Goal: Task Accomplishment & Management: Manage account settings

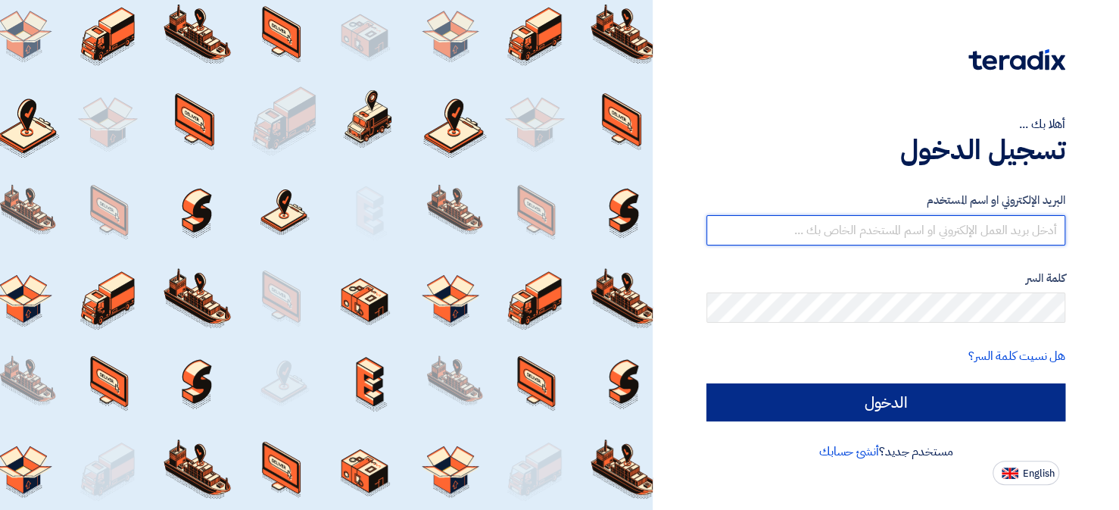
type input "[EMAIL_ADDRESS][DOMAIN_NAME]"
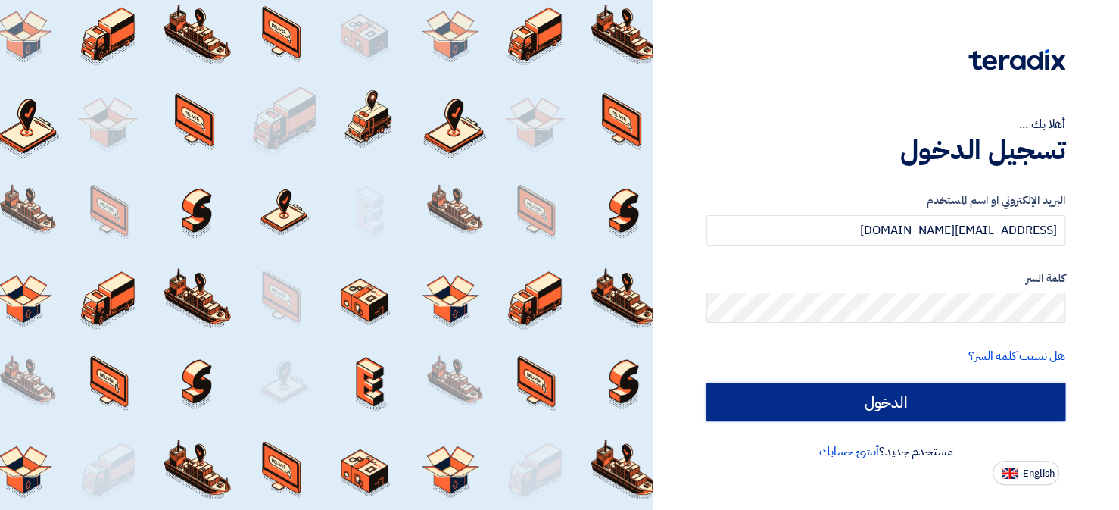
click at [863, 395] on input "الدخول" at bounding box center [886, 402] width 359 height 38
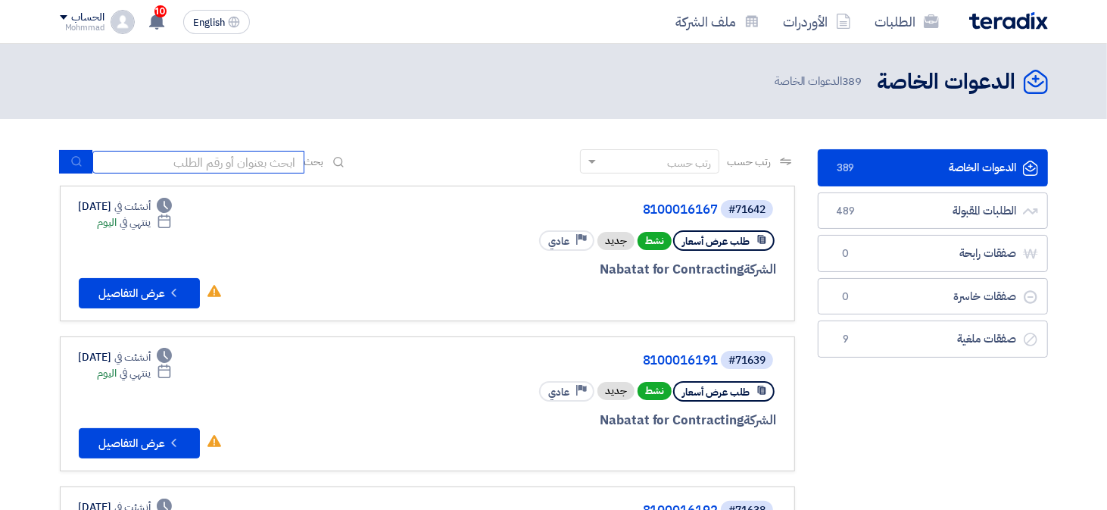
click at [158, 163] on input at bounding box center [198, 162] width 212 height 23
paste input "07:42 6 7825 72-000073 | 7825 !يرجى اختيار سبب الارجاع [PHONE_NUMBER] 07:42 5 7…"
type input "07:42 6 7825 72-000073 | 7825 !يرجى اختيار سبب الارجاع [PHONE_NUMBER] 07:42 5 7…"
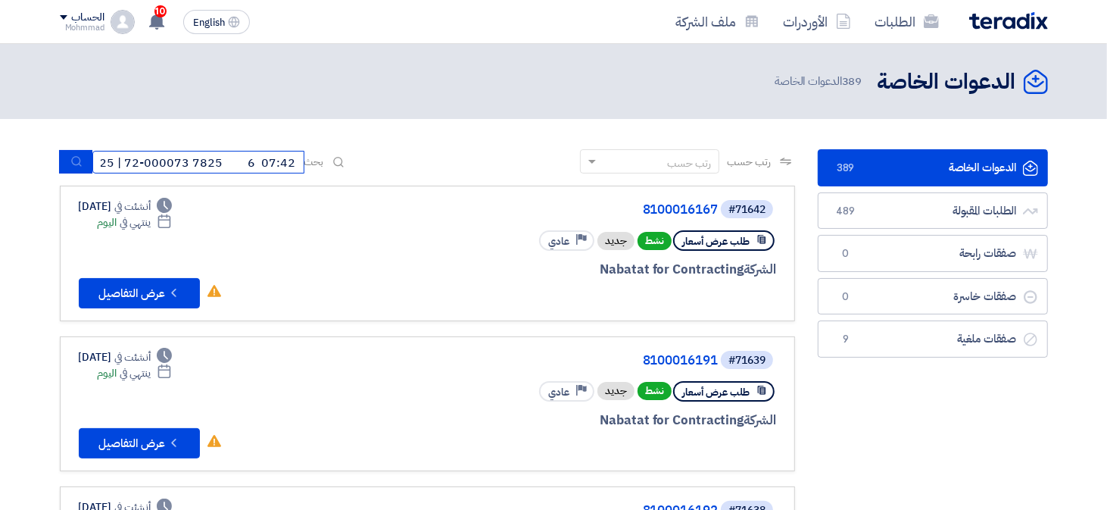
click at [207, 164] on input "07:42 6 7825 72-000073 | 7825 !يرجى اختيار سبب الارجاع [PHONE_NUMBER] 07:42 5 7…" at bounding box center [198, 162] width 212 height 23
click at [273, 158] on input at bounding box center [198, 162] width 212 height 23
paste input "8100016167"
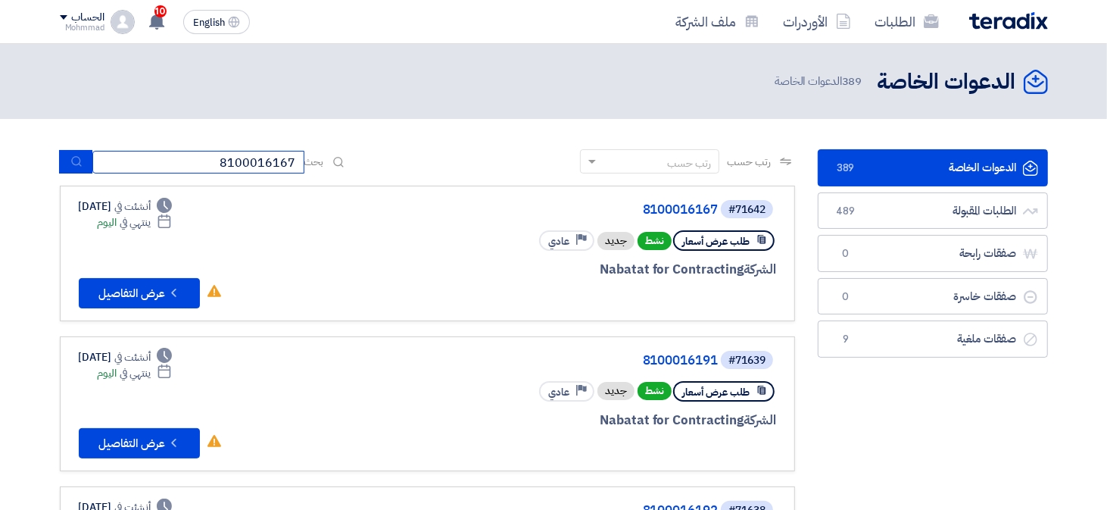
type input "8100016167"
click at [86, 159] on button "submit" at bounding box center [75, 161] width 33 height 23
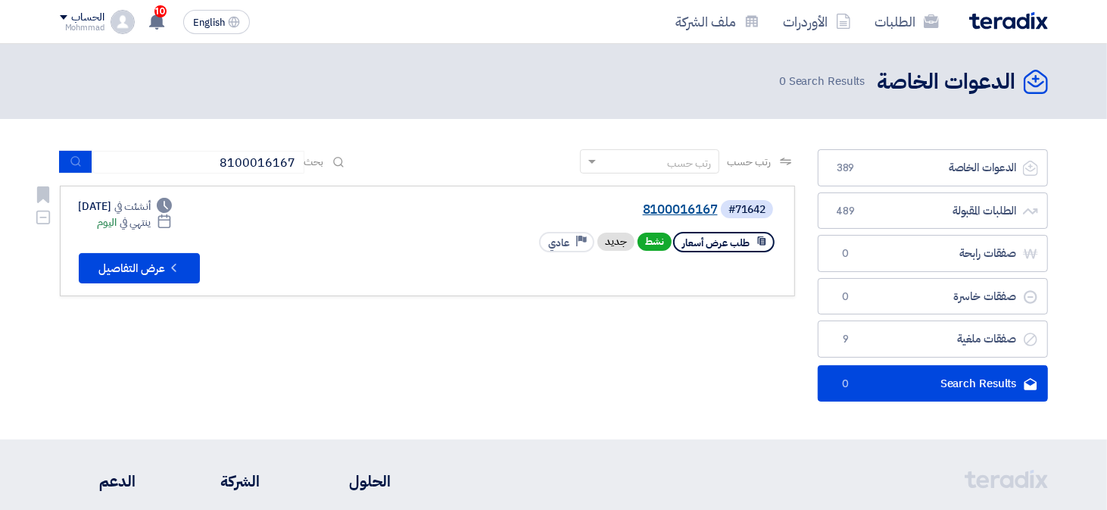
click at [660, 208] on link "8100016167" at bounding box center [566, 210] width 303 height 14
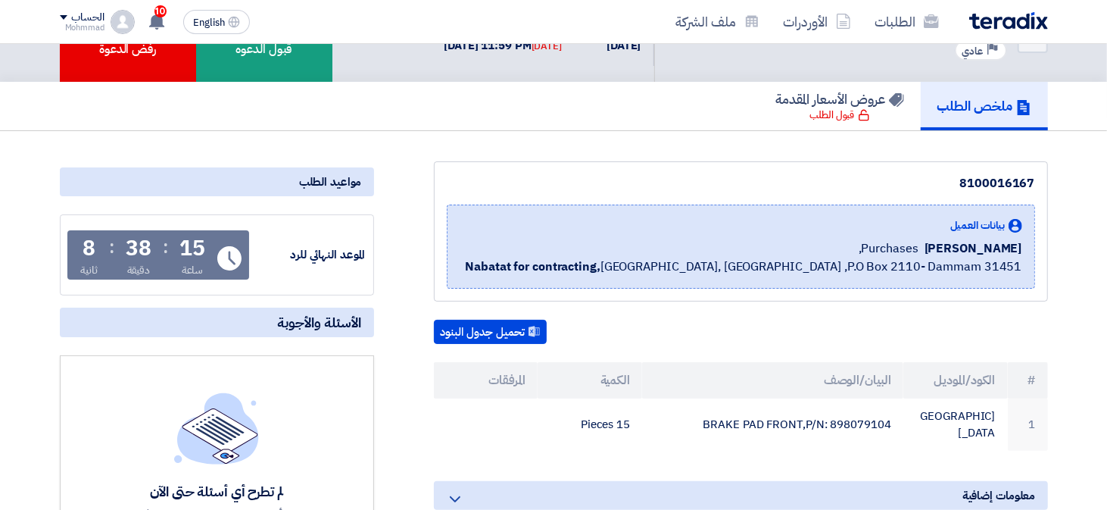
scroll to position [76, 0]
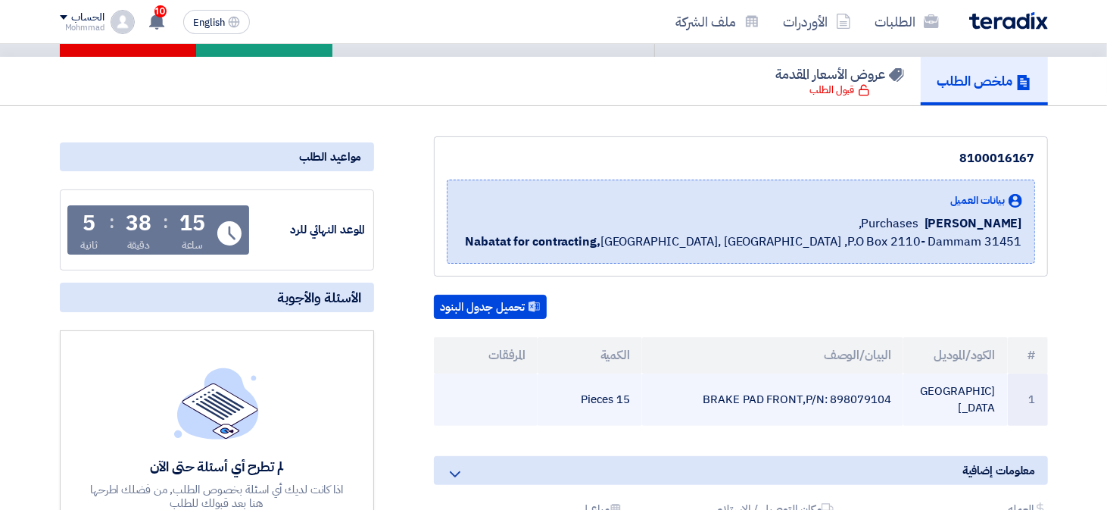
click at [880, 388] on td "BRAKE PAD FRONT,P/N: 898079104" at bounding box center [772, 399] width 261 height 52
copy td "898079104"
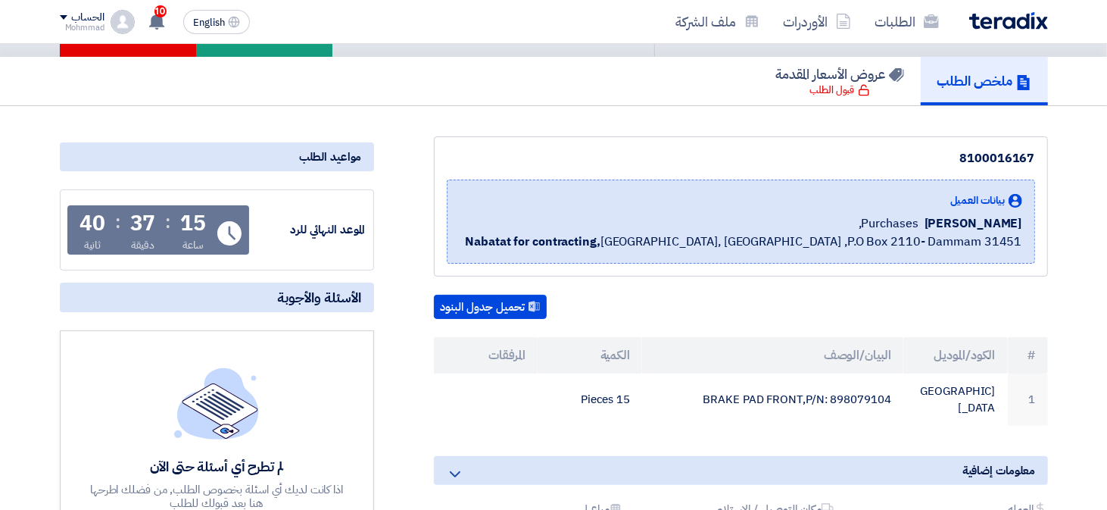
scroll to position [0, 0]
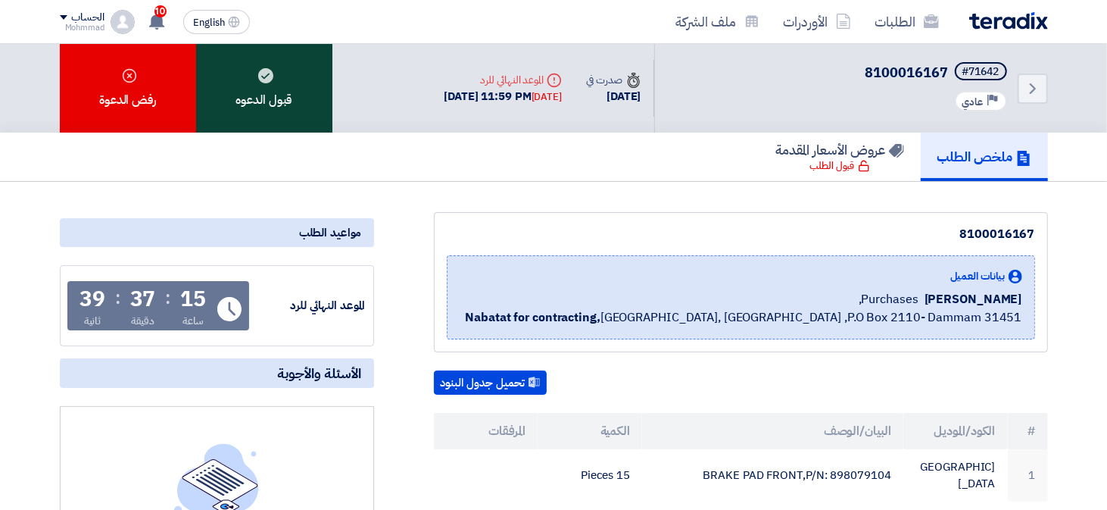
click at [264, 114] on div "قبول الدعوه" at bounding box center [264, 88] width 136 height 89
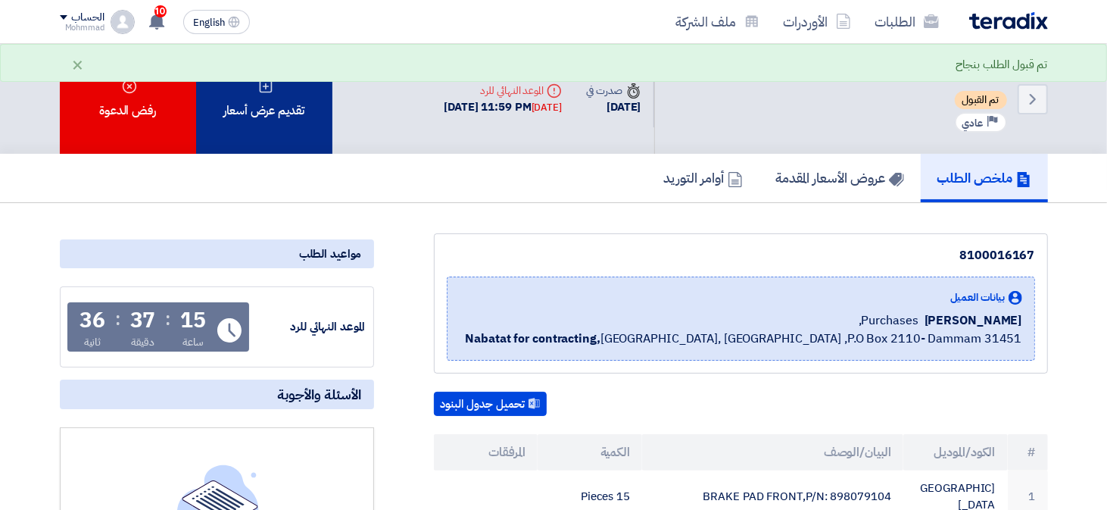
click at [309, 125] on div "تقديم عرض أسعار" at bounding box center [264, 99] width 136 height 110
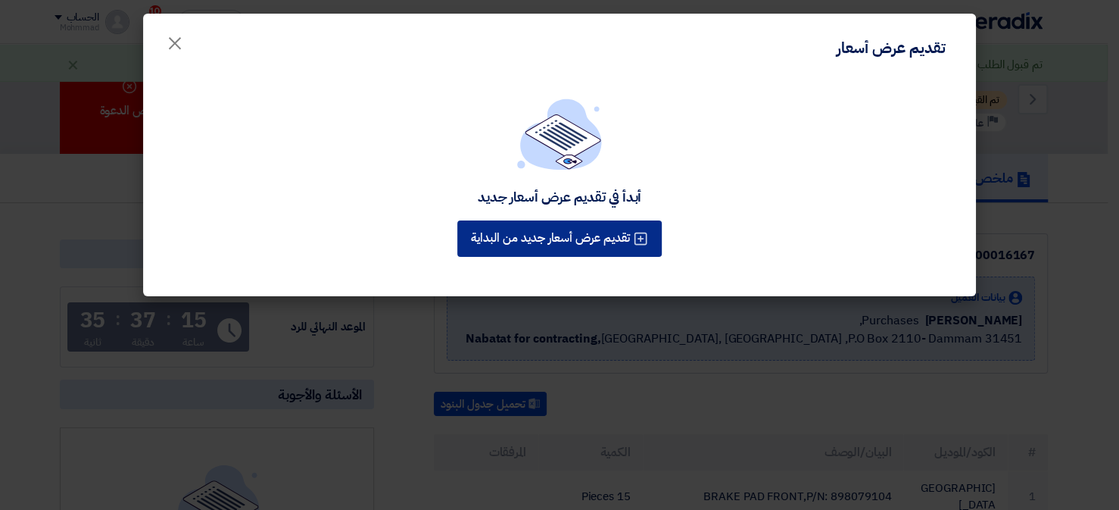
click at [575, 241] on button "تقديم عرض أسعار جديد من البداية" at bounding box center [559, 238] width 204 height 36
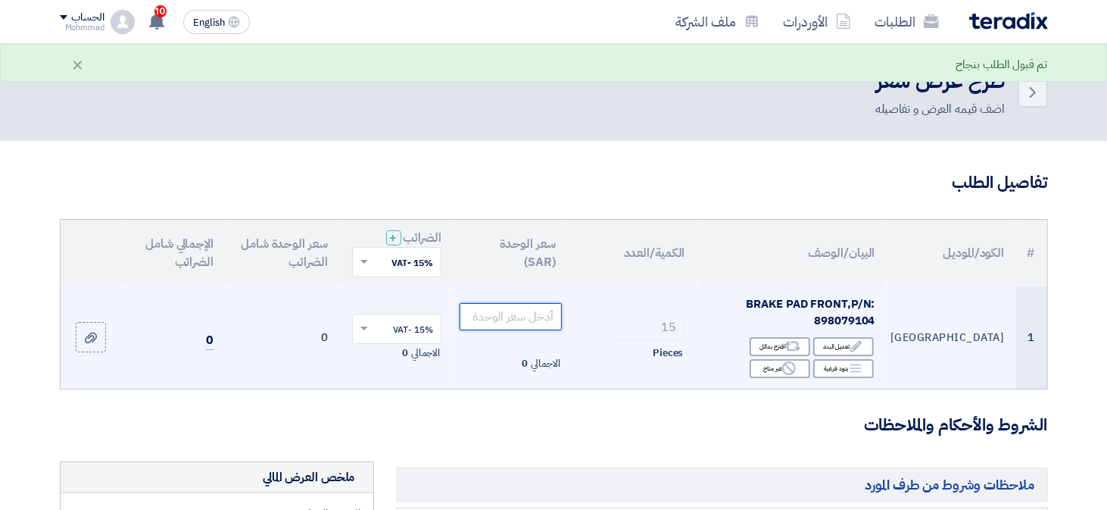
click at [507, 317] on input "number" at bounding box center [511, 316] width 102 height 27
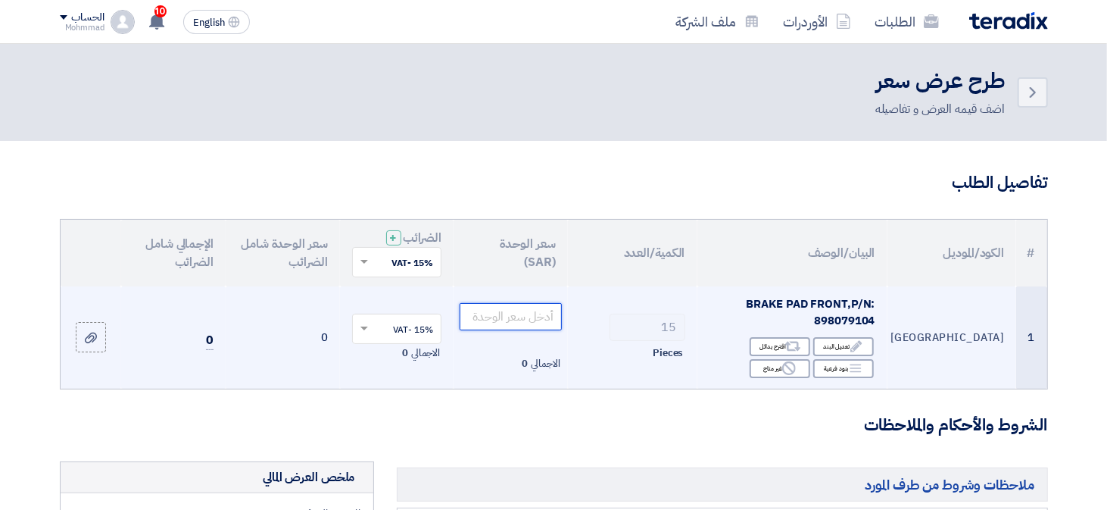
click at [526, 314] on input "number" at bounding box center [511, 316] width 102 height 27
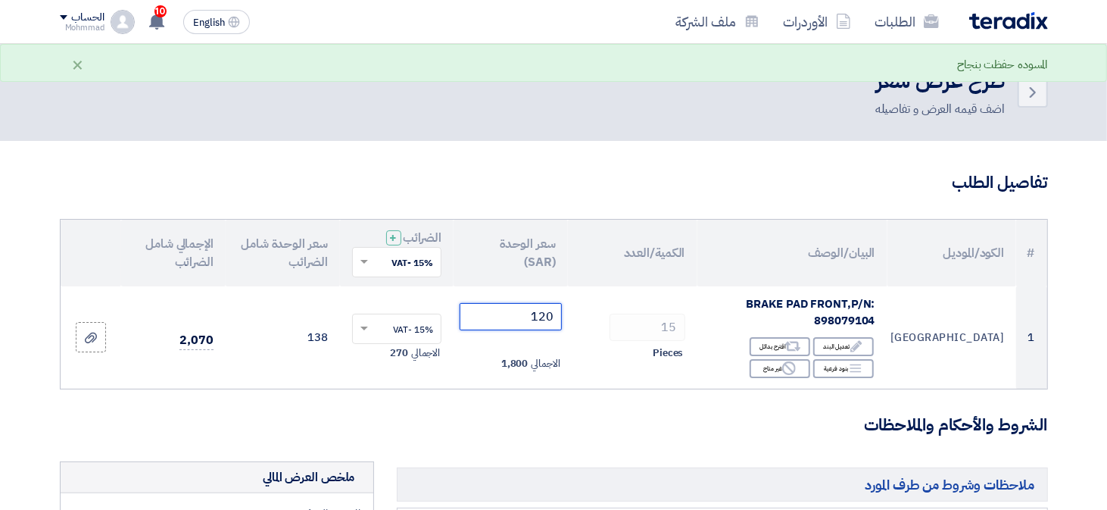
type input "120"
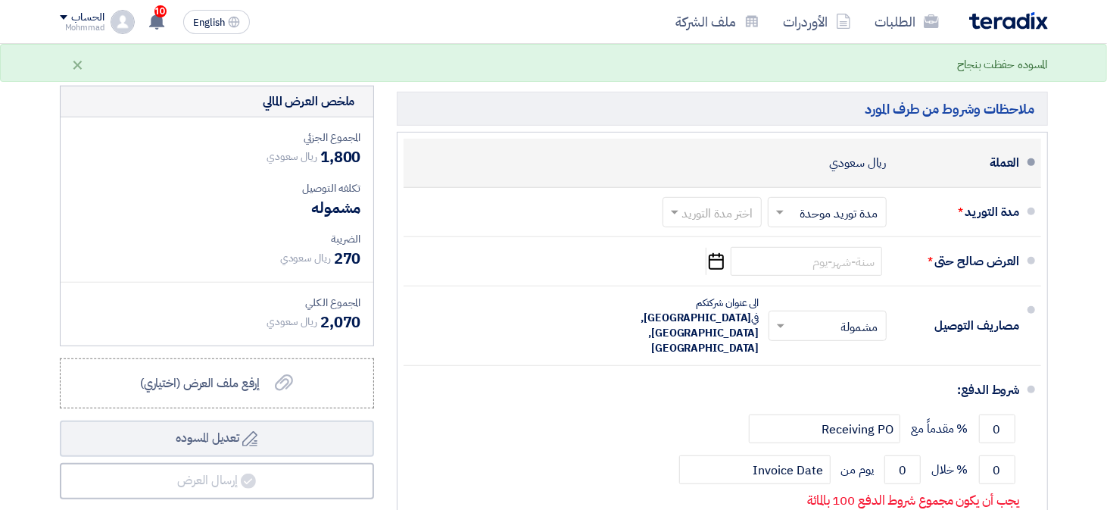
scroll to position [379, 0]
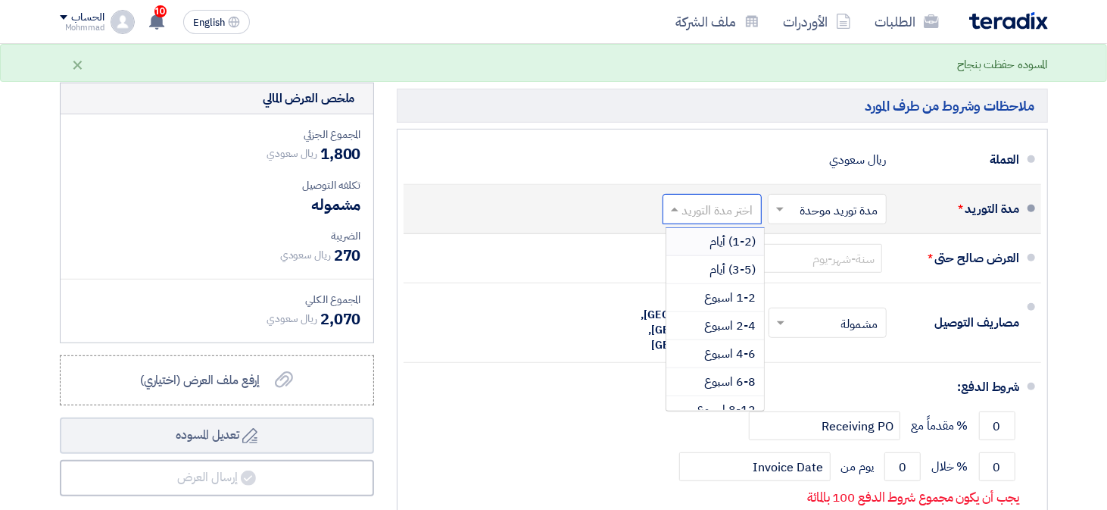
click at [705, 214] on input "text" at bounding box center [709, 211] width 92 height 22
click at [719, 238] on span "(1-2) أيام" at bounding box center [733, 242] width 46 height 18
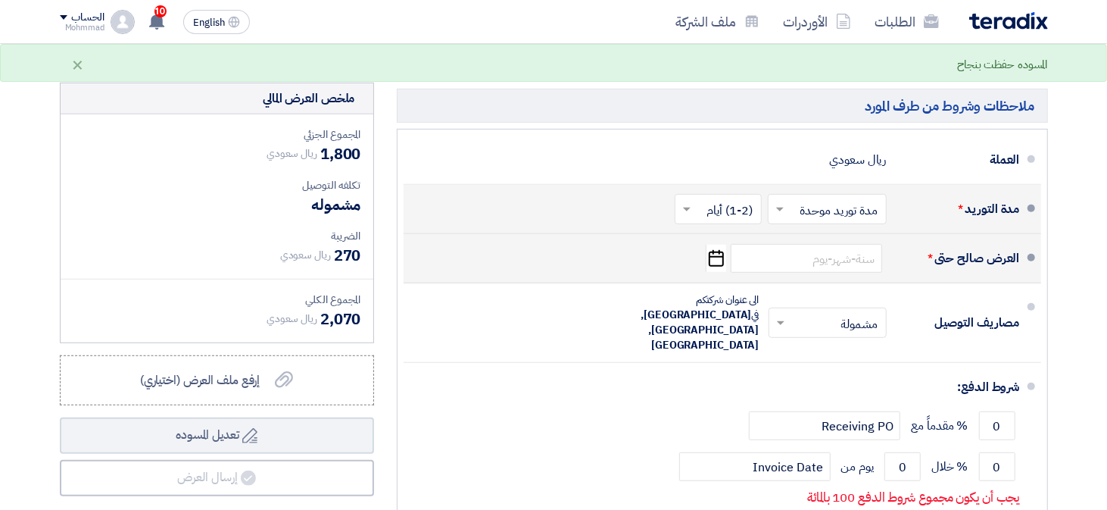
click at [719, 261] on icon "Pick a date" at bounding box center [716, 258] width 20 height 27
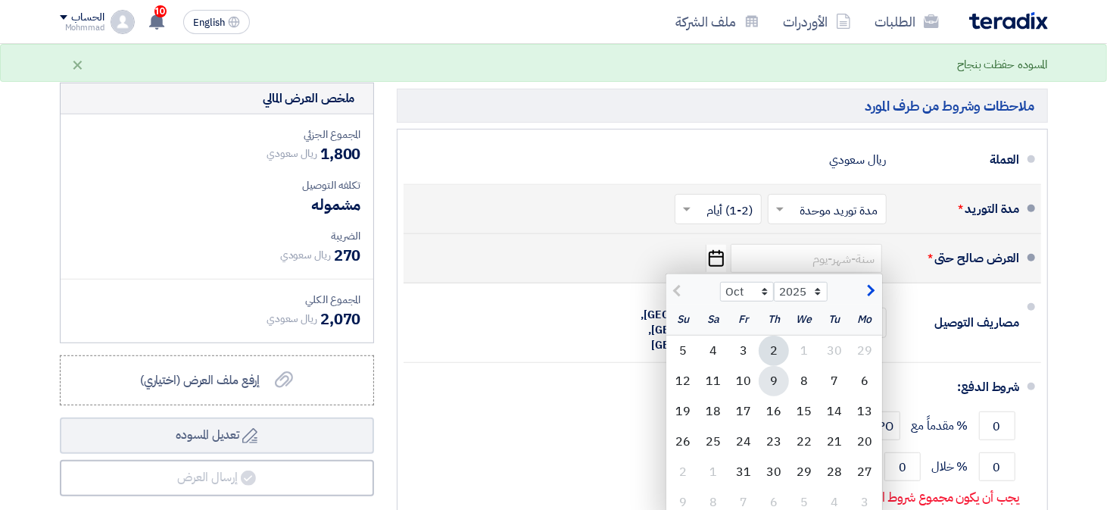
click at [773, 372] on div "9" at bounding box center [774, 381] width 30 height 30
type input "[DATE]"
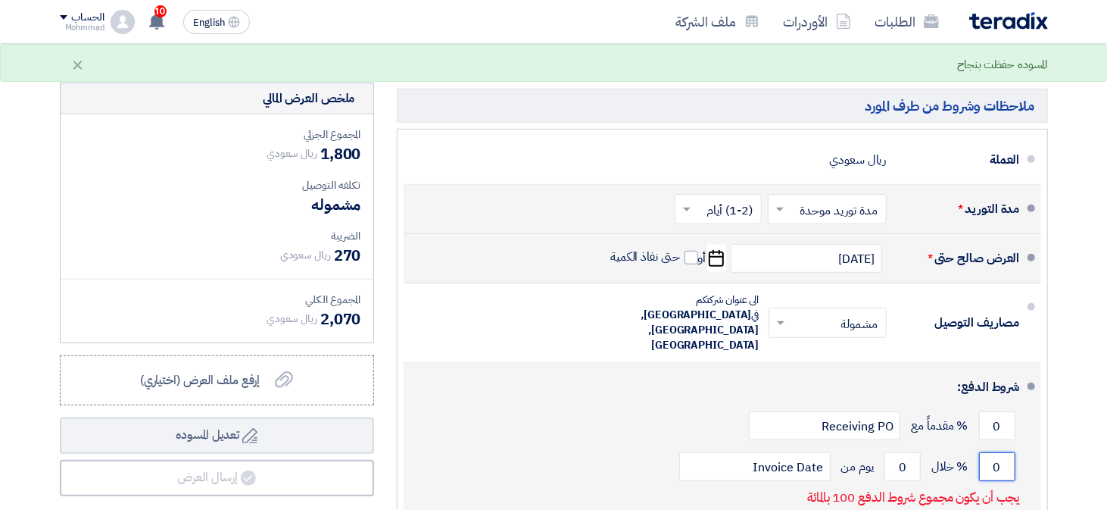
click at [1000, 452] on input "0" at bounding box center [997, 466] width 36 height 29
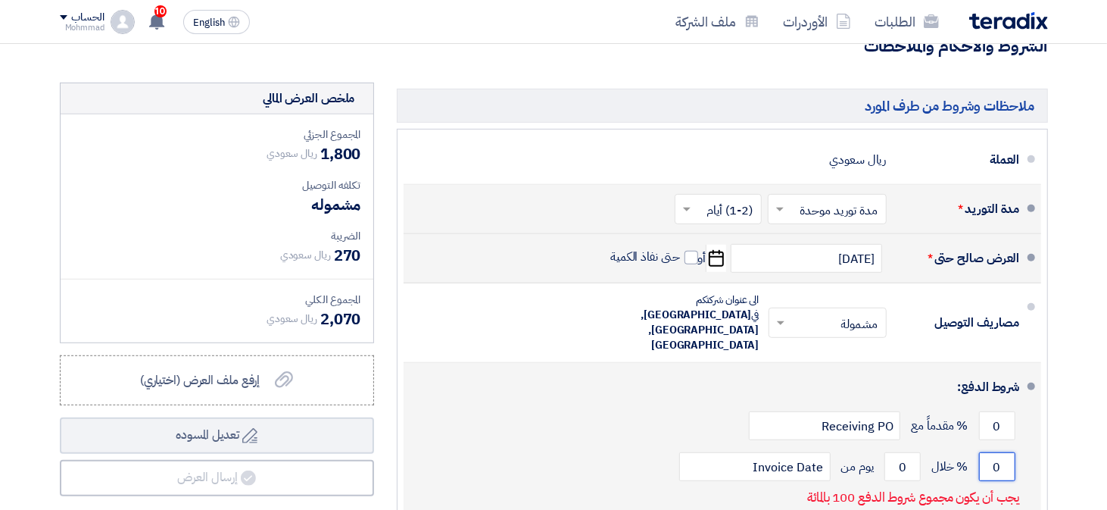
click at [1000, 452] on input "0" at bounding box center [997, 466] width 36 height 29
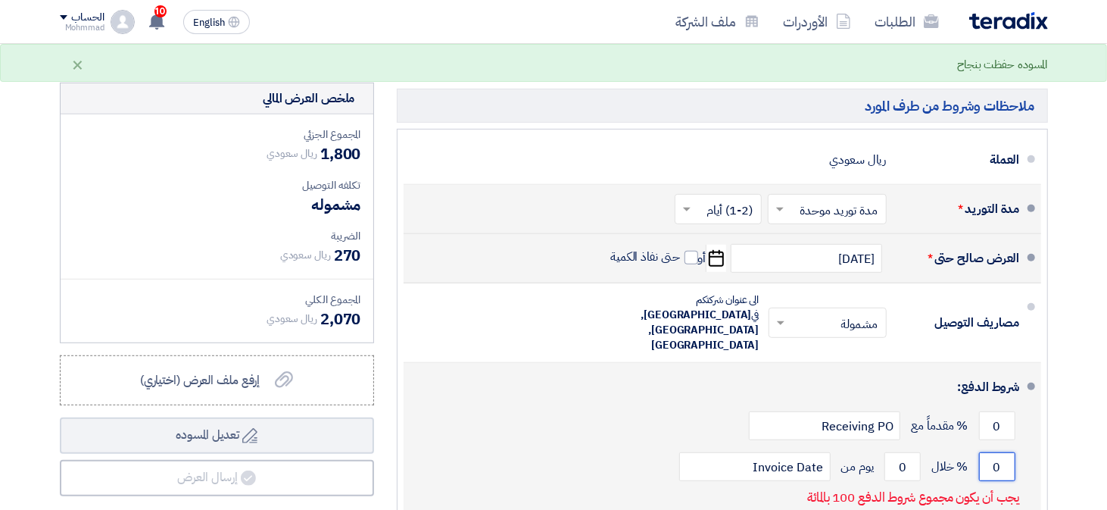
click at [1000, 452] on input "0" at bounding box center [997, 466] width 36 height 29
type input "100"
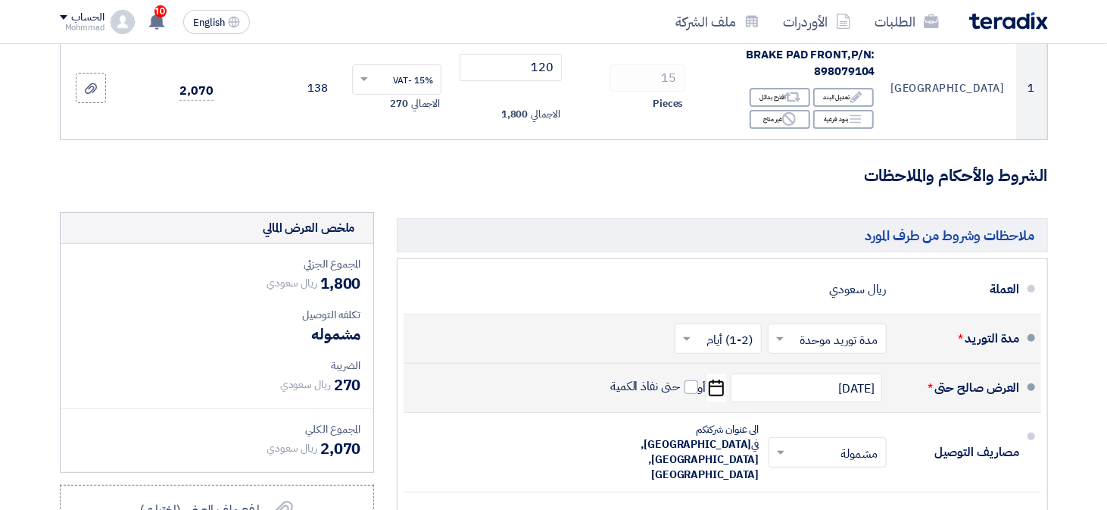
scroll to position [227, 0]
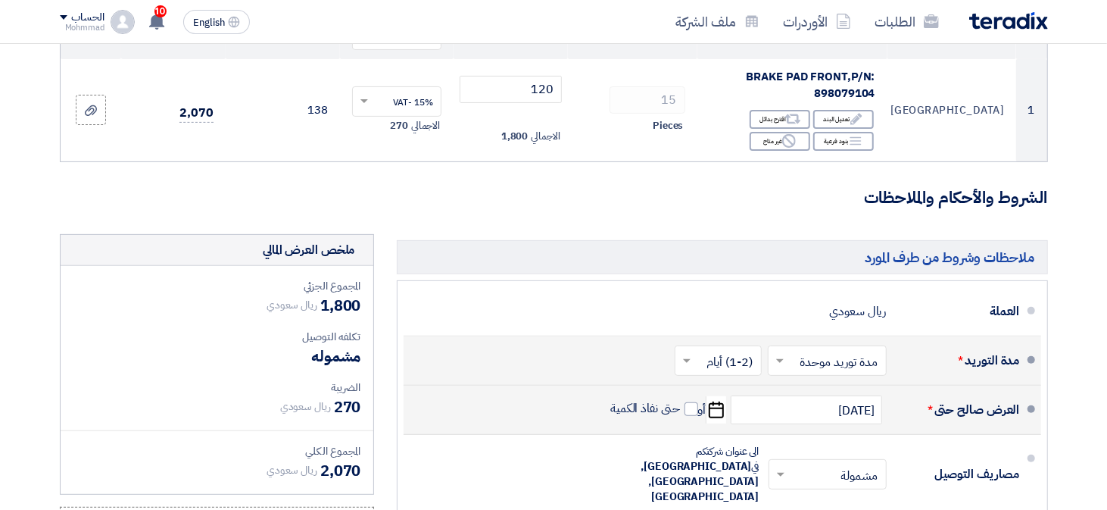
type input "60"
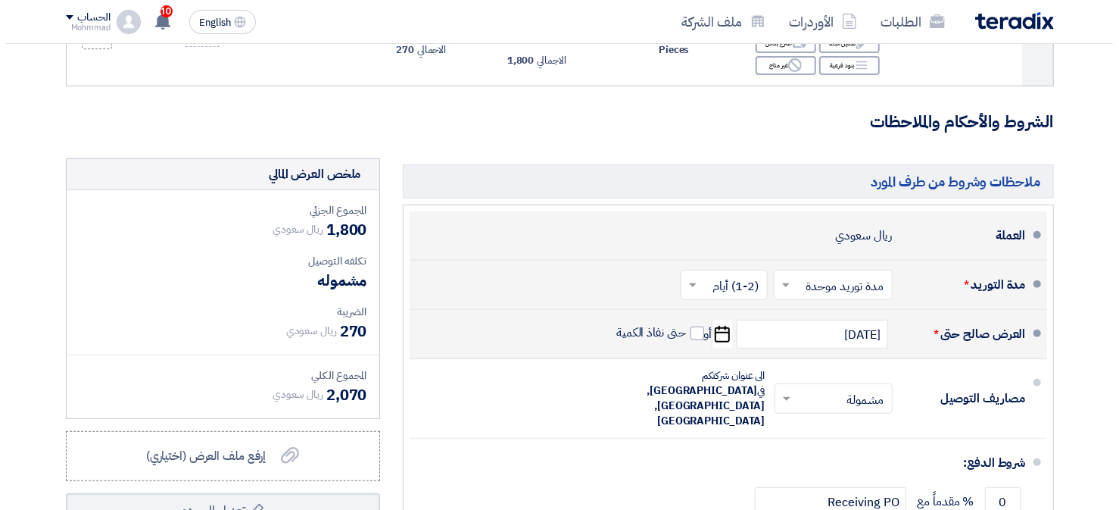
scroll to position [530, 0]
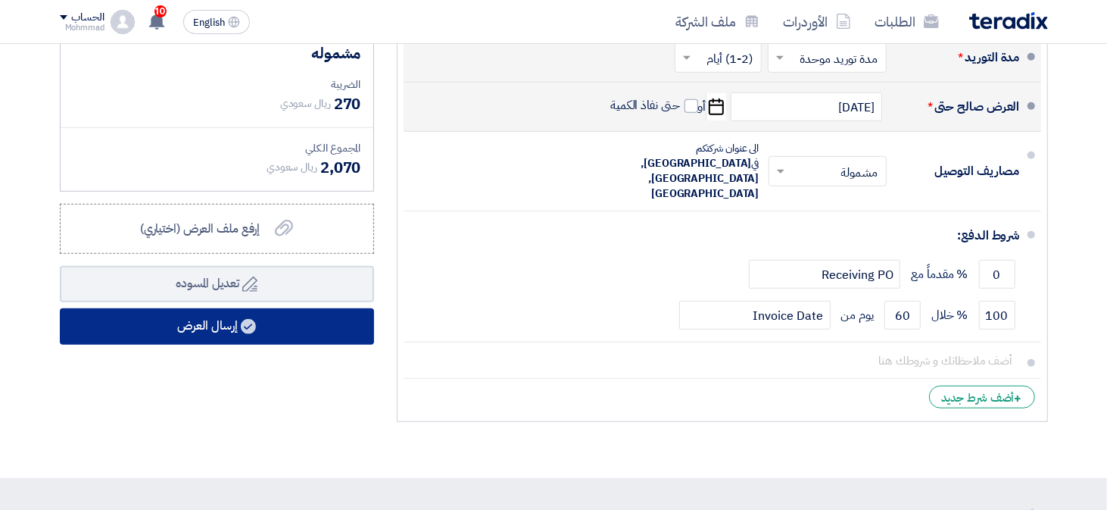
click at [244, 320] on use at bounding box center [248, 326] width 15 height 15
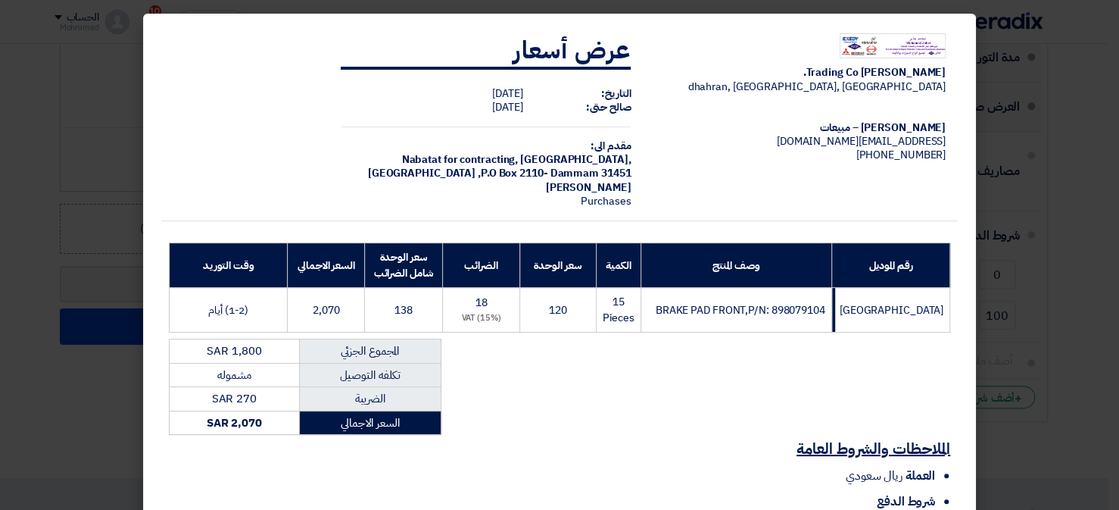
scroll to position [156, 0]
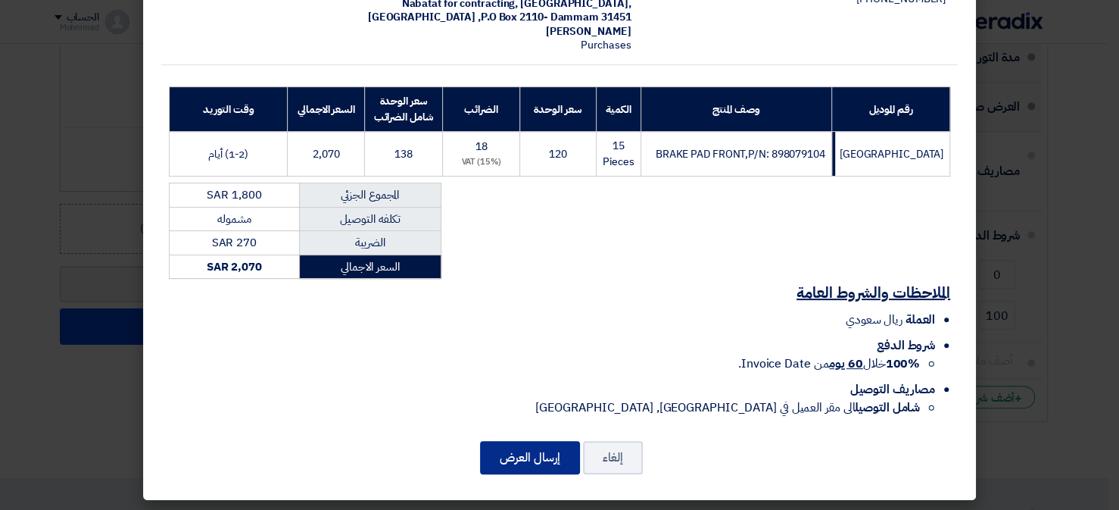
click at [525, 451] on button "إرسال العرض" at bounding box center [530, 457] width 100 height 33
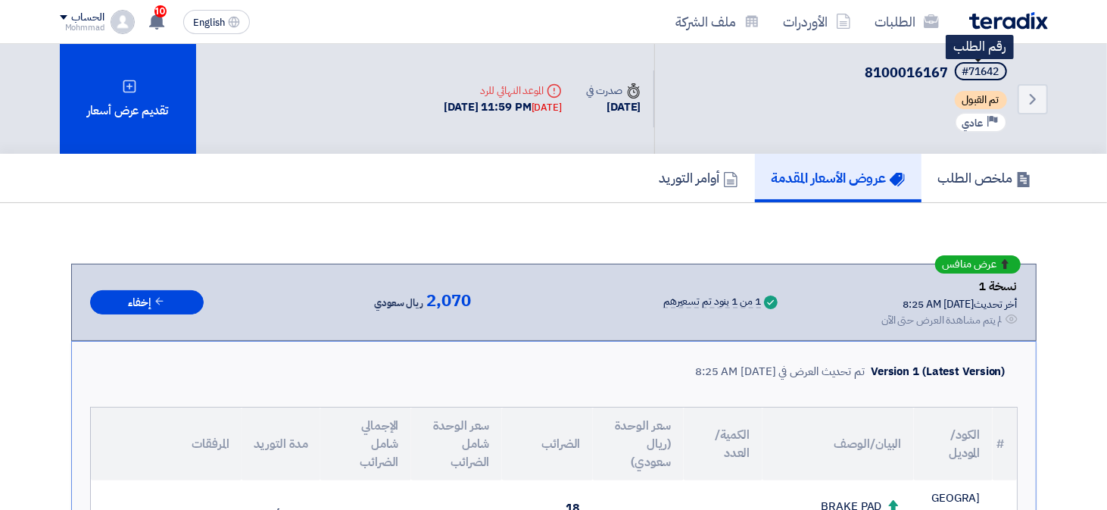
click at [988, 75] on div "#71642" at bounding box center [981, 72] width 37 height 11
drag, startPoint x: 988, startPoint y: 75, endPoint x: 995, endPoint y: 70, distance: 8.6
click at [995, 70] on div "#71642" at bounding box center [981, 72] width 37 height 11
click at [987, 70] on div "#71642" at bounding box center [981, 72] width 37 height 11
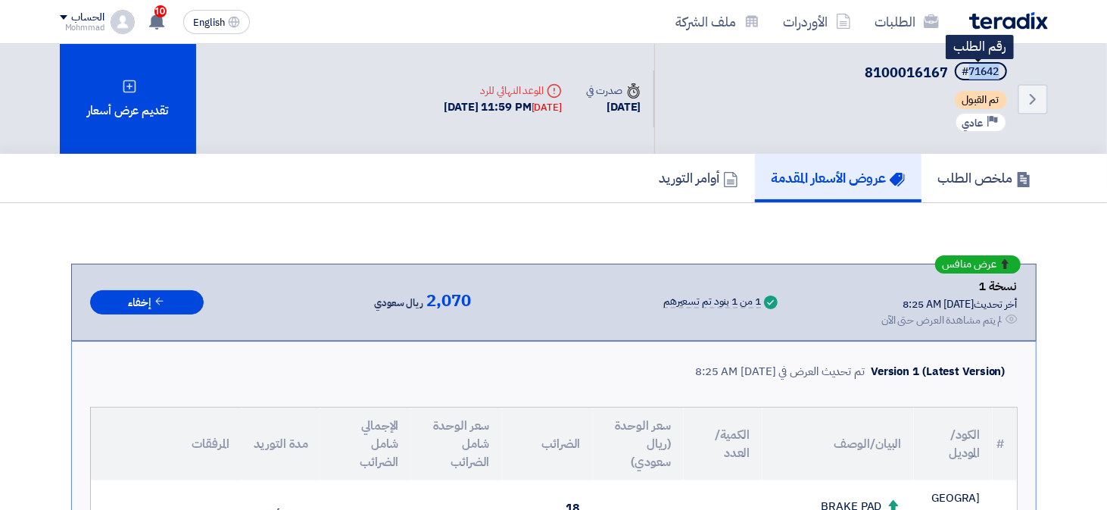
click at [987, 70] on div "#71642" at bounding box center [981, 72] width 37 height 11
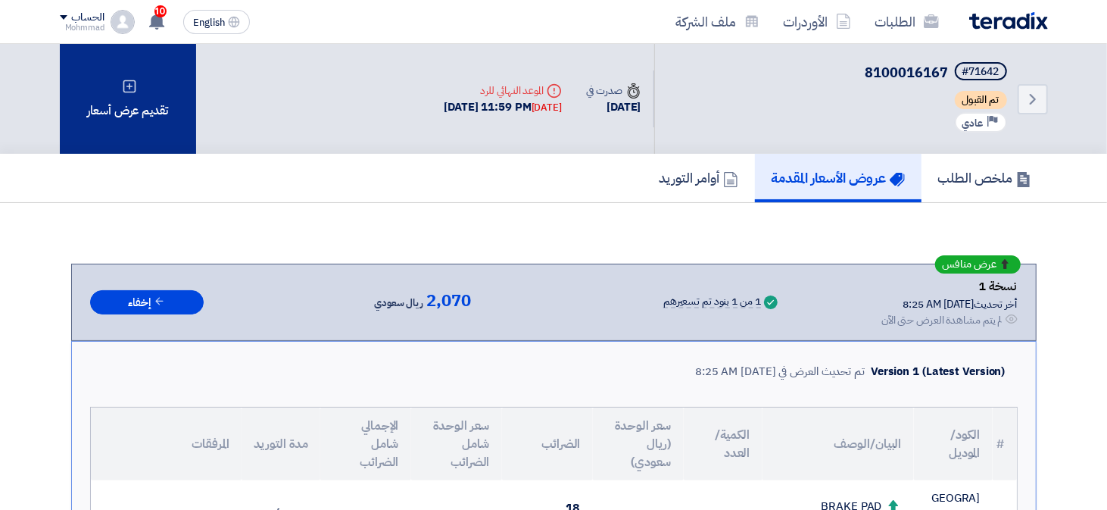
click at [136, 127] on div "تقديم عرض أسعار" at bounding box center [128, 99] width 136 height 110
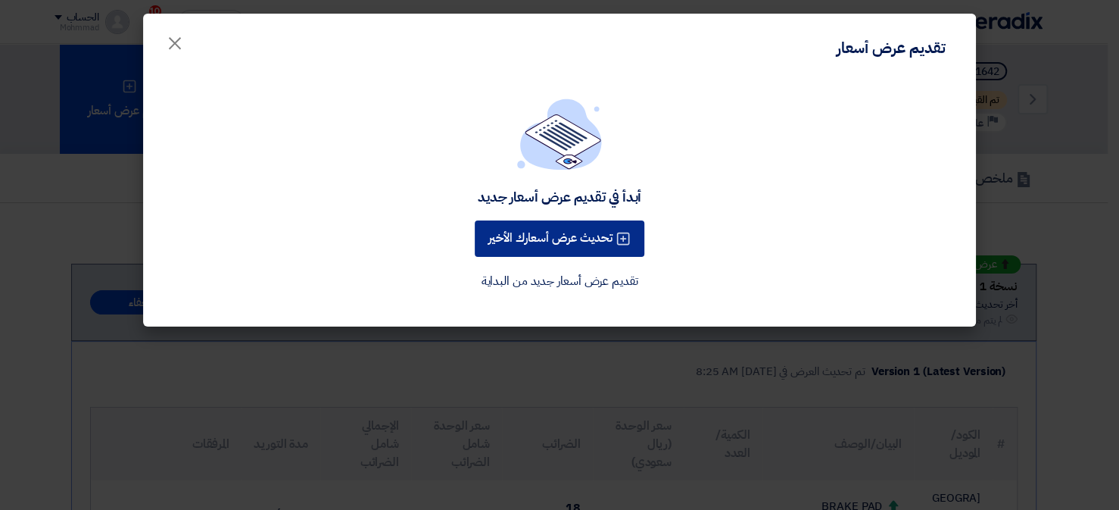
click at [527, 235] on button "تحديث عرض أسعارك الأخير" at bounding box center [560, 238] width 170 height 36
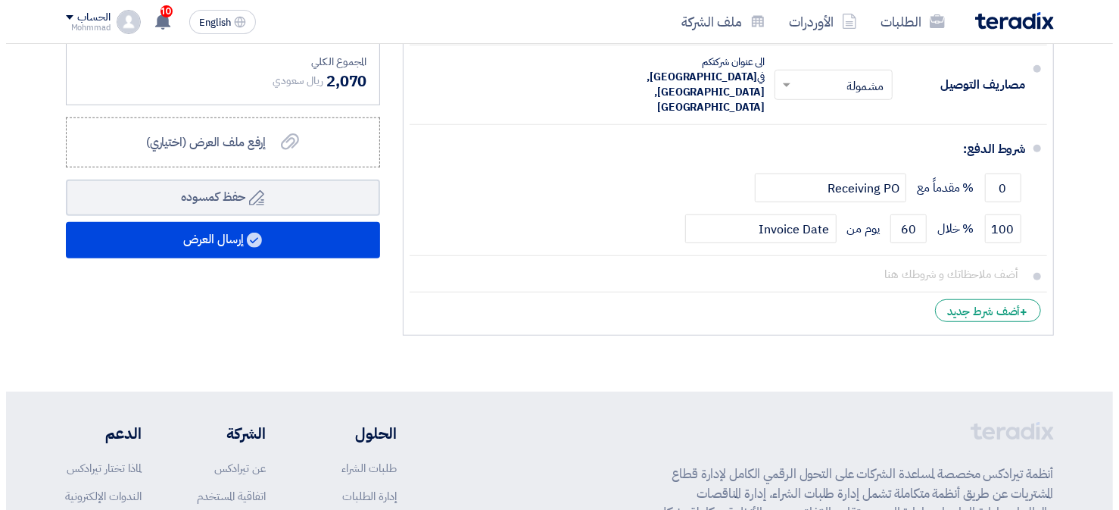
scroll to position [682, 0]
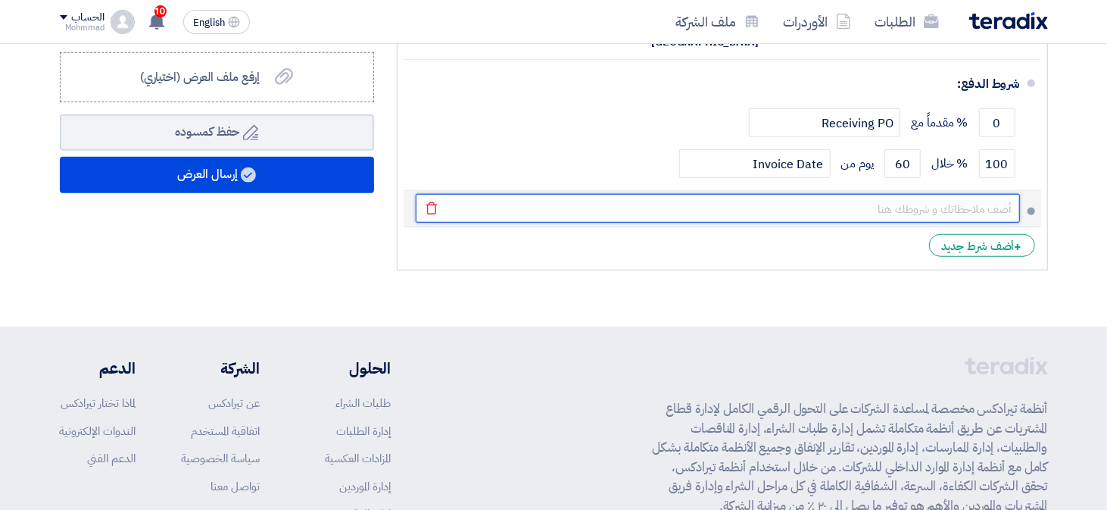
click at [938, 194] on input "text" at bounding box center [718, 208] width 604 height 29
paste input "002114"
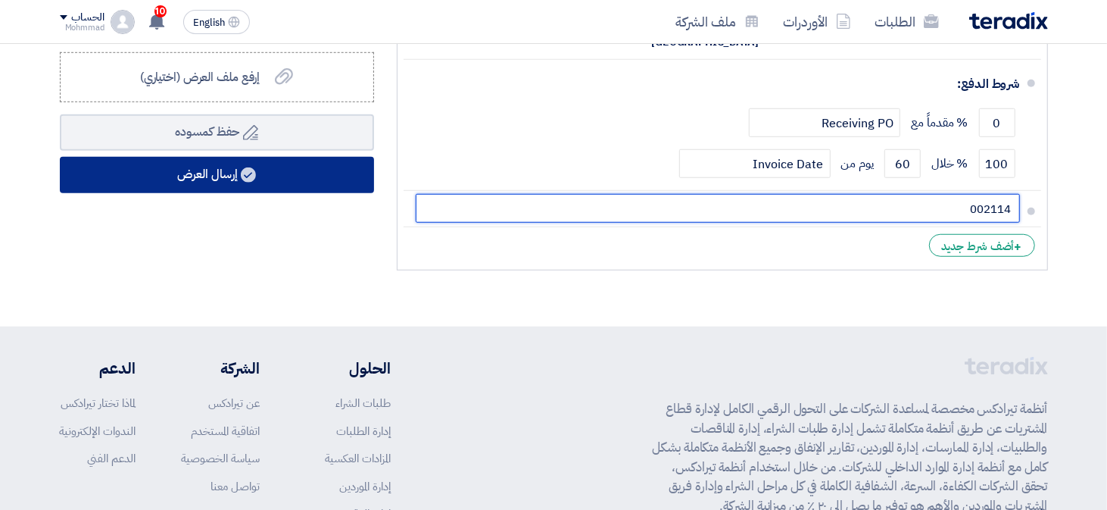
type input "002114"
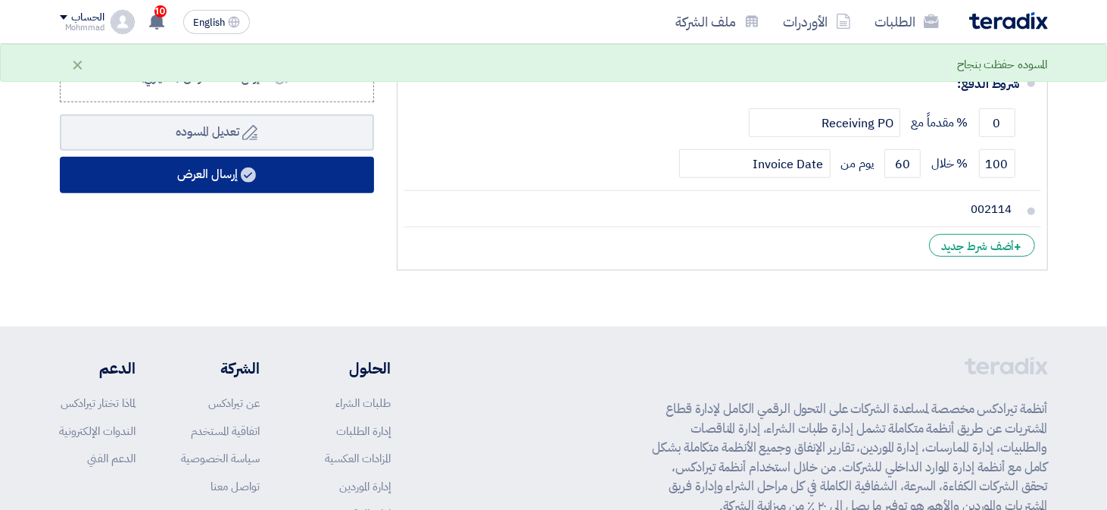
click at [227, 178] on button "إرسال العرض" at bounding box center [217, 175] width 314 height 36
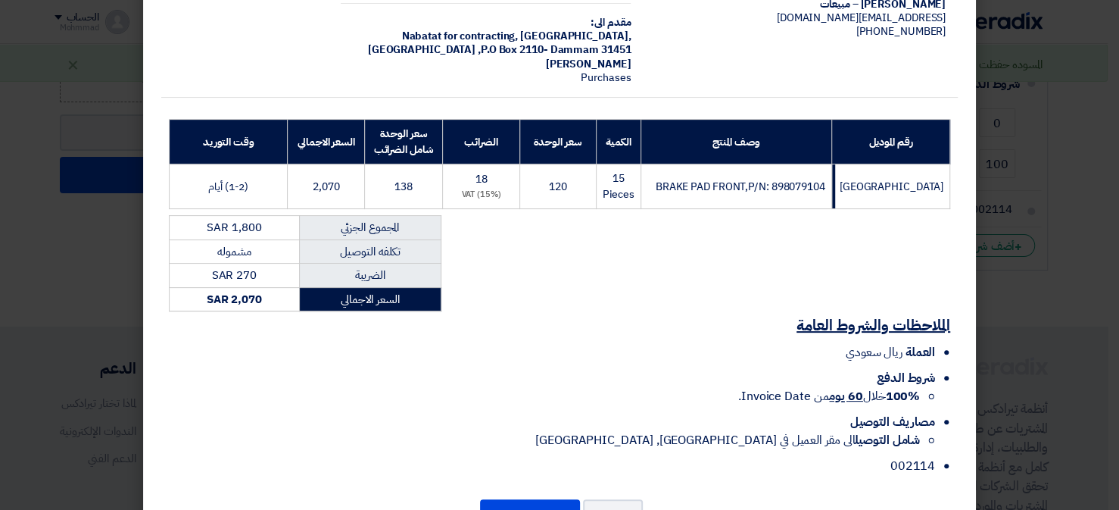
scroll to position [182, 0]
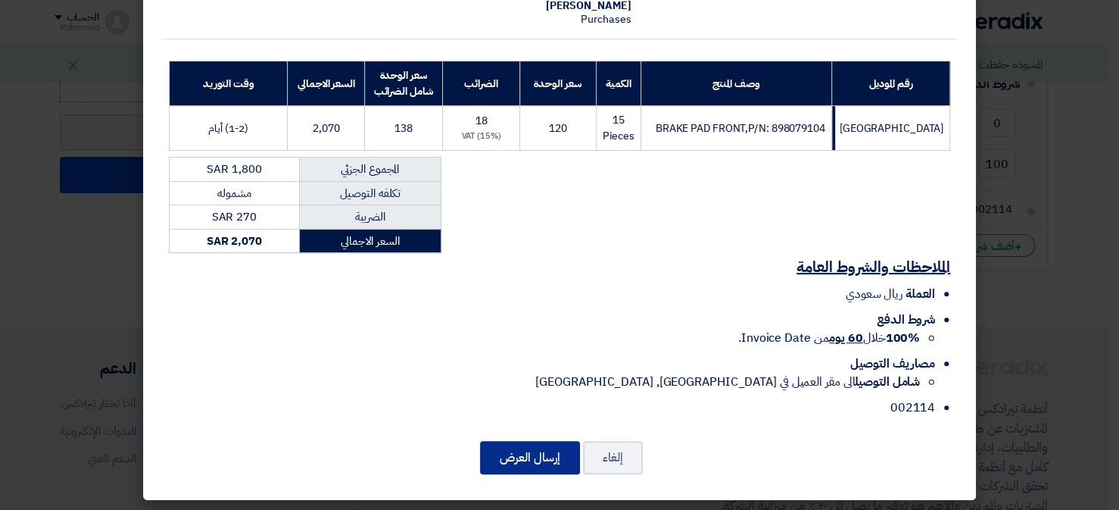
click at [541, 447] on button "إرسال العرض" at bounding box center [530, 457] width 100 height 33
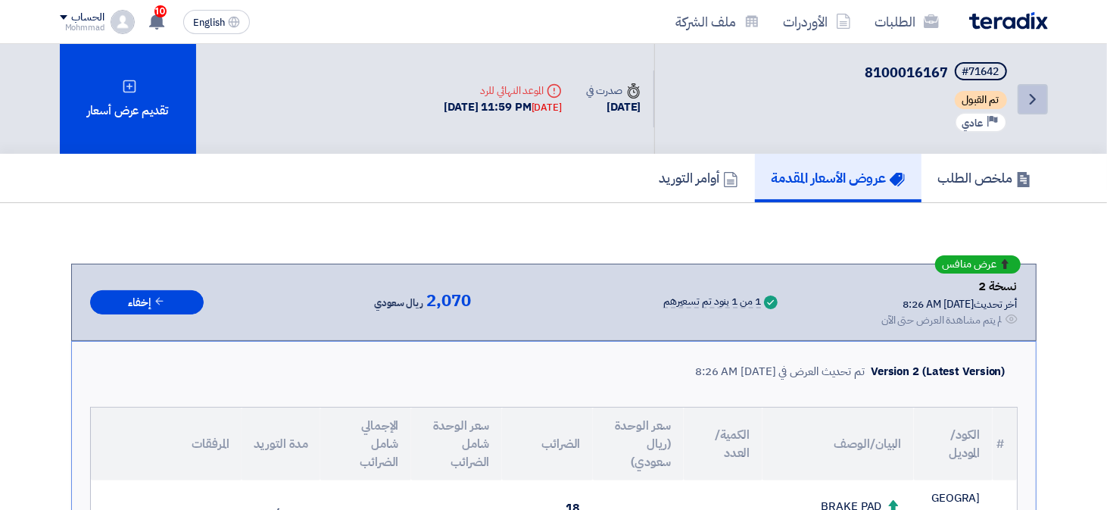
click at [1030, 100] on icon "Back" at bounding box center [1033, 99] width 18 height 18
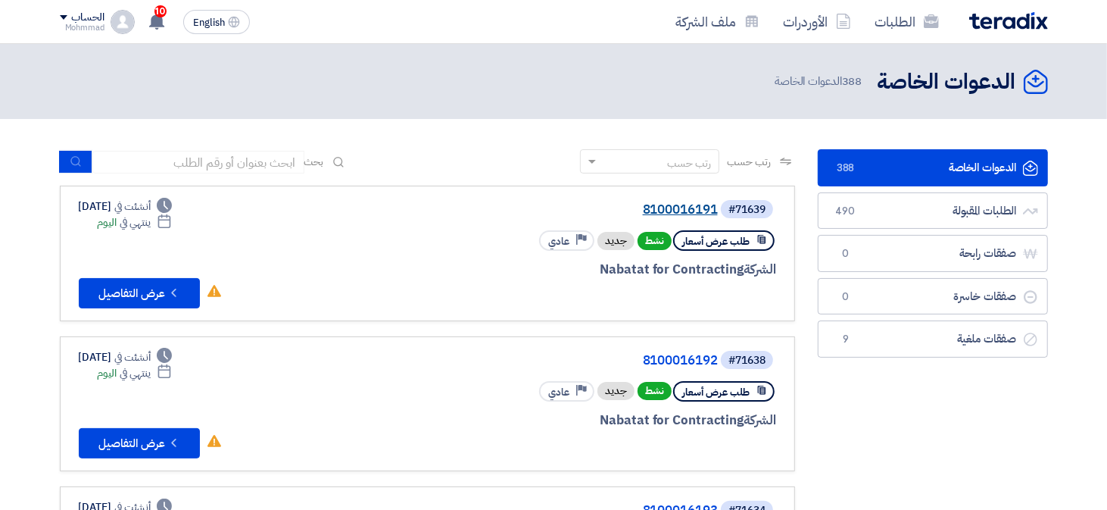
click at [676, 208] on link "8100016191" at bounding box center [566, 210] width 303 height 14
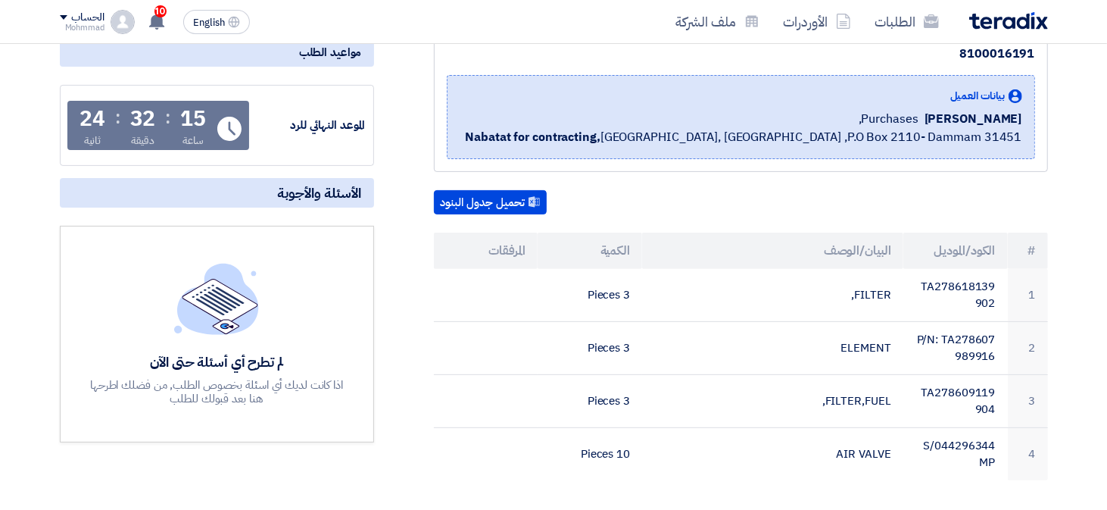
scroll to position [227, 0]
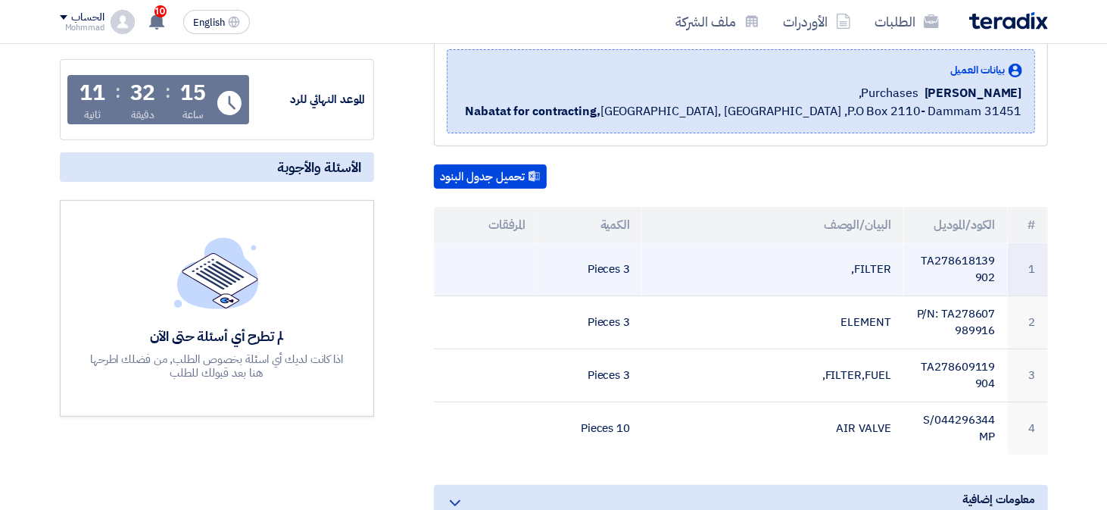
drag, startPoint x: 936, startPoint y: 256, endPoint x: 966, endPoint y: 279, distance: 37.3
click at [966, 279] on td "TA278618139902" at bounding box center [956, 269] width 105 height 53
copy td "278618139902"
click at [835, 274] on td "FILTER," at bounding box center [772, 269] width 261 height 53
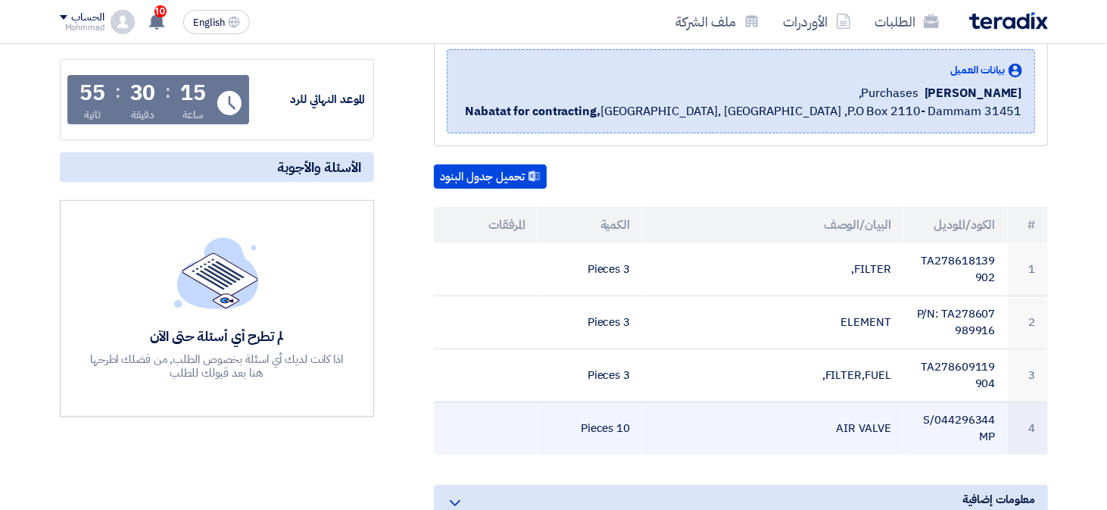
drag, startPoint x: 1032, startPoint y: 222, endPoint x: 569, endPoint y: 426, distance: 506.3
click at [569, 426] on table "# الكود/الموديل البيان/الوصف الكمية المرفقات 1 TA278618139902 FILTER, 3 Pieces …" at bounding box center [741, 331] width 614 height 248
copy table "# الكود/الموديل البيان/الوصف الكمية المرفقات 1 TA278618139902 FILTER, 3 Pieces …"
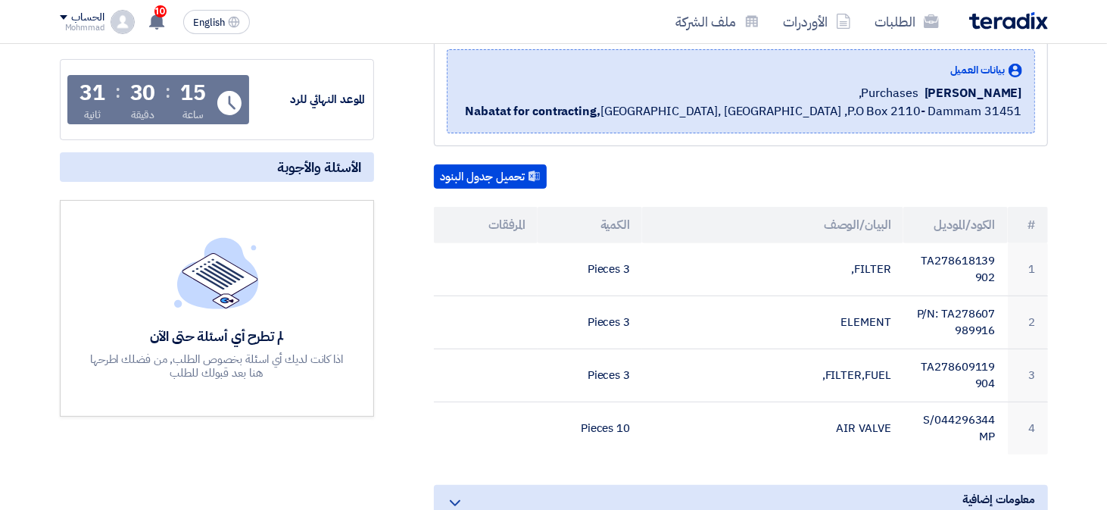
scroll to position [0, 0]
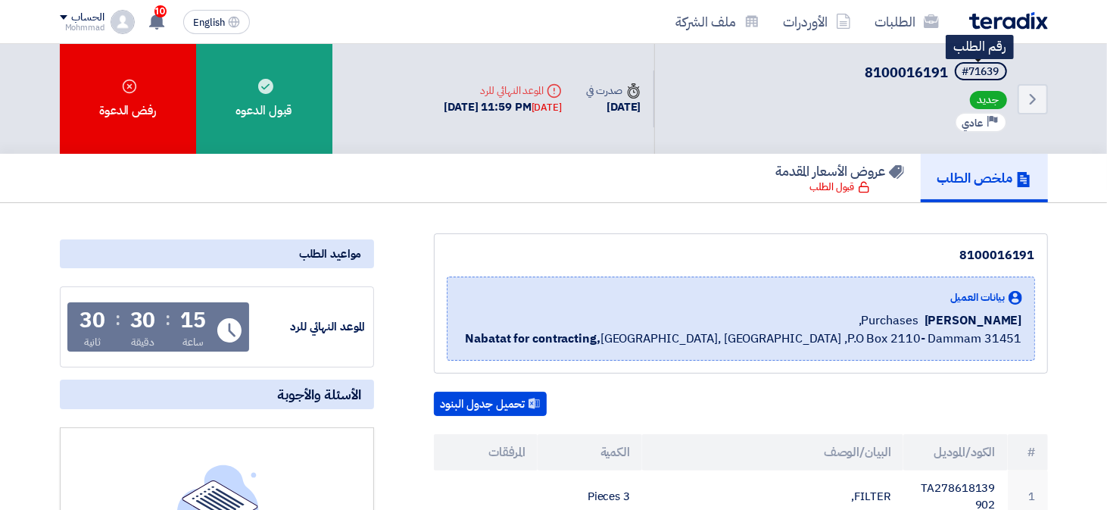
click at [986, 70] on div "#71639" at bounding box center [981, 72] width 37 height 11
copy div "71639"
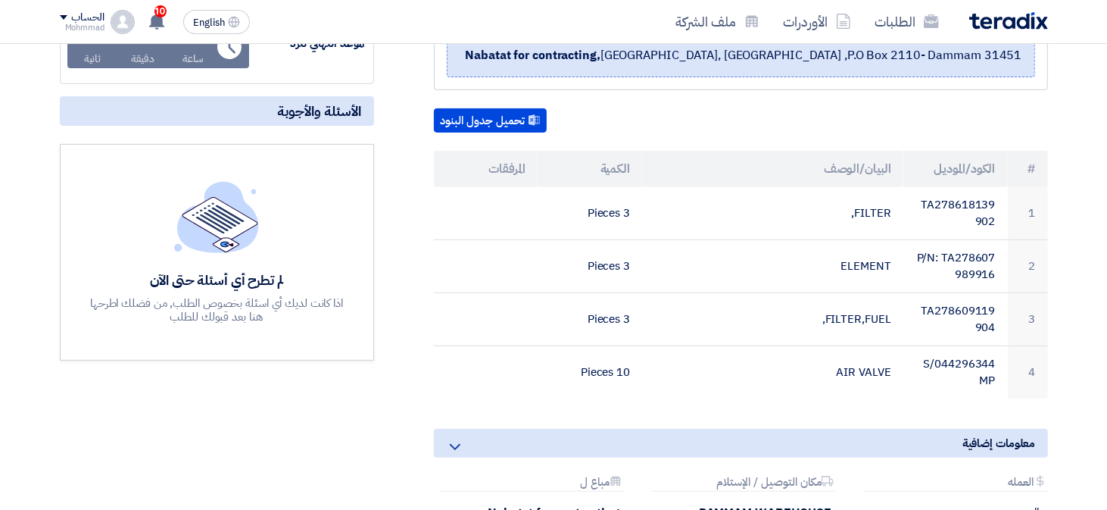
scroll to position [454, 0]
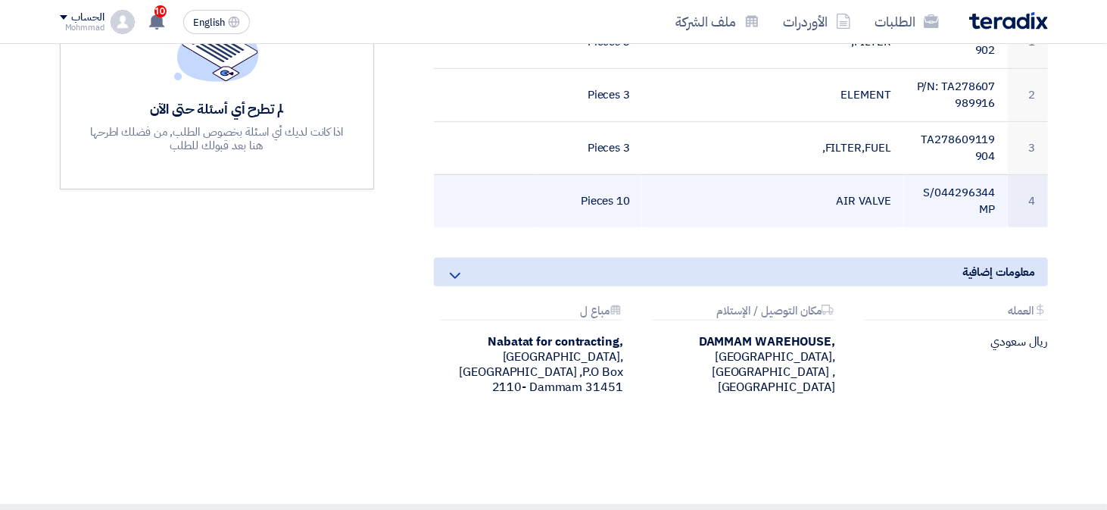
click at [965, 192] on td "044296344/SMP" at bounding box center [956, 200] width 105 height 53
copy td "044296344"
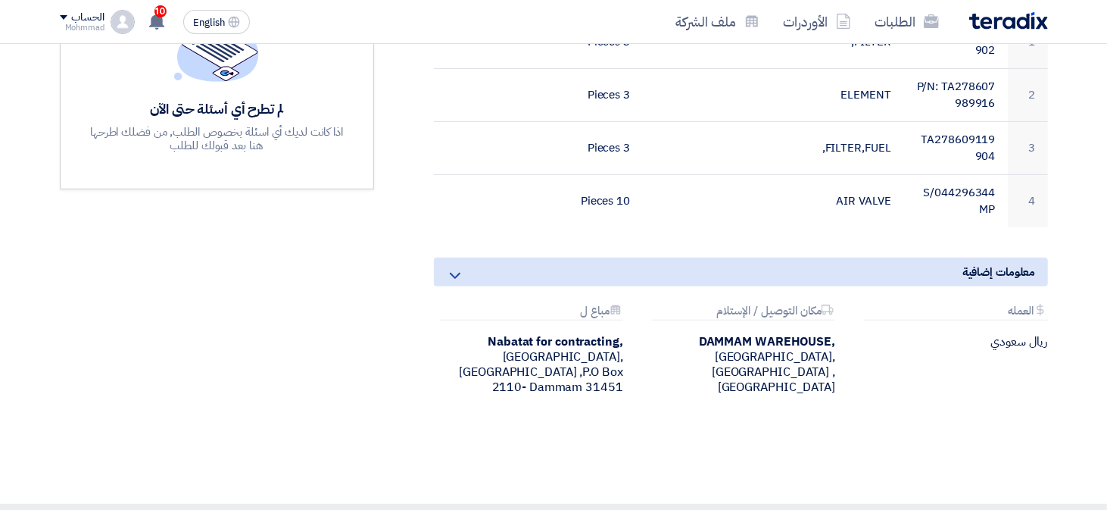
scroll to position [0, 0]
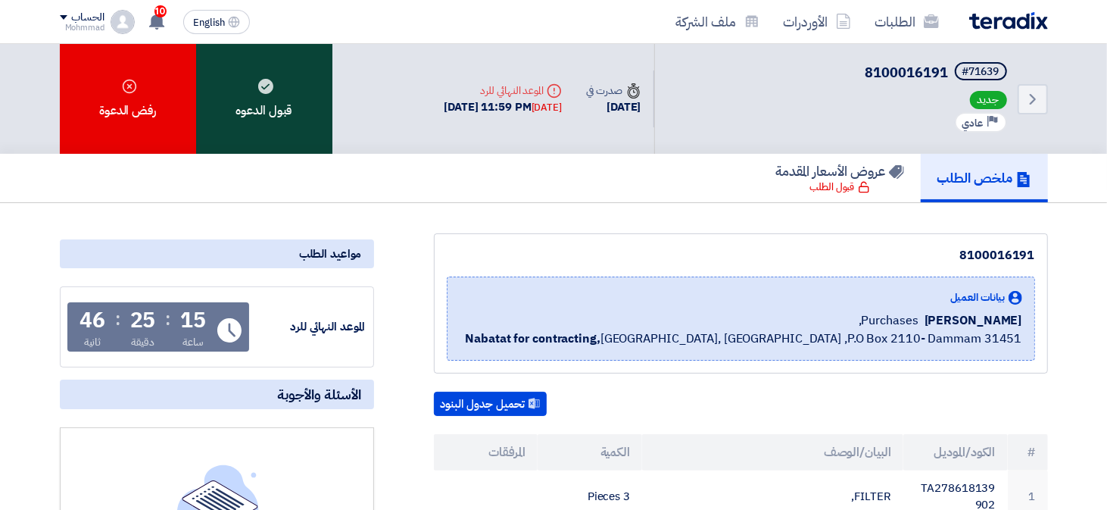
click at [266, 124] on div "قبول الدعوه" at bounding box center [264, 99] width 136 height 110
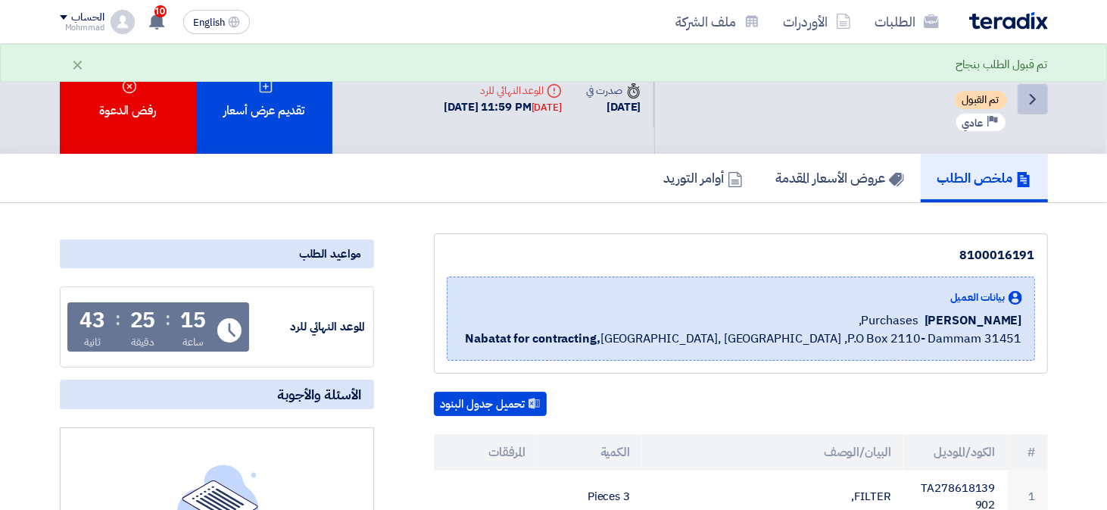
click at [1044, 102] on link "Back" at bounding box center [1033, 99] width 30 height 30
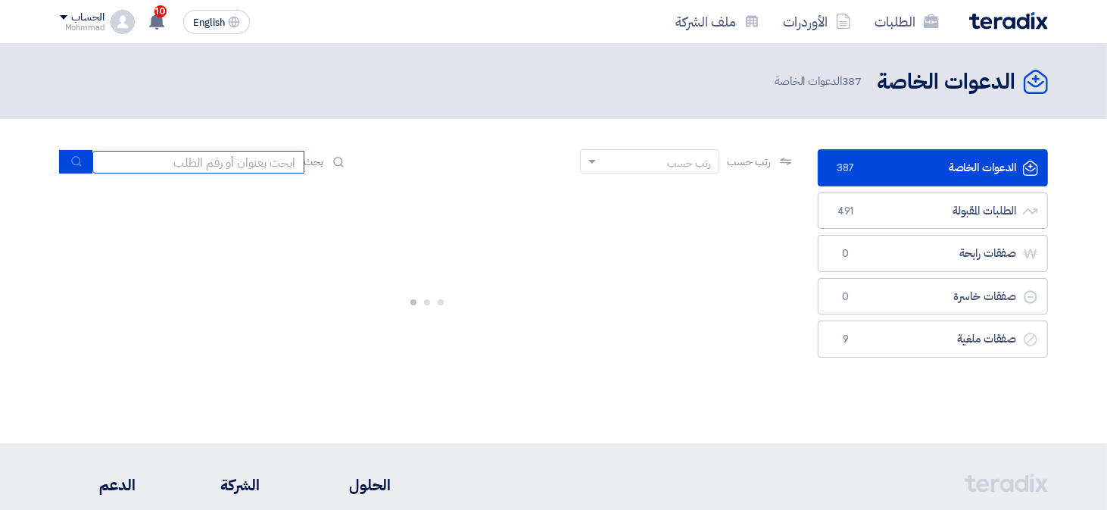
click at [245, 162] on input at bounding box center [198, 162] width 212 height 23
paste input "8100016192"
type input "8100016192"
click at [77, 159] on icon "submit" at bounding box center [76, 161] width 12 height 12
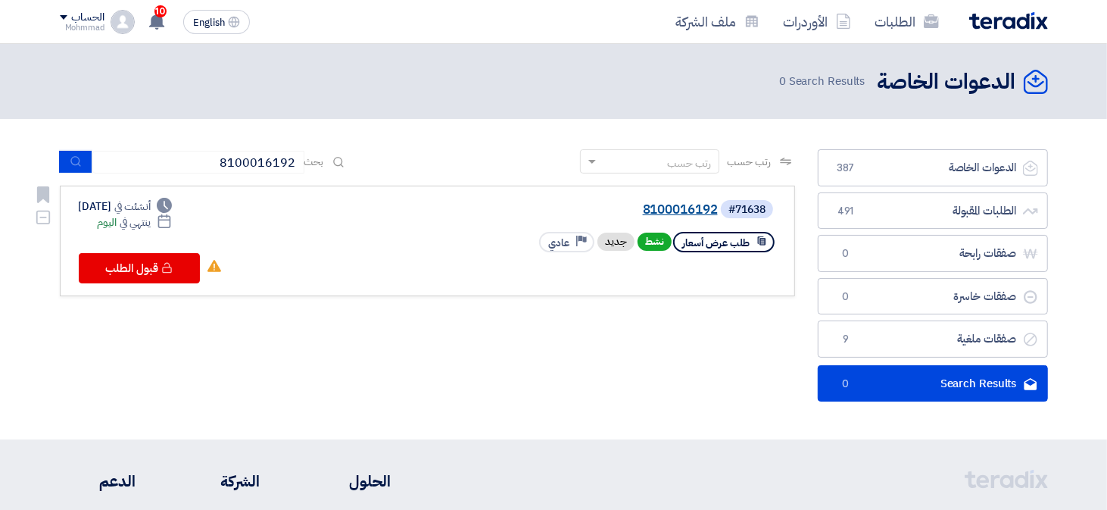
click at [681, 205] on link "8100016192" at bounding box center [566, 210] width 303 height 14
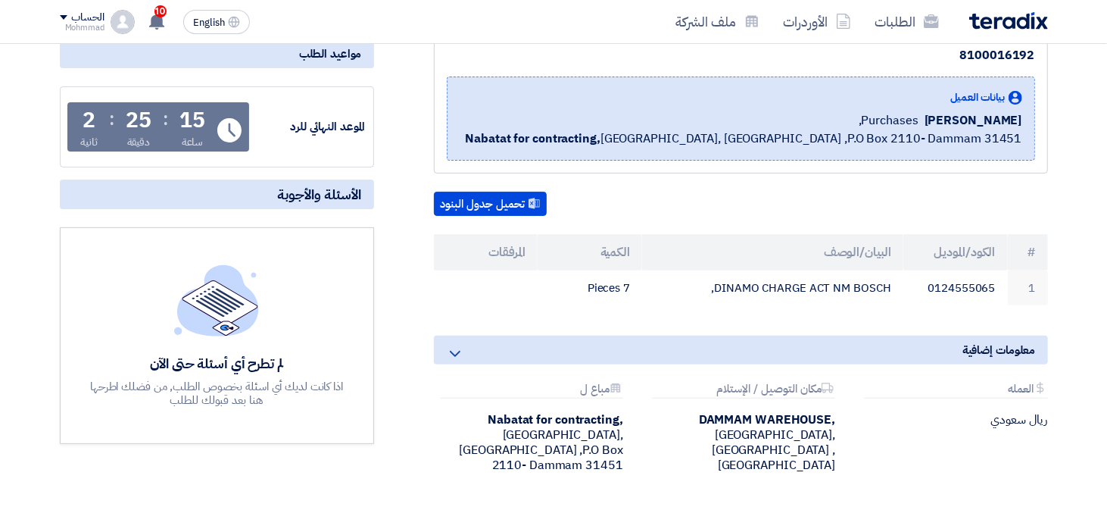
scroll to position [303, 0]
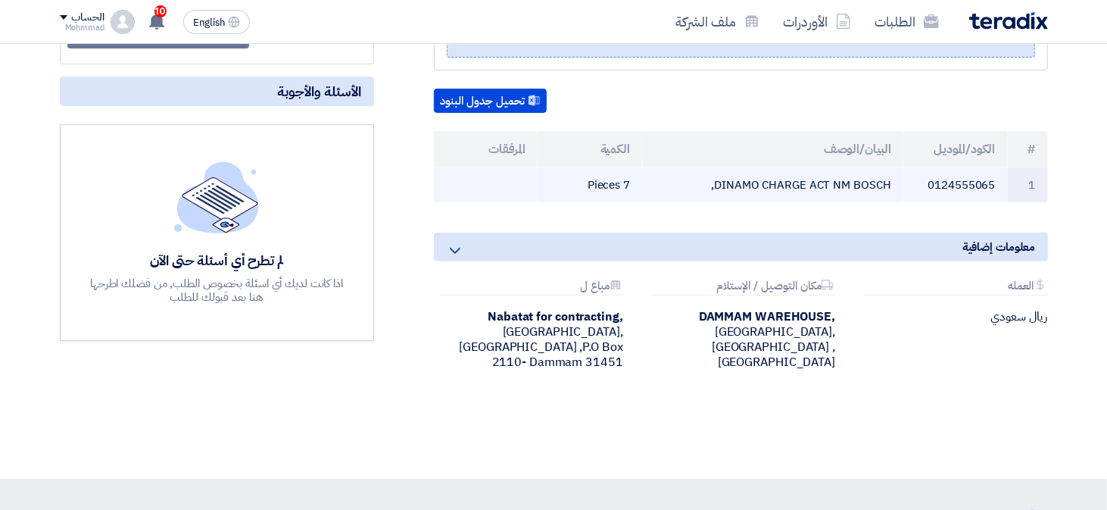
click at [959, 179] on td "0124555065" at bounding box center [956, 185] width 105 height 36
copy td "0124555065"
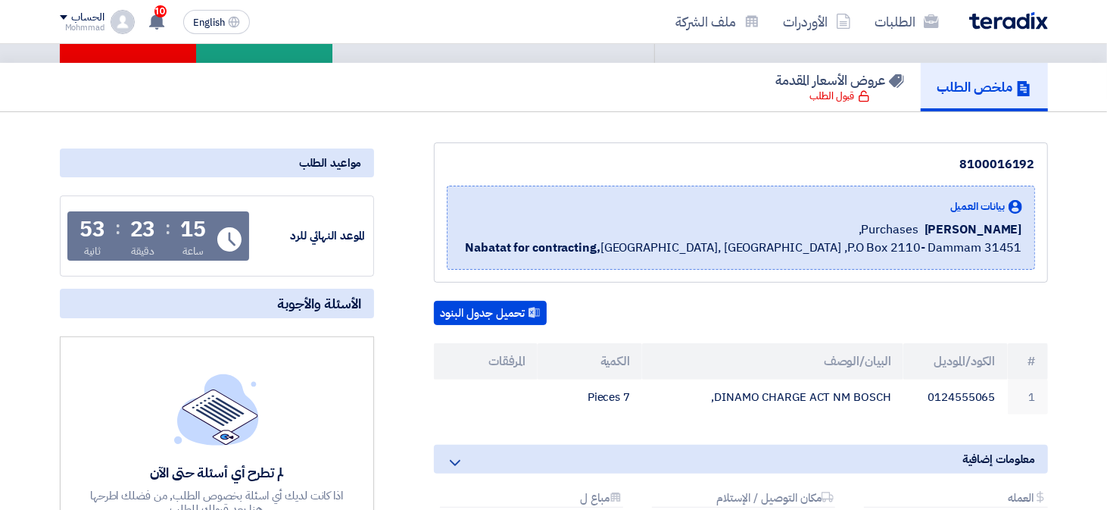
scroll to position [0, 0]
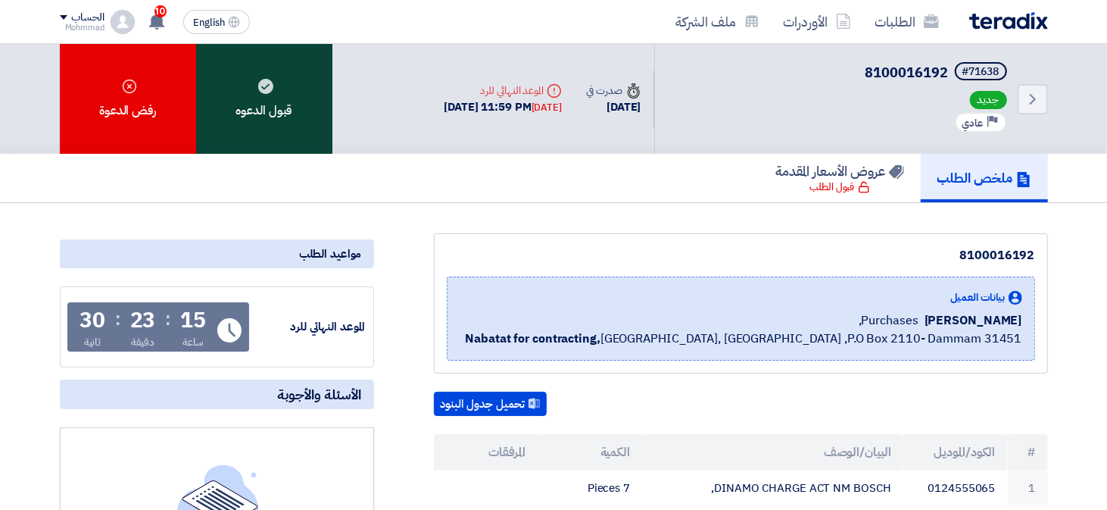
click at [280, 115] on div "قبول الدعوه" at bounding box center [264, 99] width 136 height 110
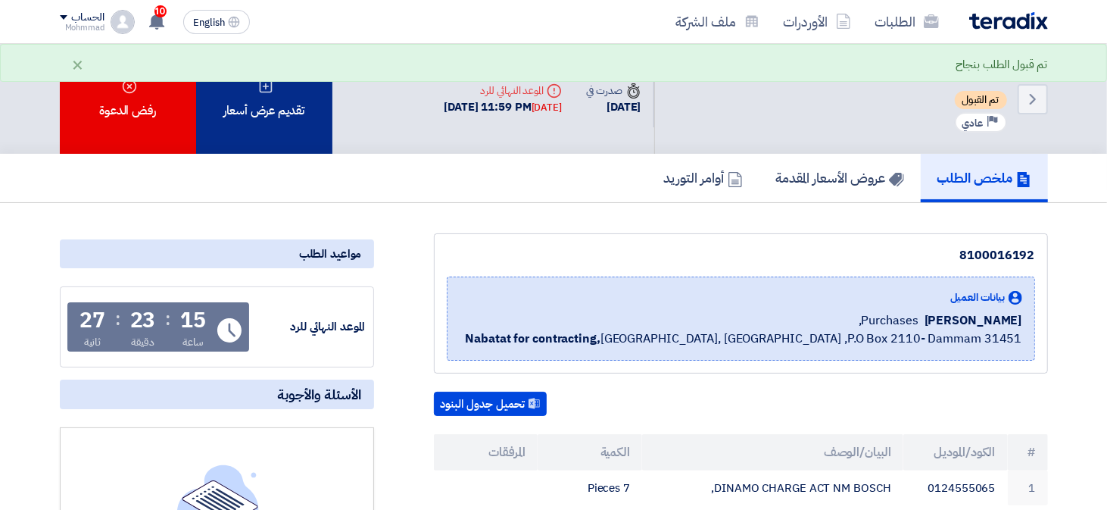
click at [273, 87] on div "تقديم عرض أسعار" at bounding box center [264, 99] width 136 height 110
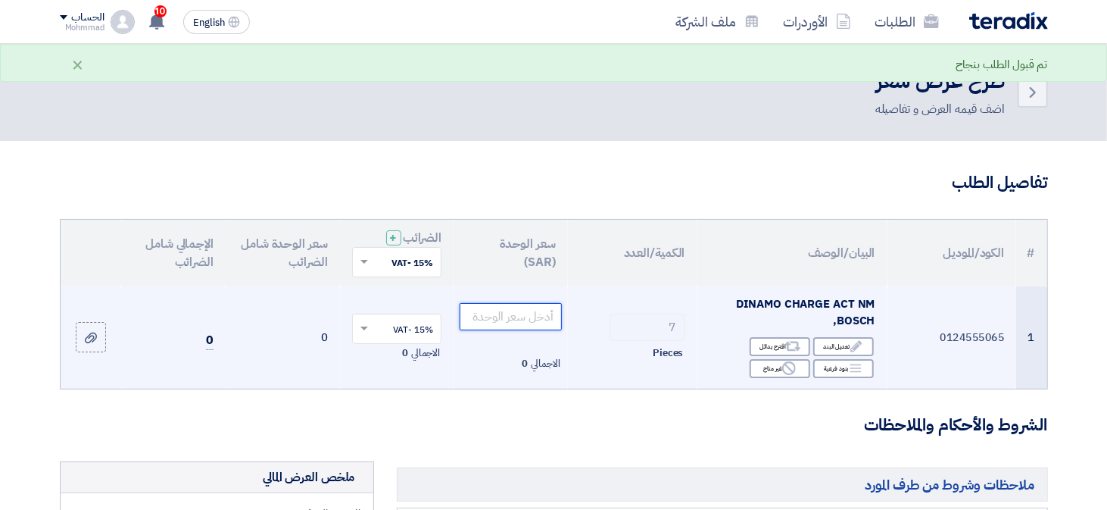
click at [512, 315] on input "number" at bounding box center [511, 316] width 102 height 27
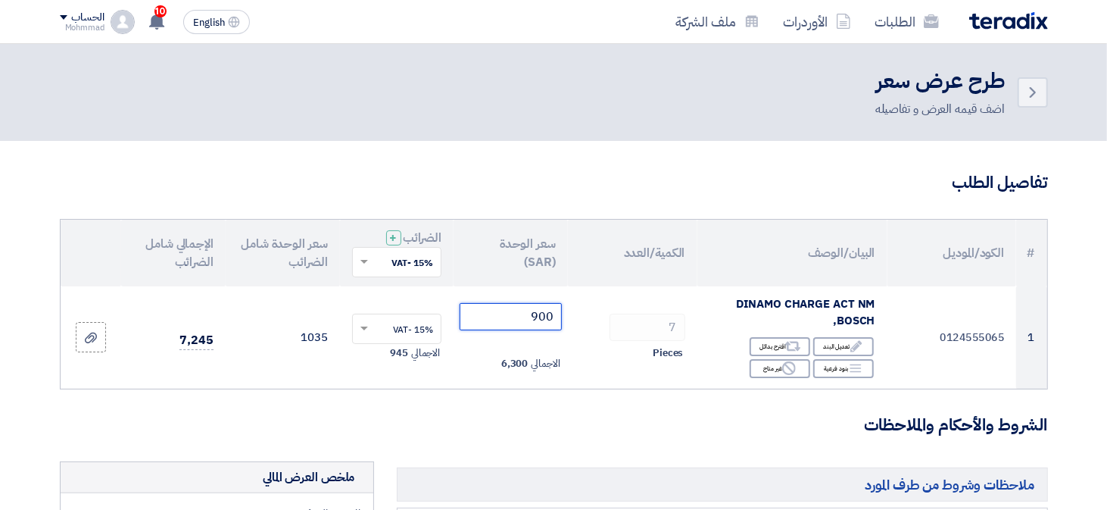
type input "900"
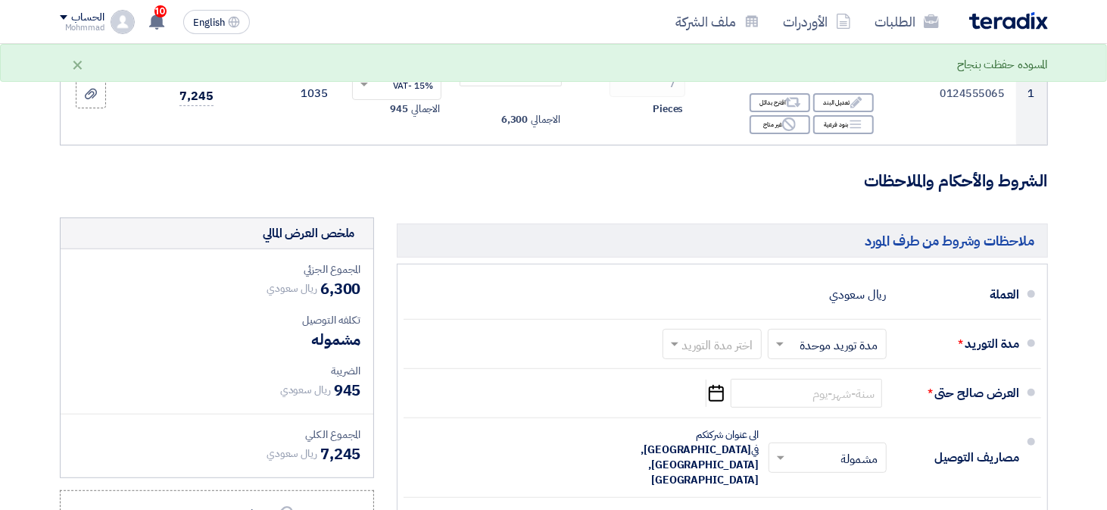
scroll to position [303, 0]
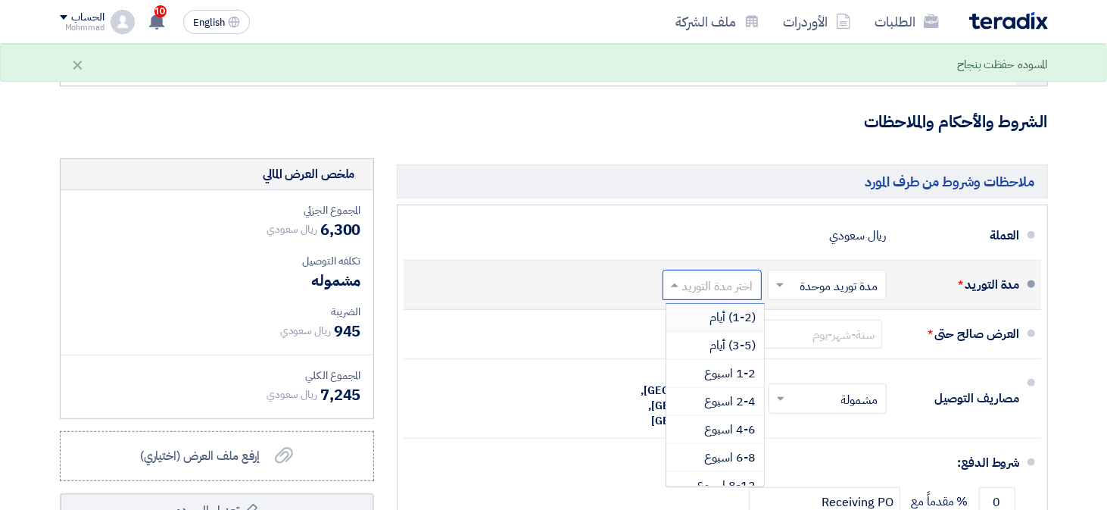
click at [689, 282] on input "text" at bounding box center [709, 287] width 92 height 22
click at [696, 318] on div "(1-2) أيام" at bounding box center [715, 318] width 98 height 28
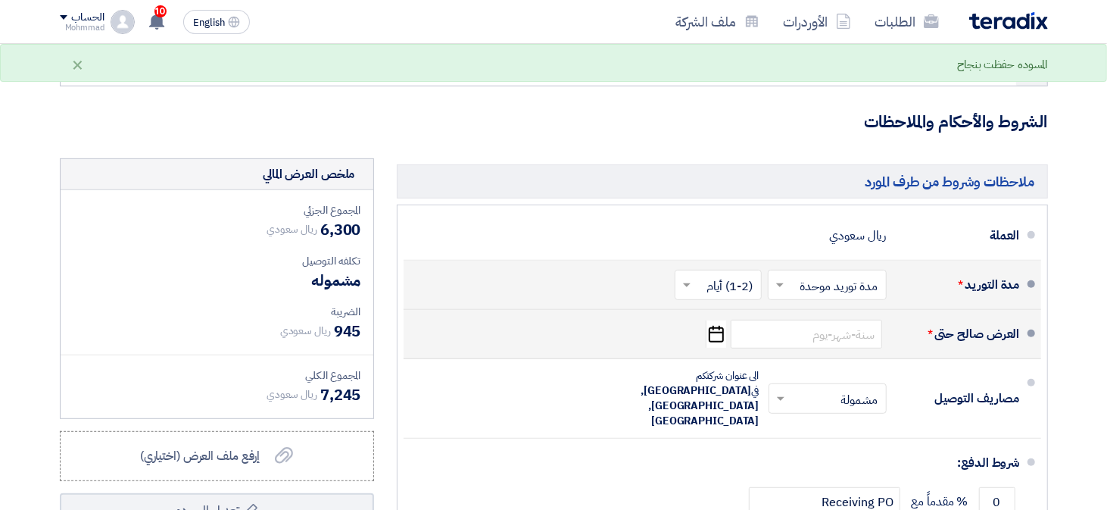
click at [716, 334] on icon "Pick a date" at bounding box center [716, 333] width 20 height 27
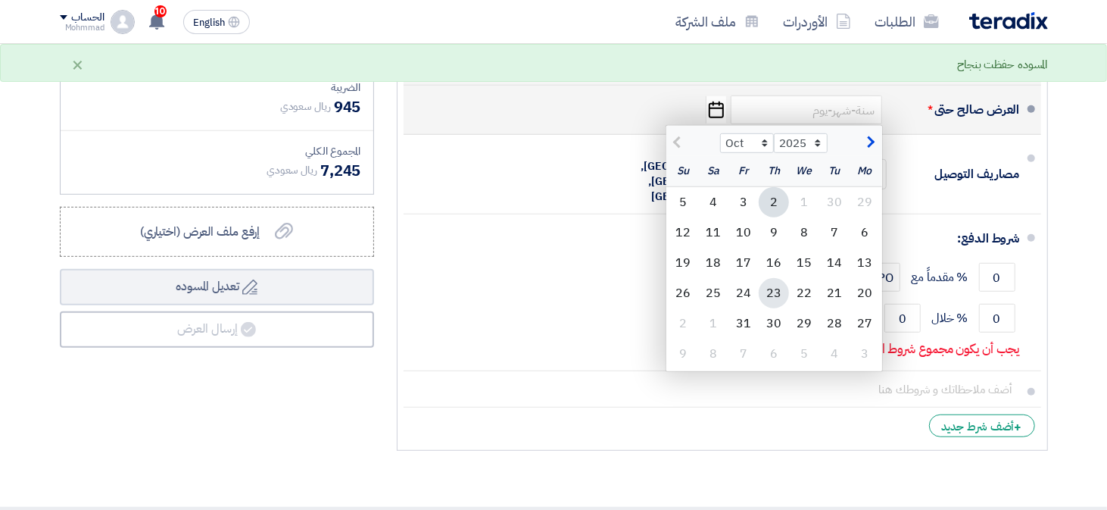
scroll to position [530, 0]
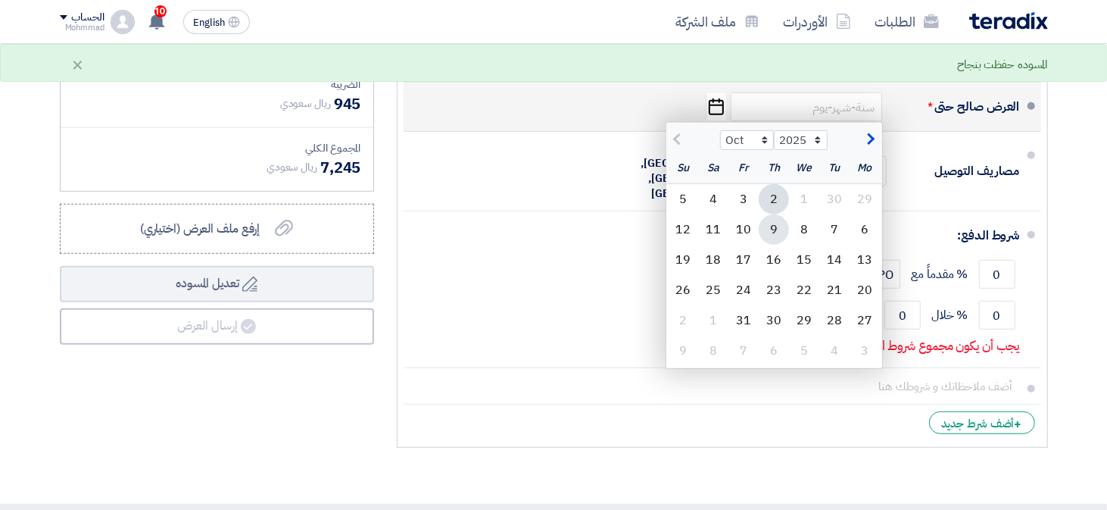
click at [767, 228] on div "9" at bounding box center [774, 229] width 30 height 30
type input "[DATE]"
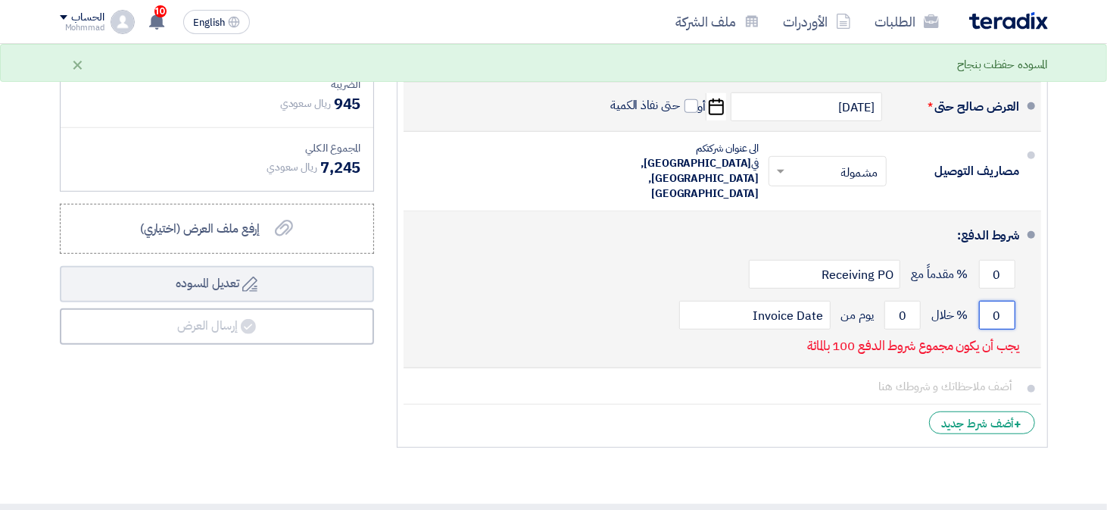
click at [1001, 301] on input "0" at bounding box center [997, 315] width 36 height 29
type input "100"
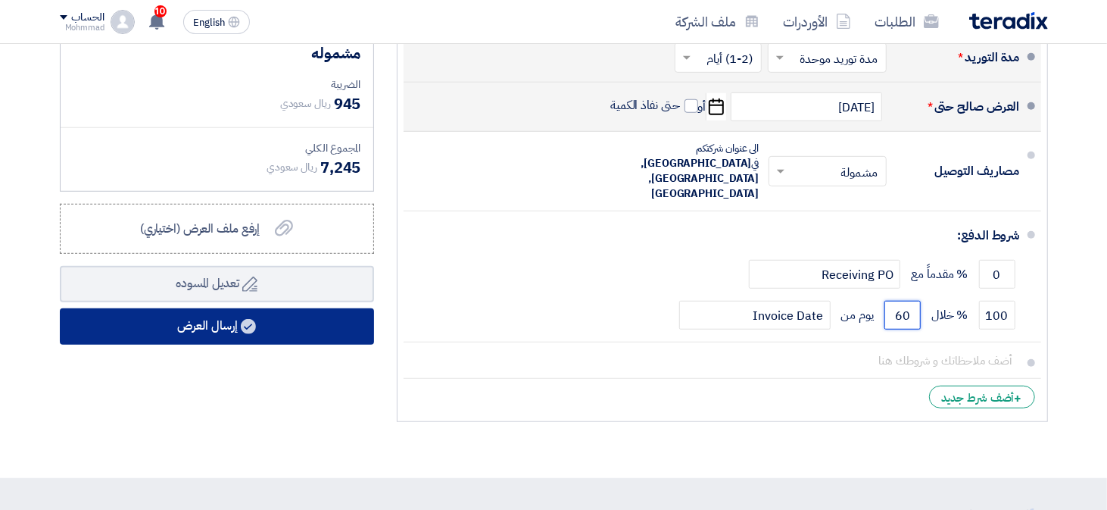
type input "60"
click at [249, 319] on use at bounding box center [248, 326] width 15 height 15
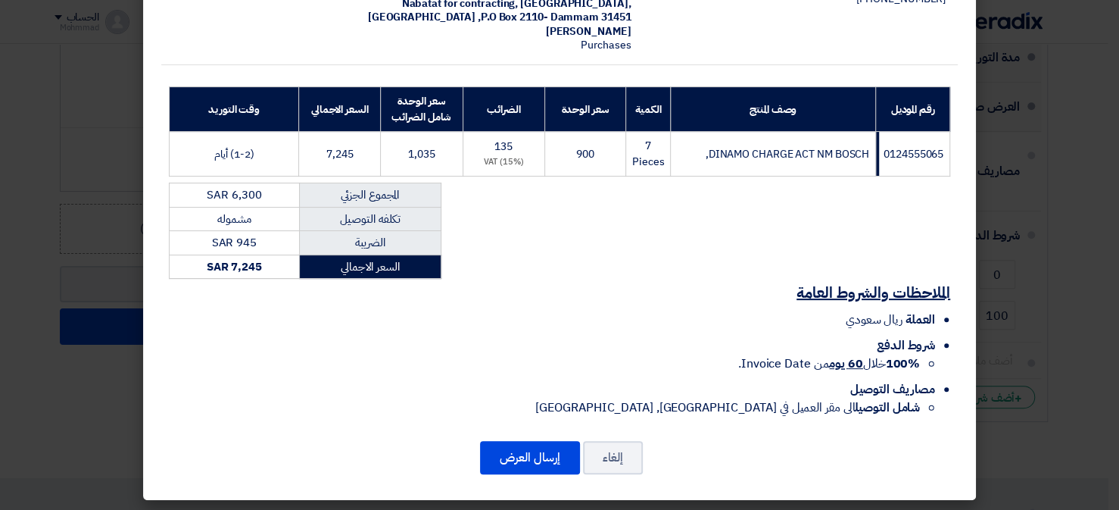
scroll to position [156, 0]
click at [541, 458] on button "إرسال العرض" at bounding box center [530, 457] width 100 height 33
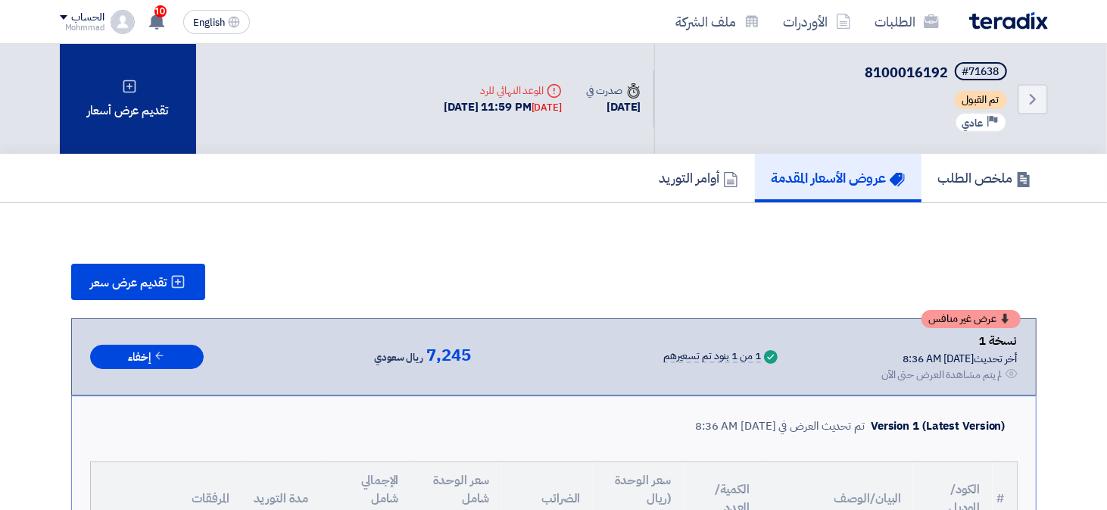
click at [121, 102] on div "تقديم عرض أسعار" at bounding box center [128, 99] width 136 height 110
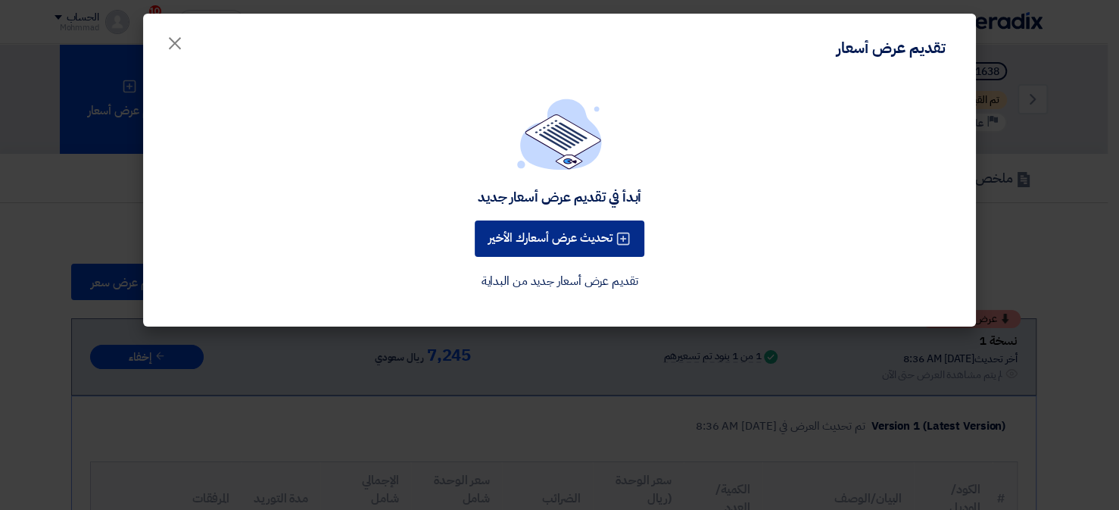
click at [531, 233] on button "تحديث عرض أسعارك الأخير" at bounding box center [560, 238] width 170 height 36
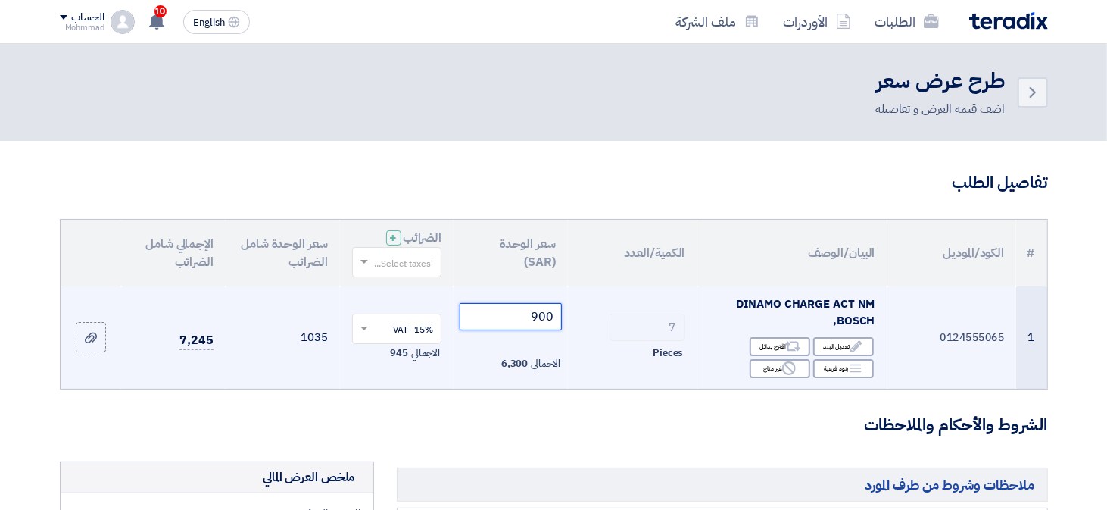
click at [546, 317] on input "900" at bounding box center [511, 316] width 102 height 27
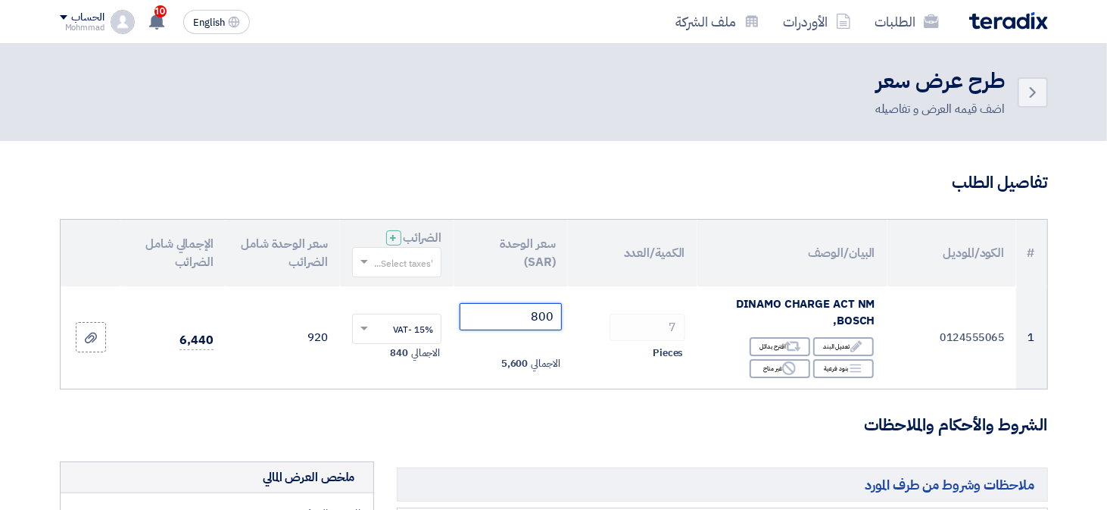
type input "800"
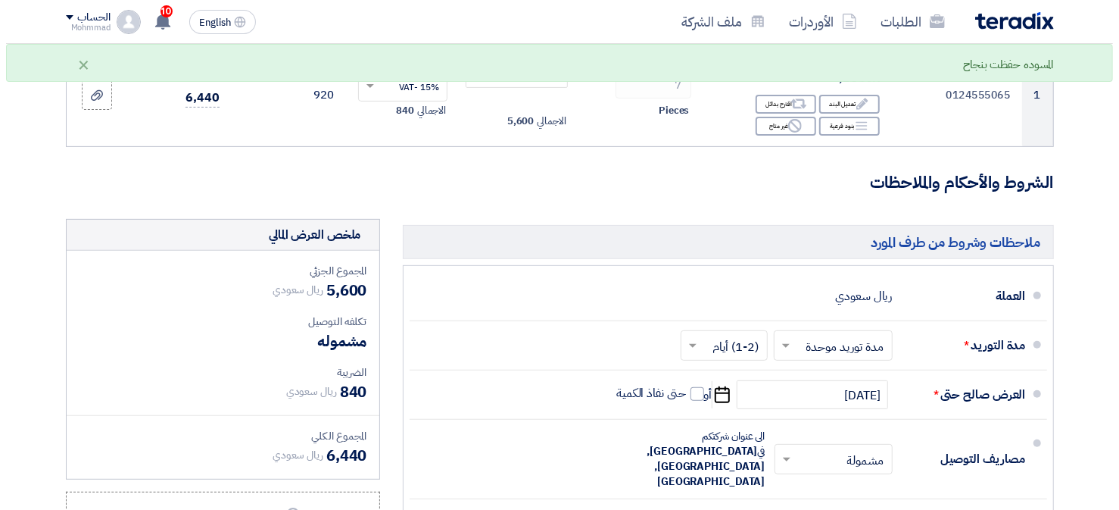
scroll to position [454, 0]
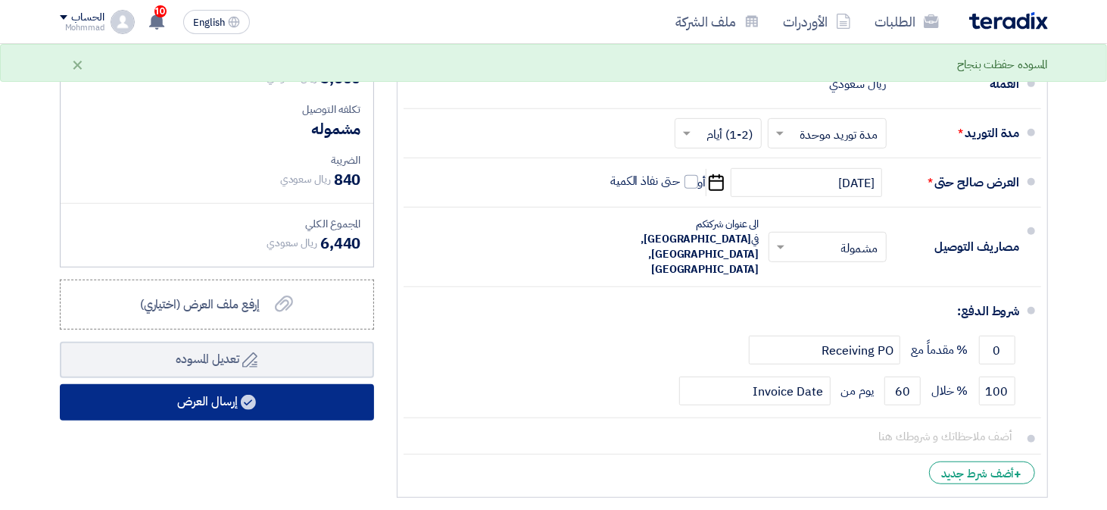
click at [192, 393] on button "إرسال العرض" at bounding box center [217, 402] width 314 height 36
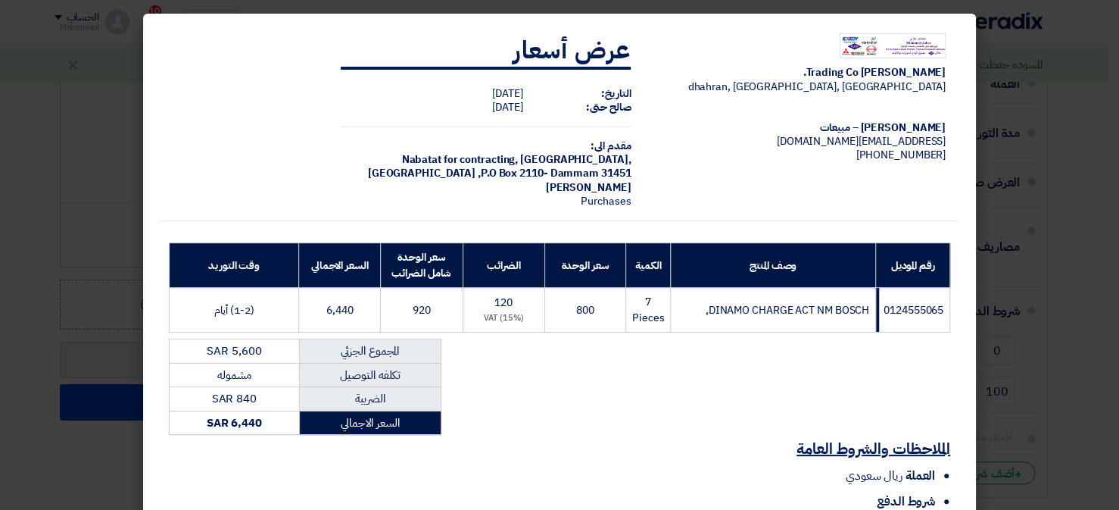
scroll to position [156, 0]
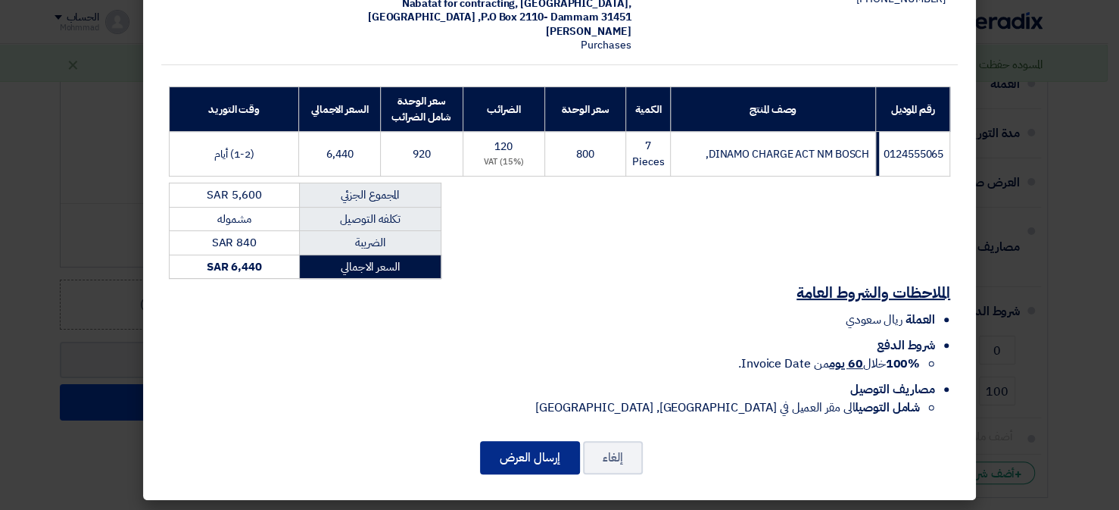
click at [542, 455] on button "إرسال العرض" at bounding box center [530, 457] width 100 height 33
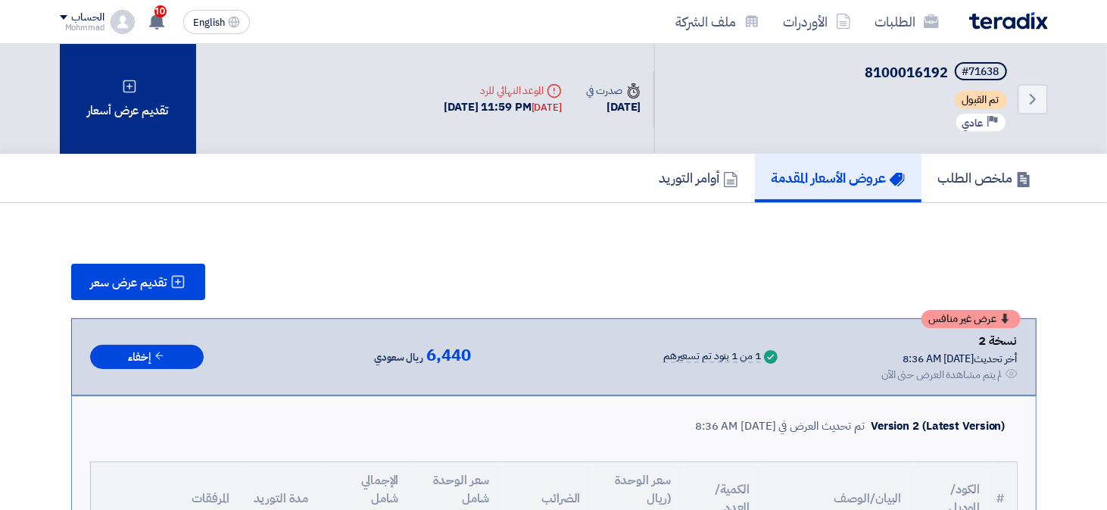
click at [139, 120] on div "تقديم عرض أسعار" at bounding box center [128, 99] width 136 height 110
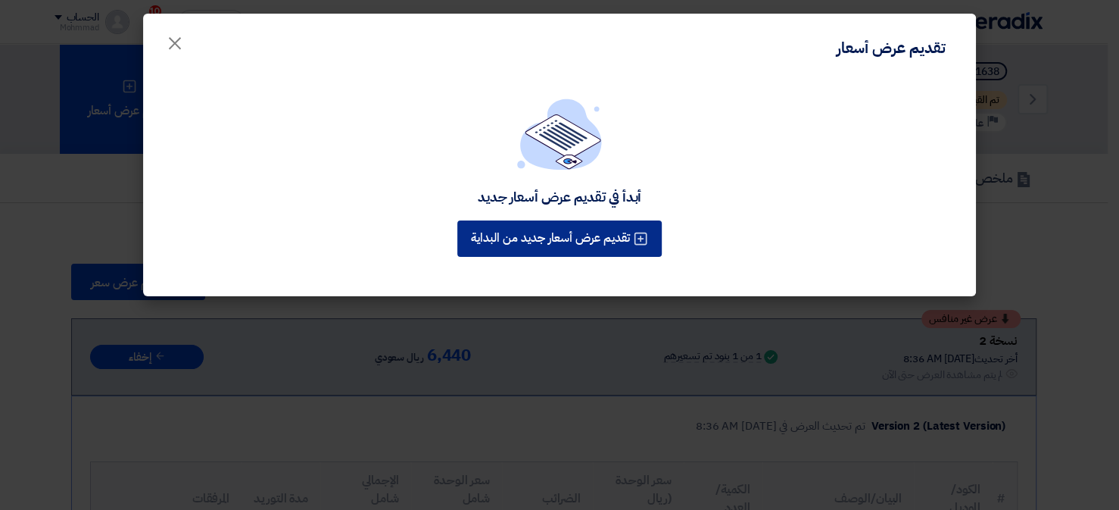
click at [502, 220] on button "تقديم عرض أسعار جديد من البداية" at bounding box center [559, 238] width 204 height 36
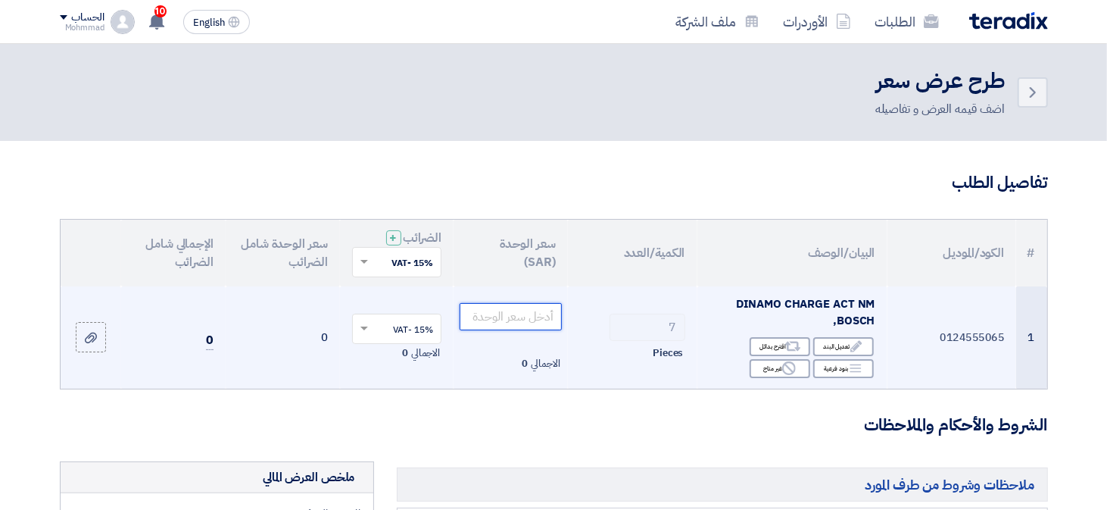
click at [538, 312] on input "number" at bounding box center [511, 316] width 102 height 27
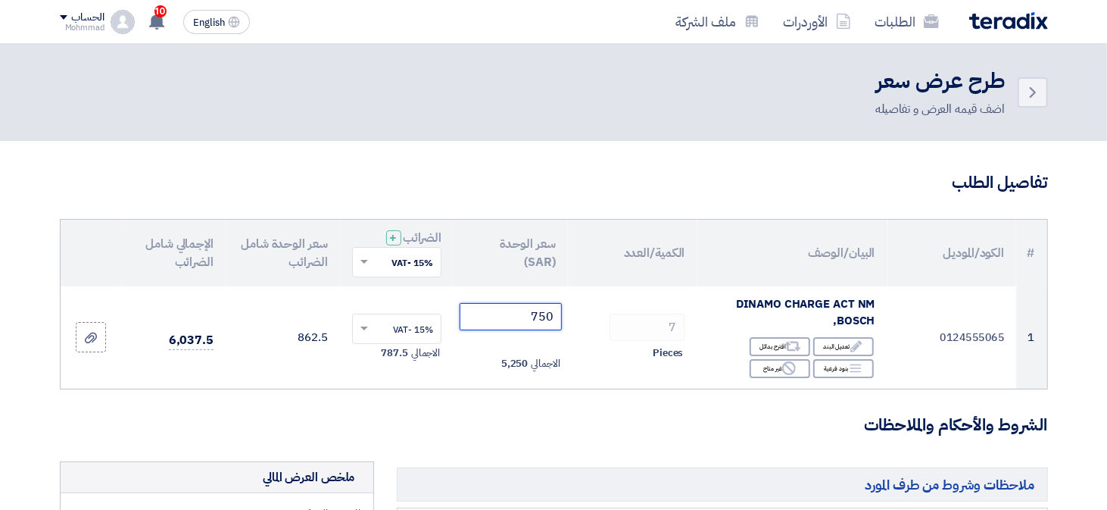
type input "750"
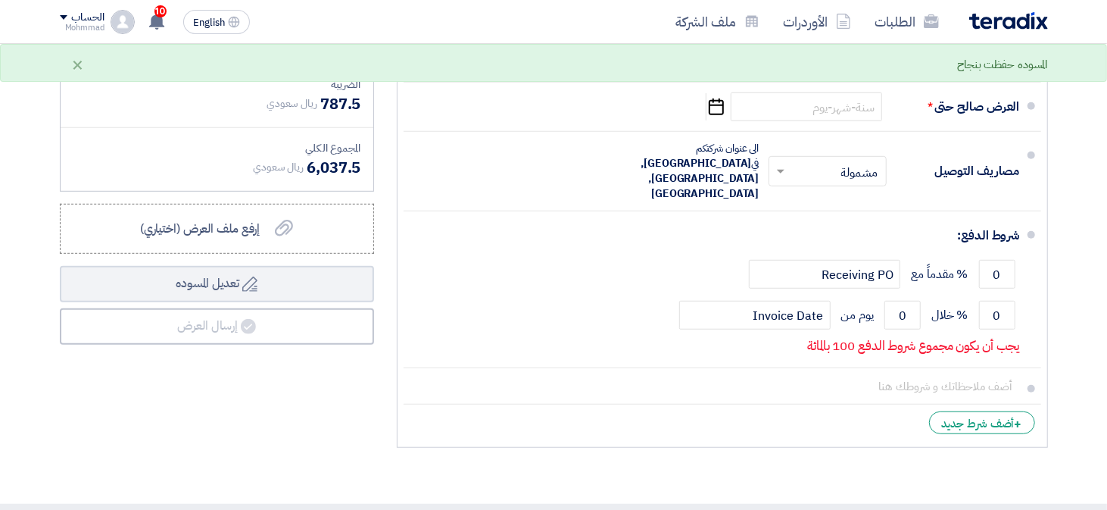
scroll to position [303, 0]
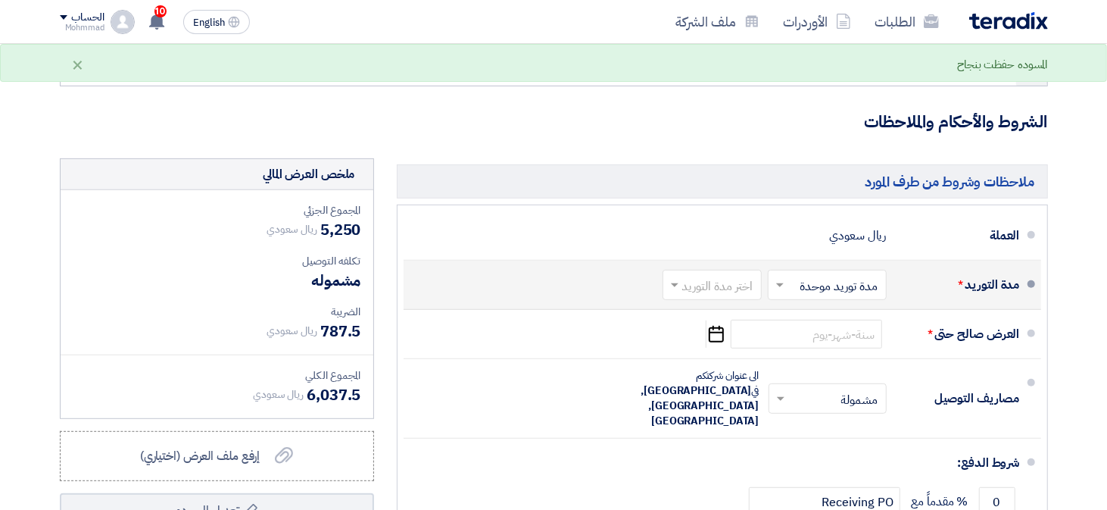
click at [693, 294] on input "text" at bounding box center [709, 287] width 92 height 22
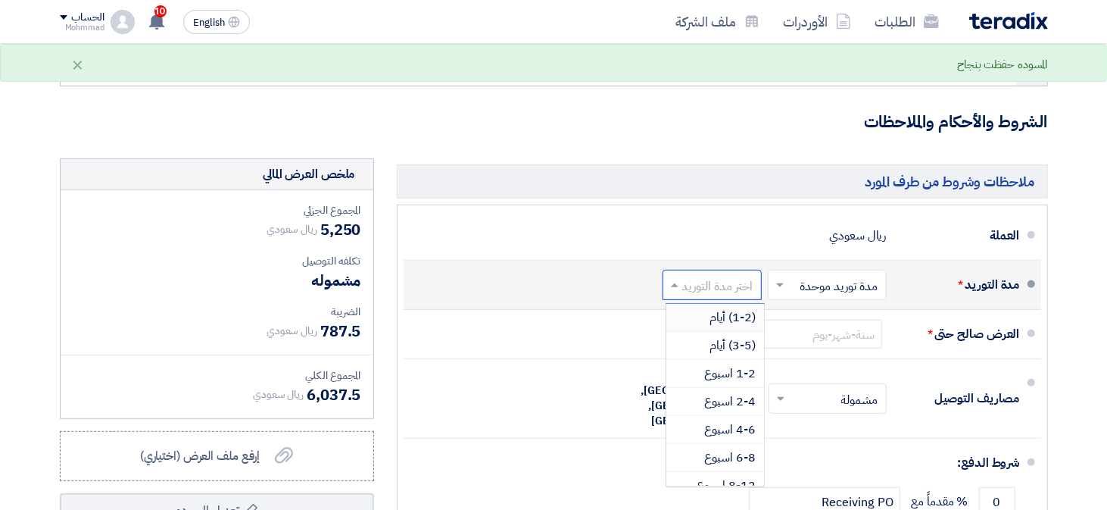
click at [706, 318] on div "(1-2) أيام" at bounding box center [715, 318] width 98 height 28
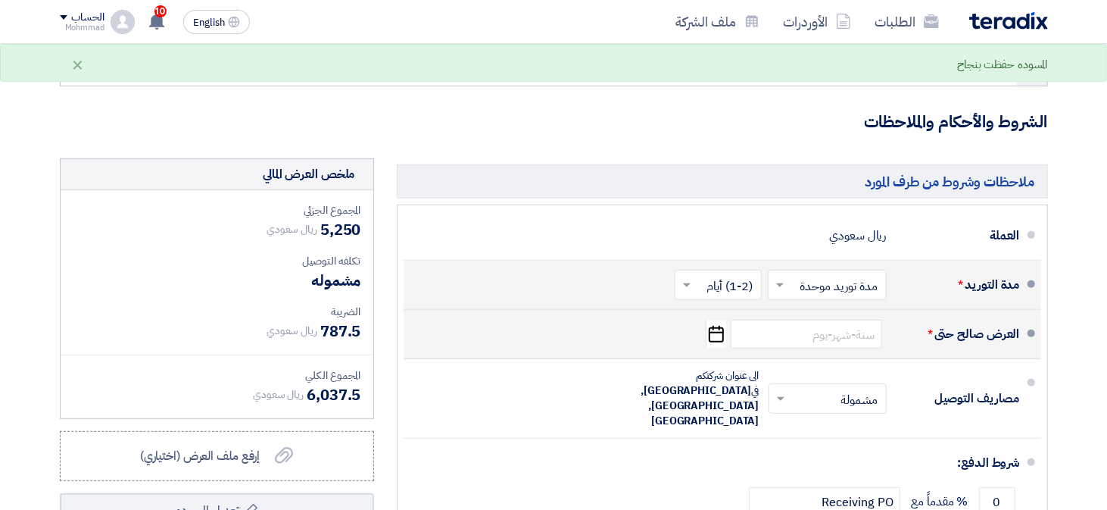
click at [717, 335] on icon "Pick a date" at bounding box center [716, 333] width 20 height 27
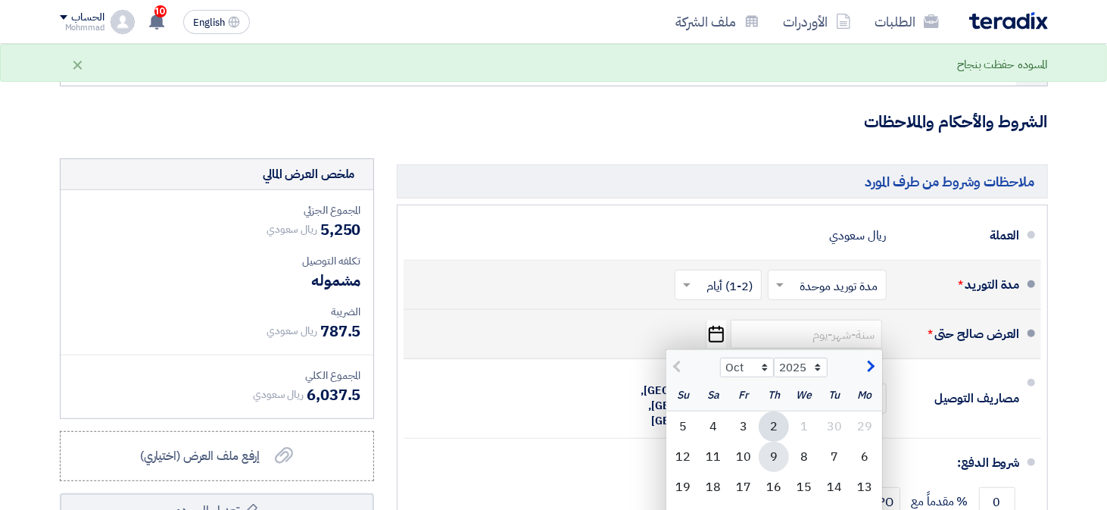
click at [775, 447] on div "9" at bounding box center [774, 457] width 30 height 30
type input "[DATE]"
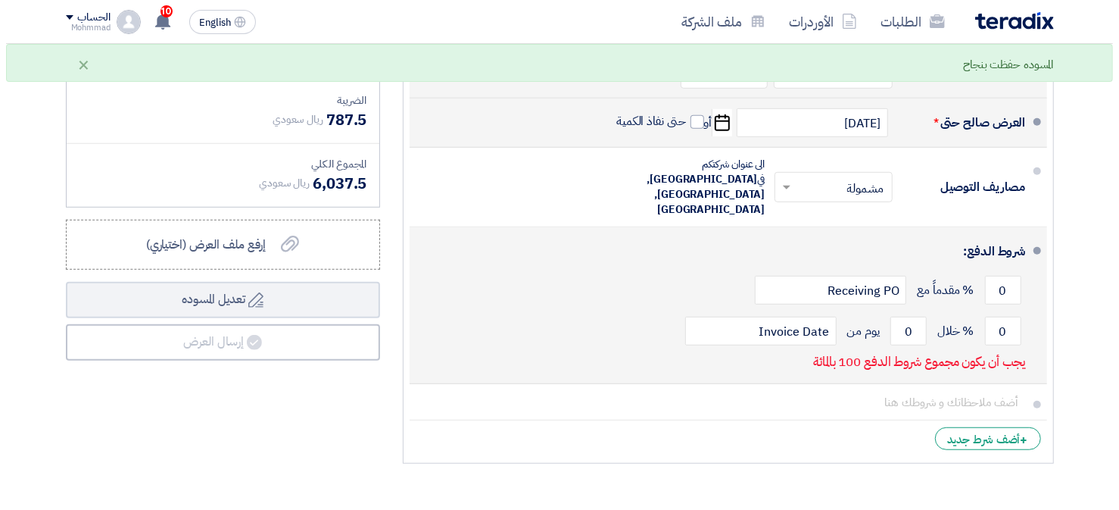
scroll to position [530, 0]
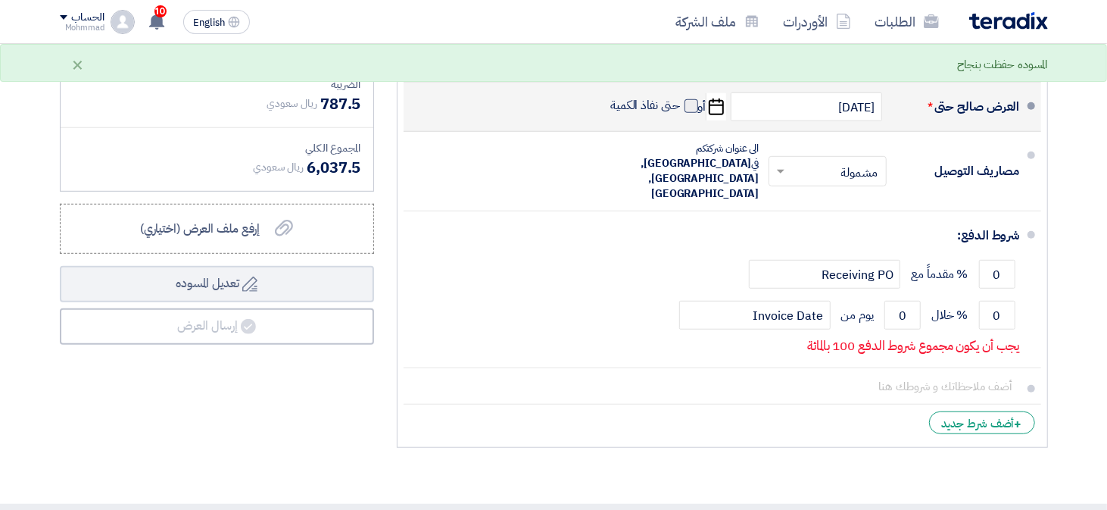
click at [688, 107] on span at bounding box center [692, 106] width 14 height 14
click at [680, 107] on input "حتى نفاذ الكمية" at bounding box center [643, 112] width 73 height 29
checkbox input "true"
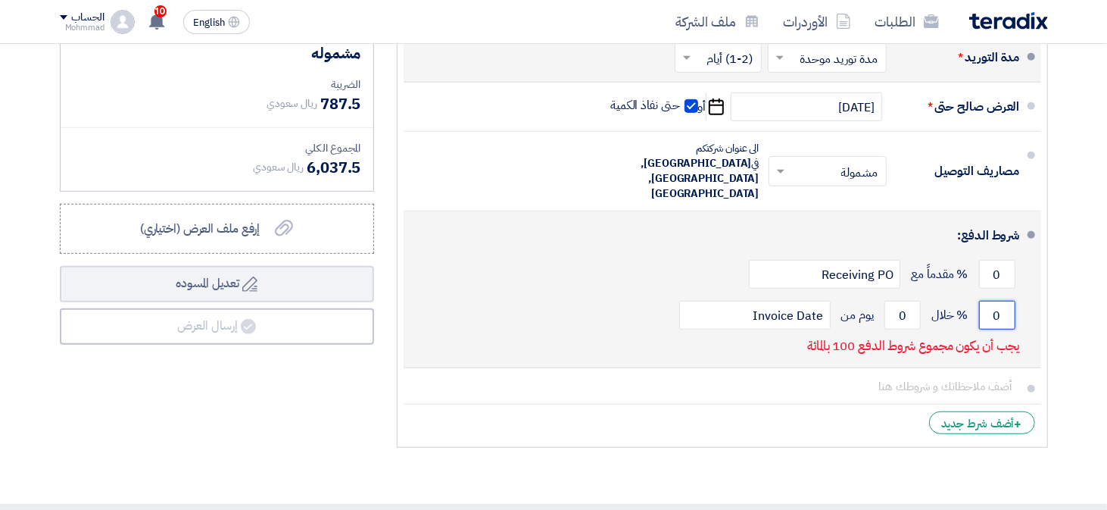
click at [1007, 301] on input "0" at bounding box center [997, 315] width 36 height 29
type input "100"
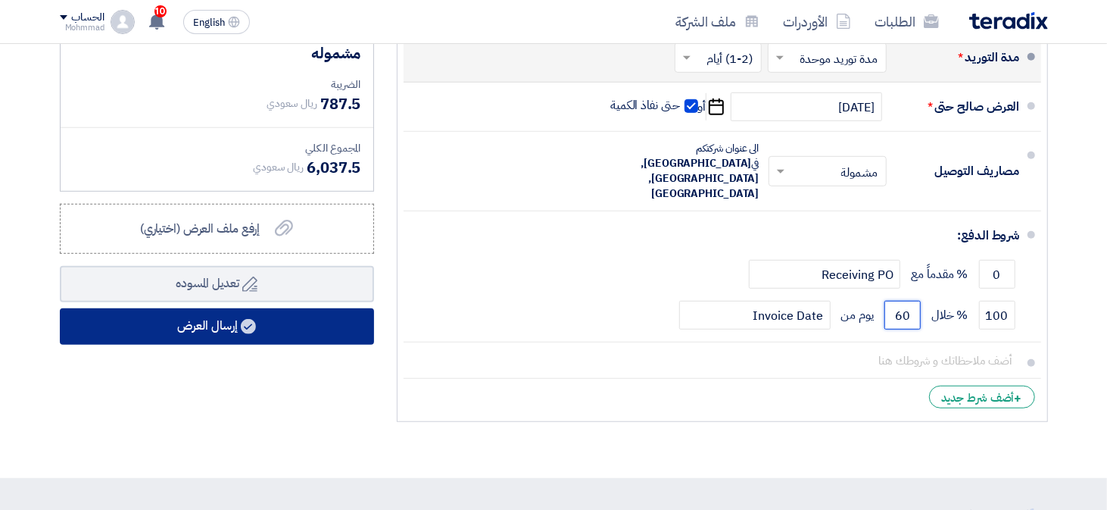
type input "60"
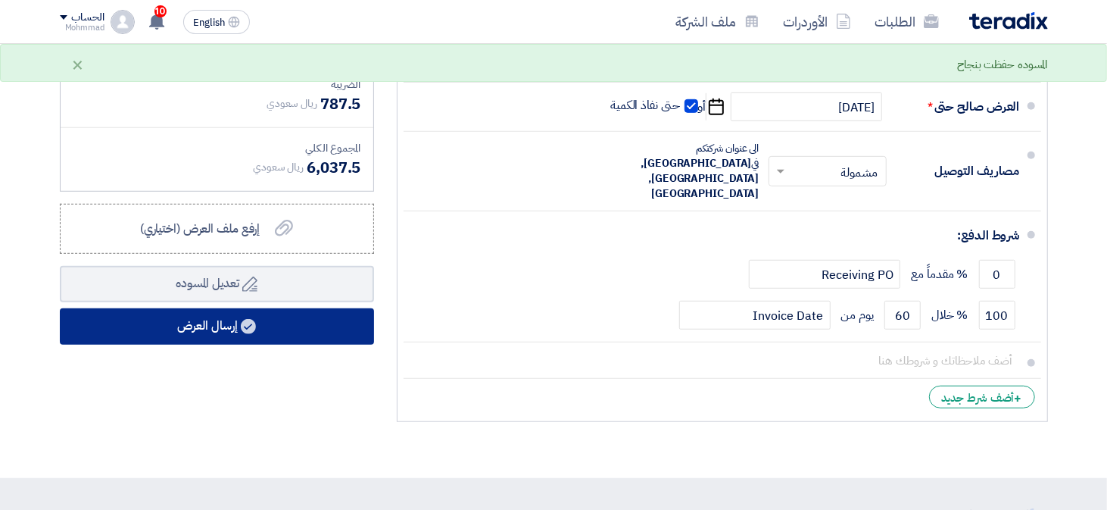
click at [245, 314] on button "إرسال العرض" at bounding box center [217, 326] width 314 height 36
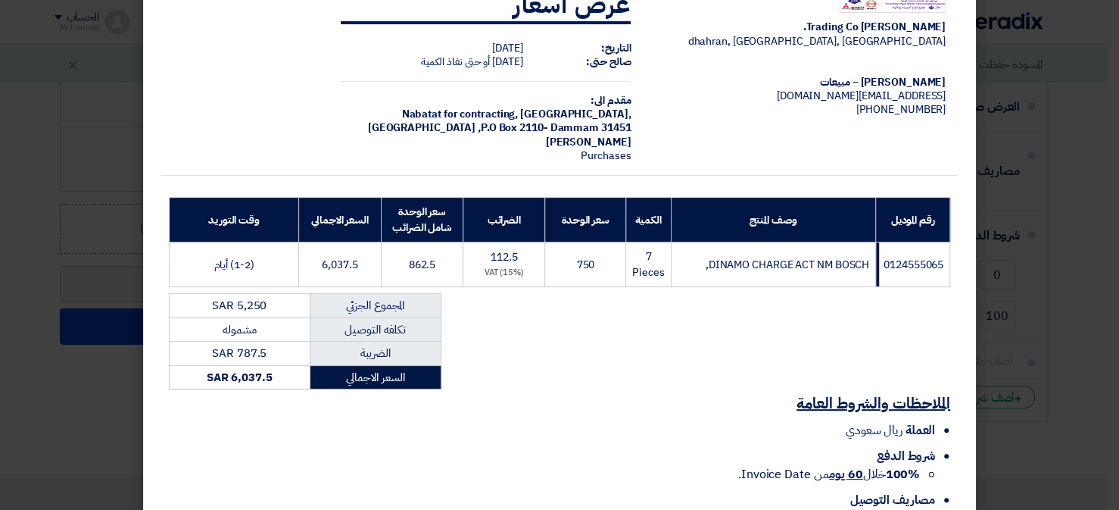
scroll to position [156, 0]
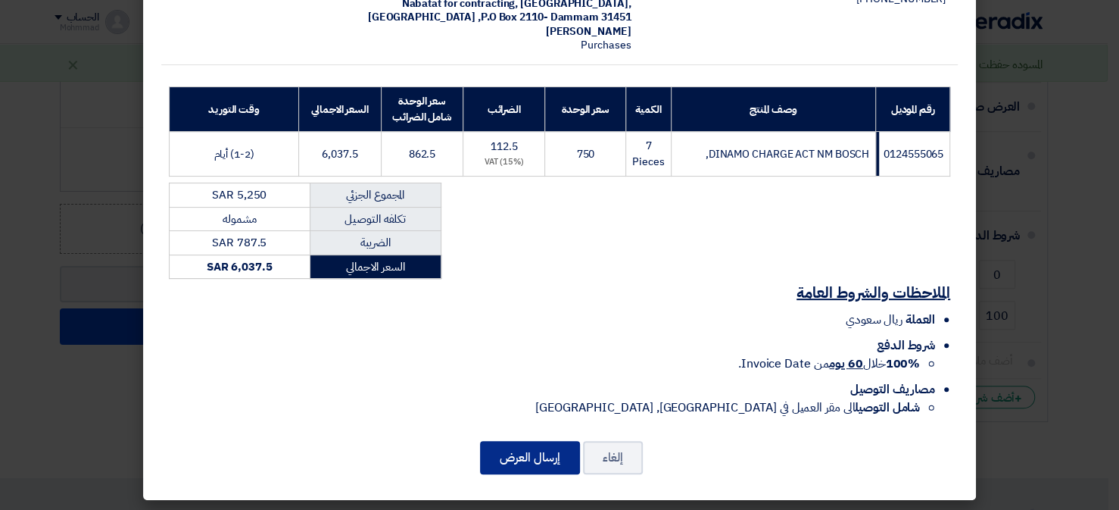
click at [520, 467] on button "إرسال العرض" at bounding box center [530, 457] width 100 height 33
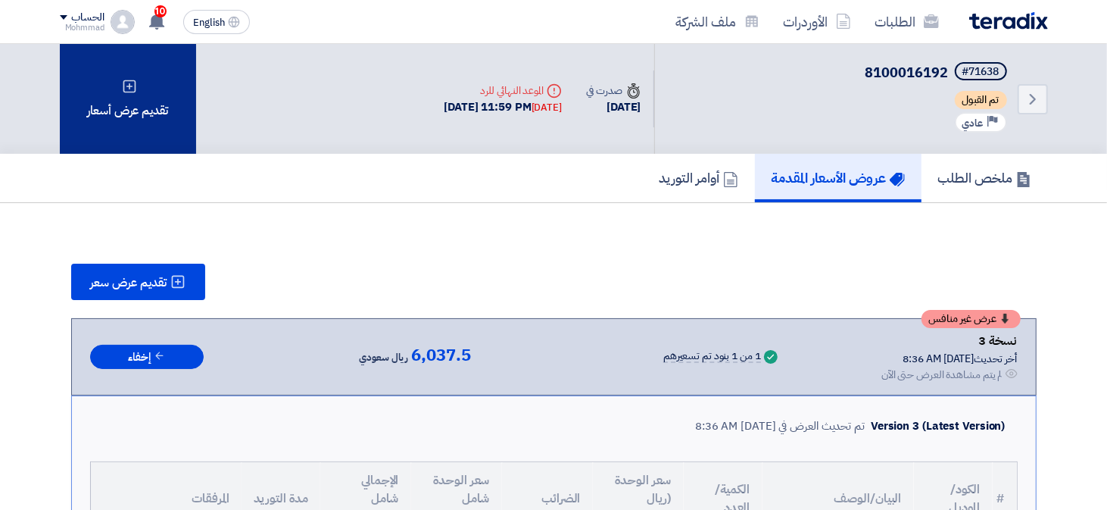
click at [151, 108] on div "تقديم عرض أسعار" at bounding box center [128, 99] width 136 height 110
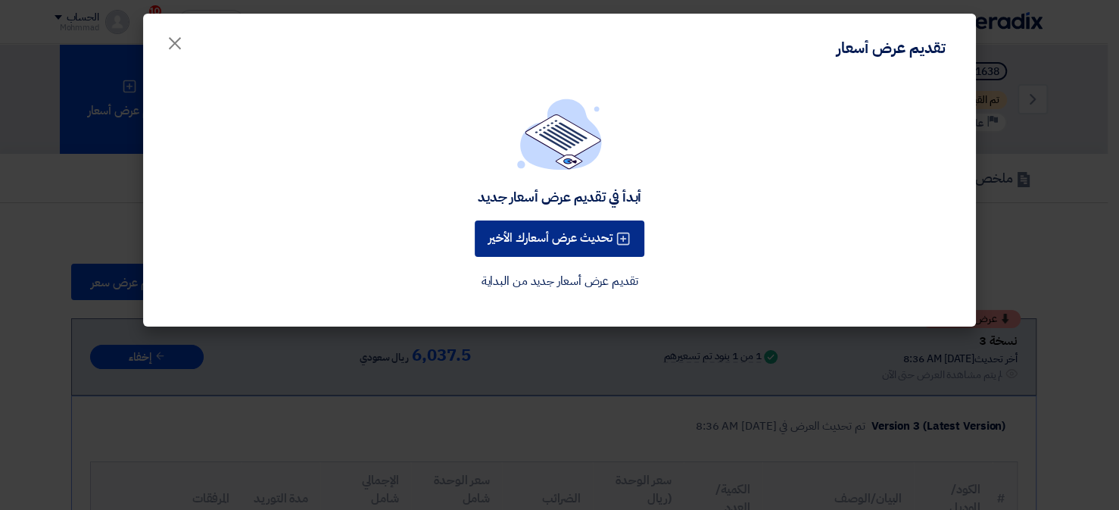
click at [540, 226] on button "تحديث عرض أسعارك الأخير" at bounding box center [560, 238] width 170 height 36
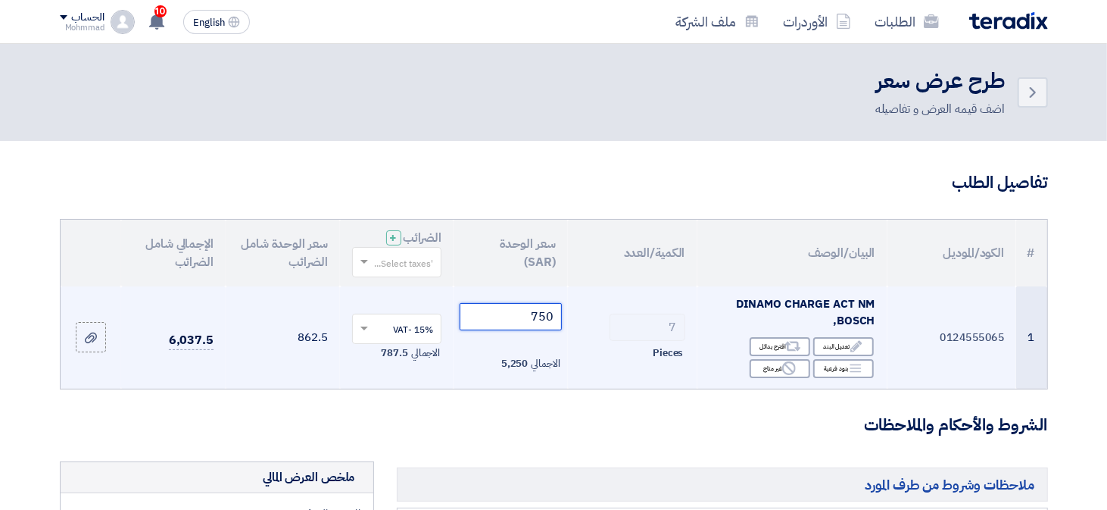
click at [550, 315] on input "750" at bounding box center [511, 316] width 102 height 27
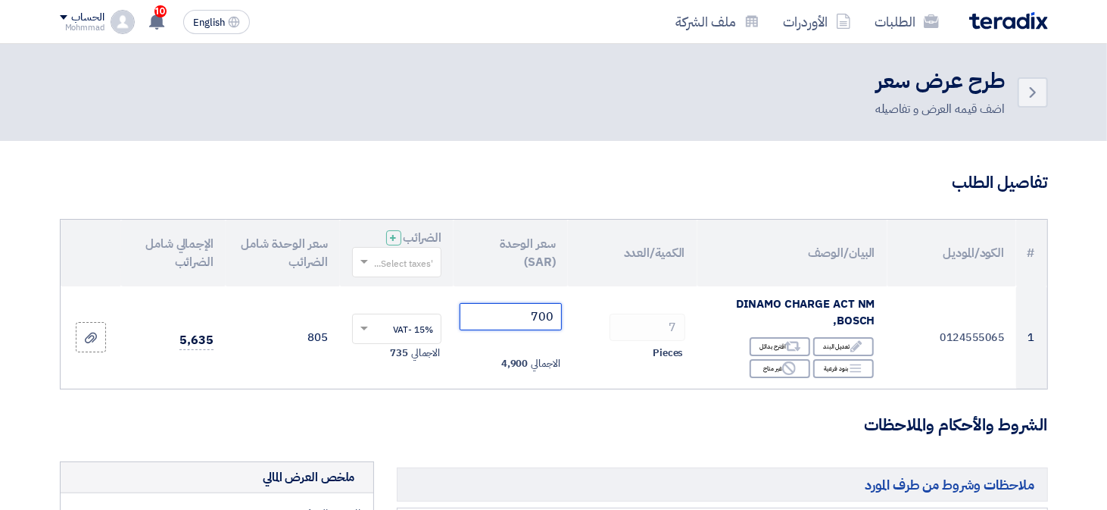
type input "700"
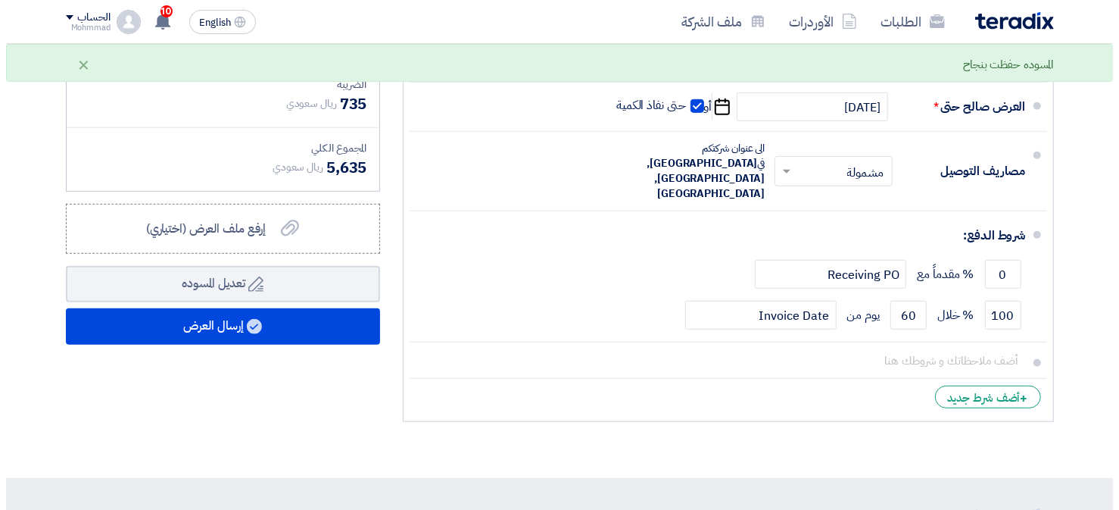
scroll to position [606, 0]
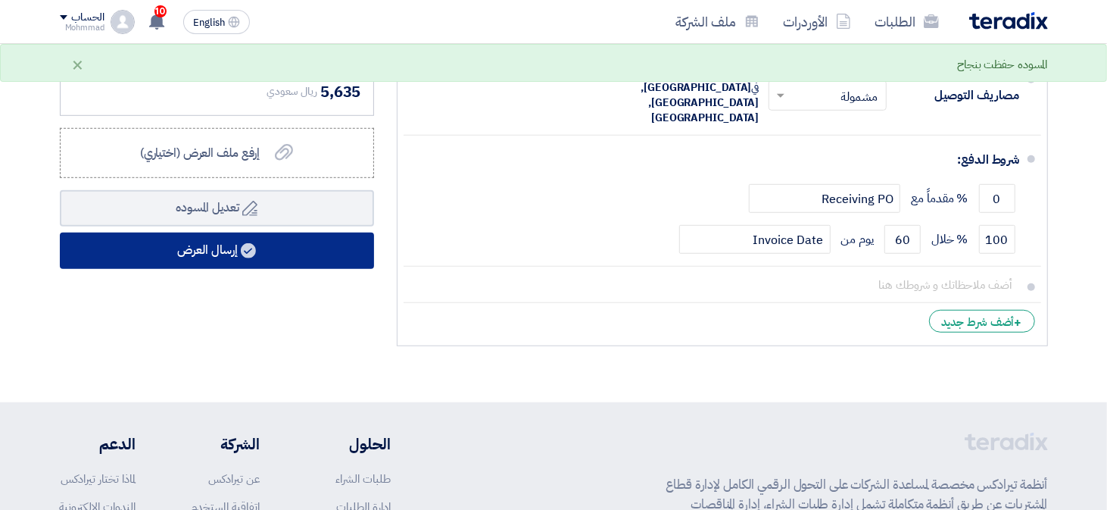
click at [316, 249] on button "إرسال العرض" at bounding box center [217, 251] width 314 height 36
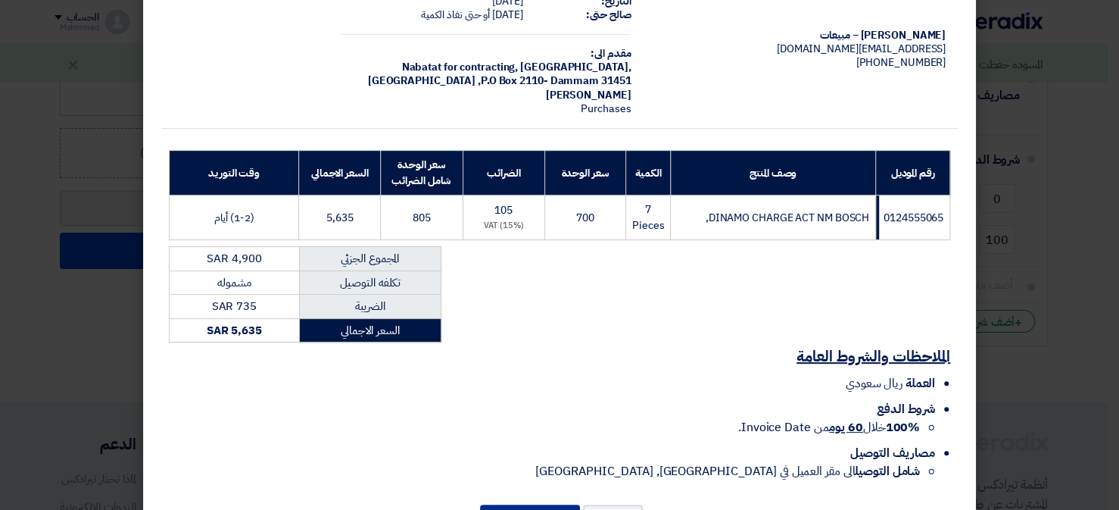
scroll to position [156, 0]
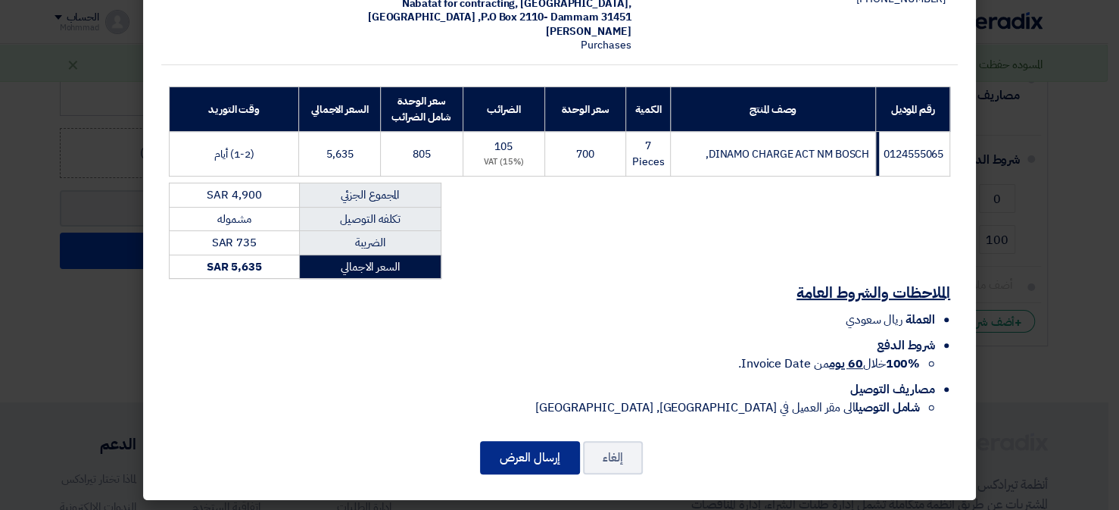
click at [540, 445] on button "إرسال العرض" at bounding box center [530, 457] width 100 height 33
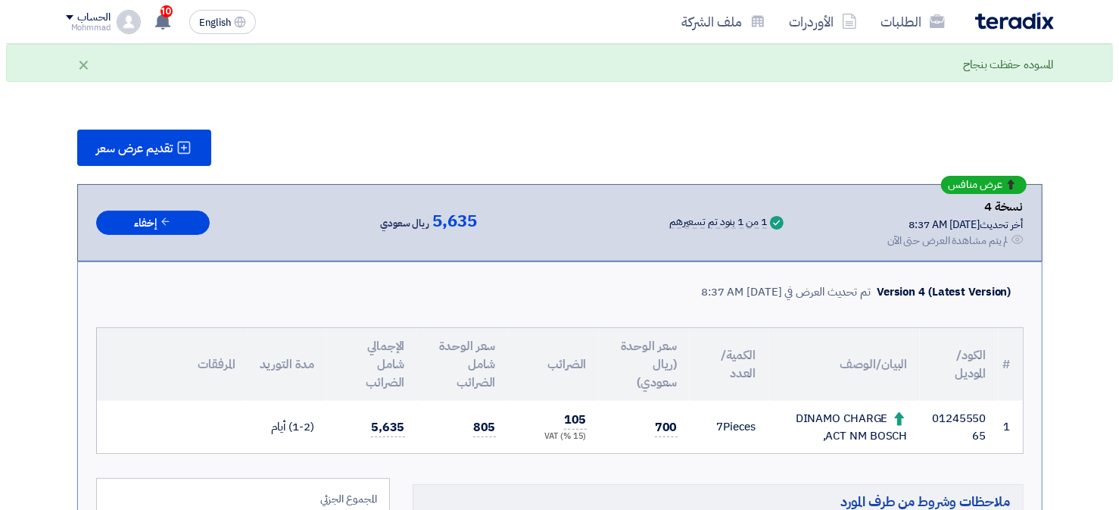
scroll to position [129, 0]
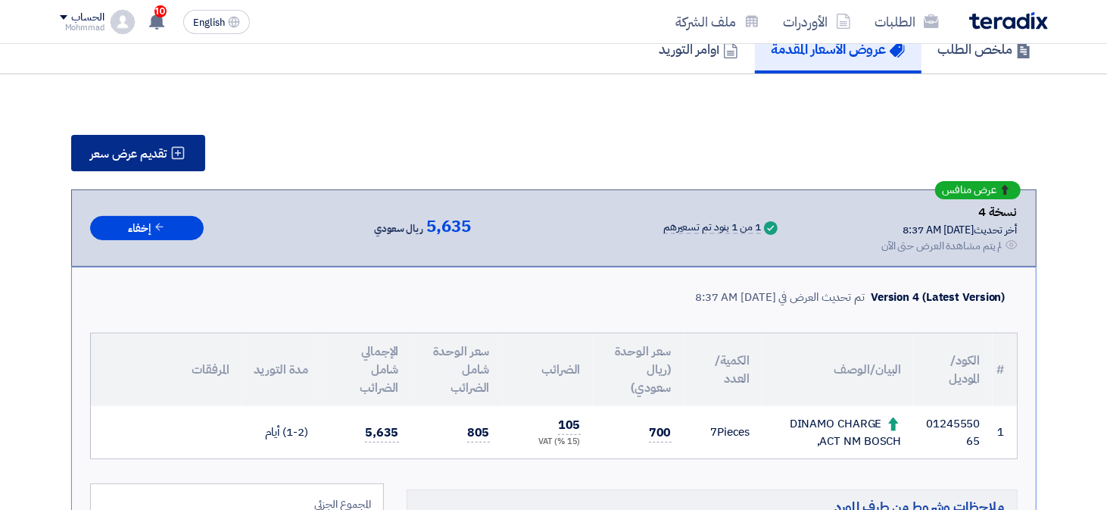
click at [136, 152] on span "تقديم عرض سعر" at bounding box center [129, 154] width 76 height 12
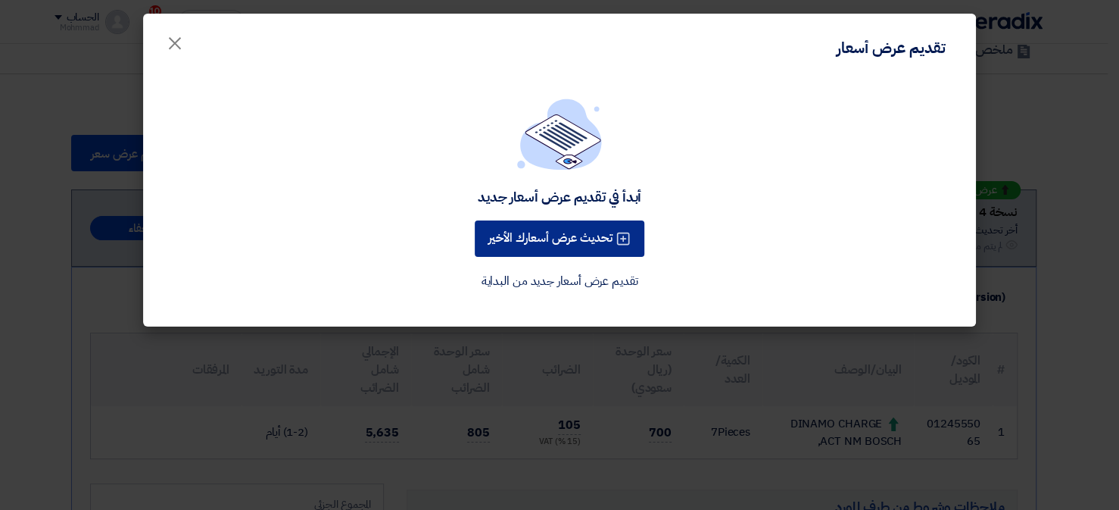
click at [521, 222] on button "تحديث عرض أسعارك الأخير" at bounding box center [560, 238] width 170 height 36
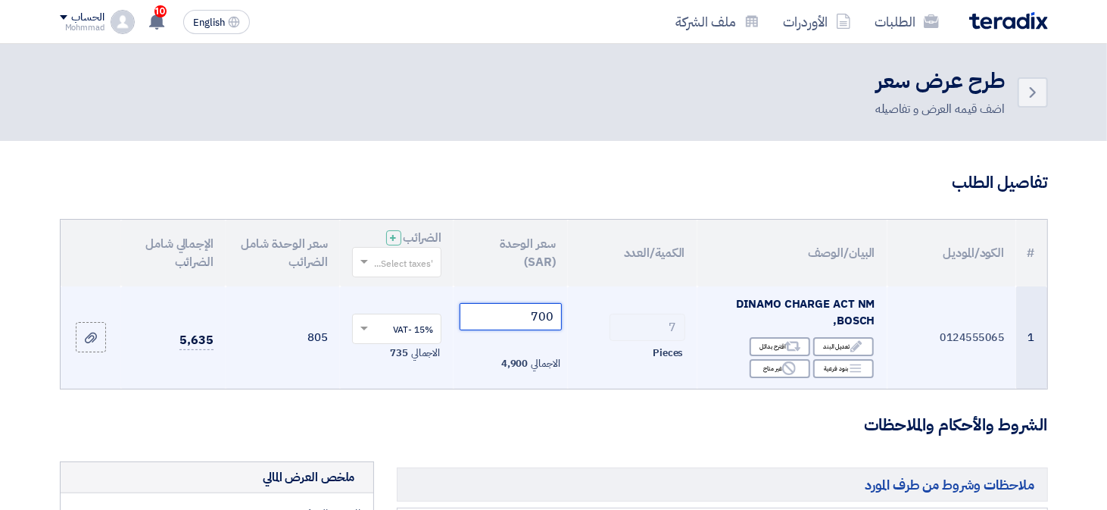
click at [545, 317] on input "700" at bounding box center [511, 316] width 102 height 27
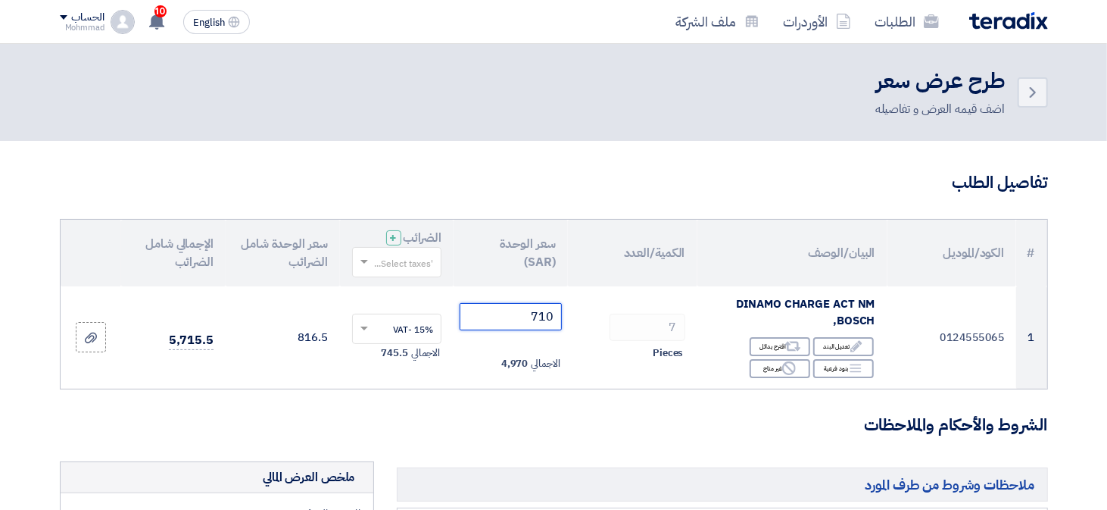
type input "710"
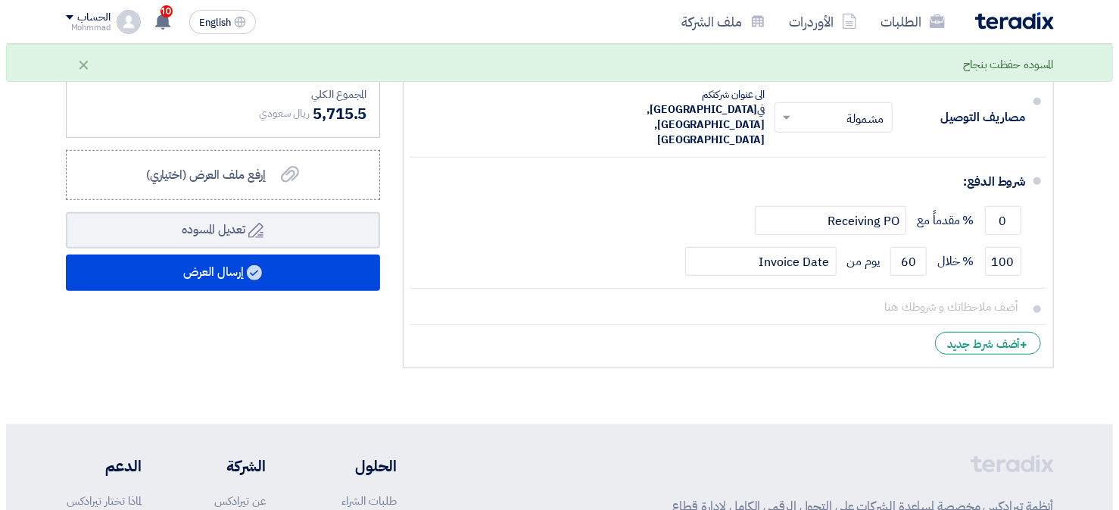
scroll to position [606, 0]
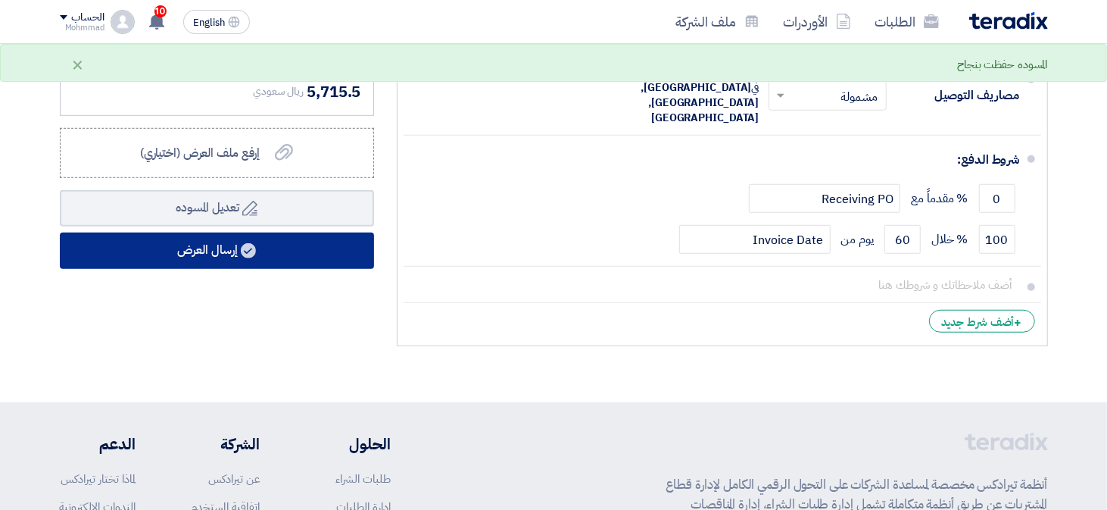
click at [305, 236] on button "إرسال العرض" at bounding box center [217, 251] width 314 height 36
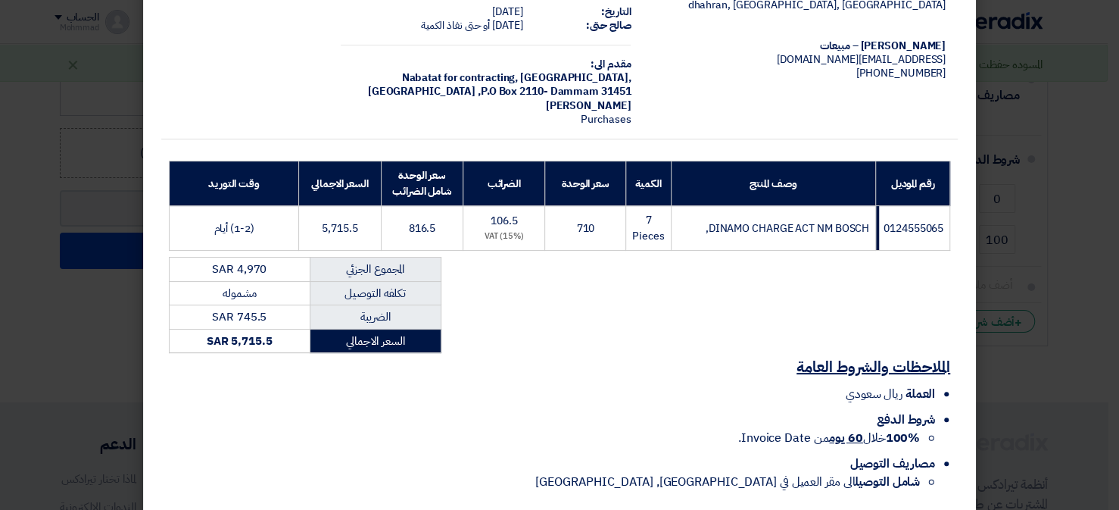
scroll to position [156, 0]
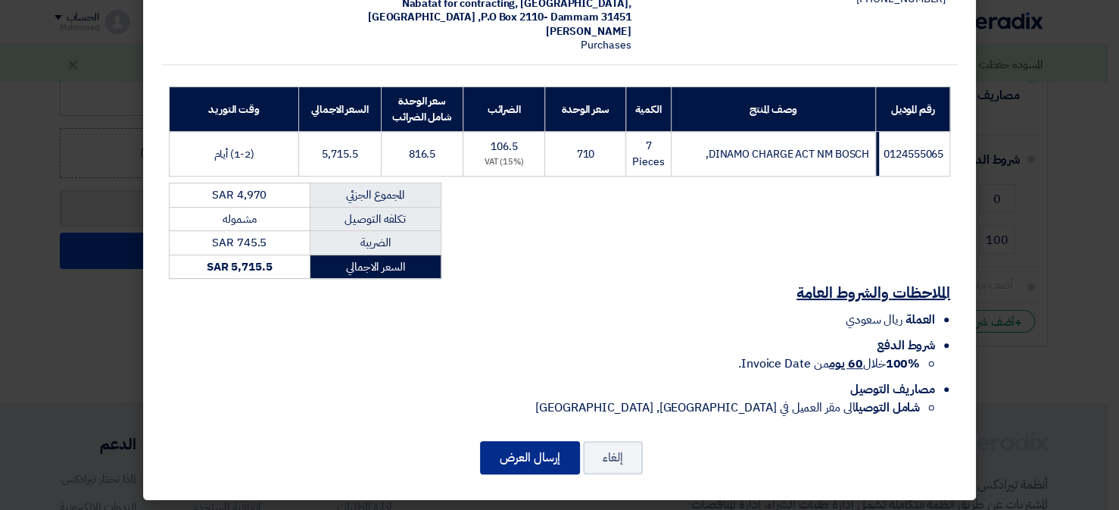
click at [512, 447] on button "إرسال العرض" at bounding box center [530, 457] width 100 height 33
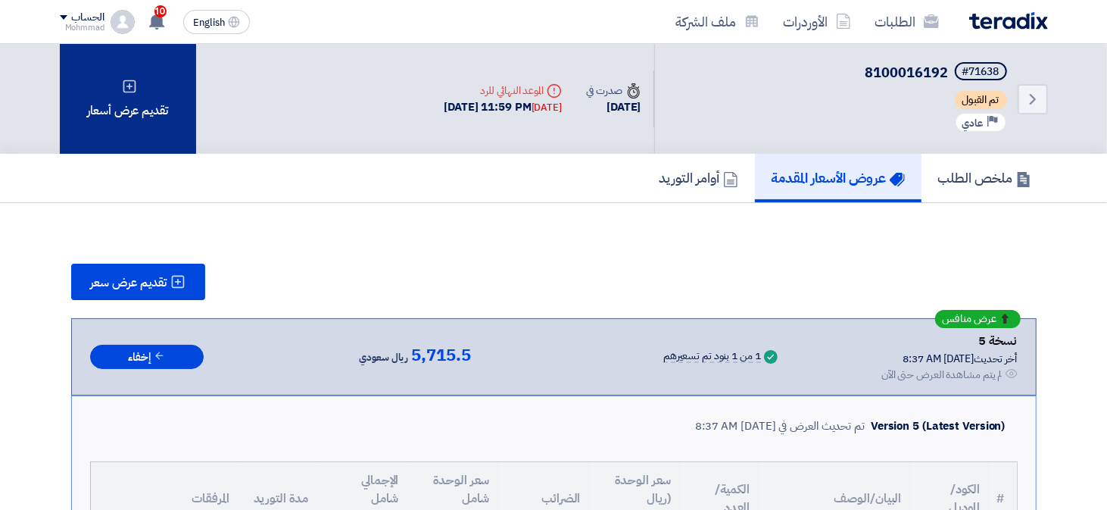
click at [141, 134] on div "تقديم عرض أسعار" at bounding box center [128, 99] width 136 height 110
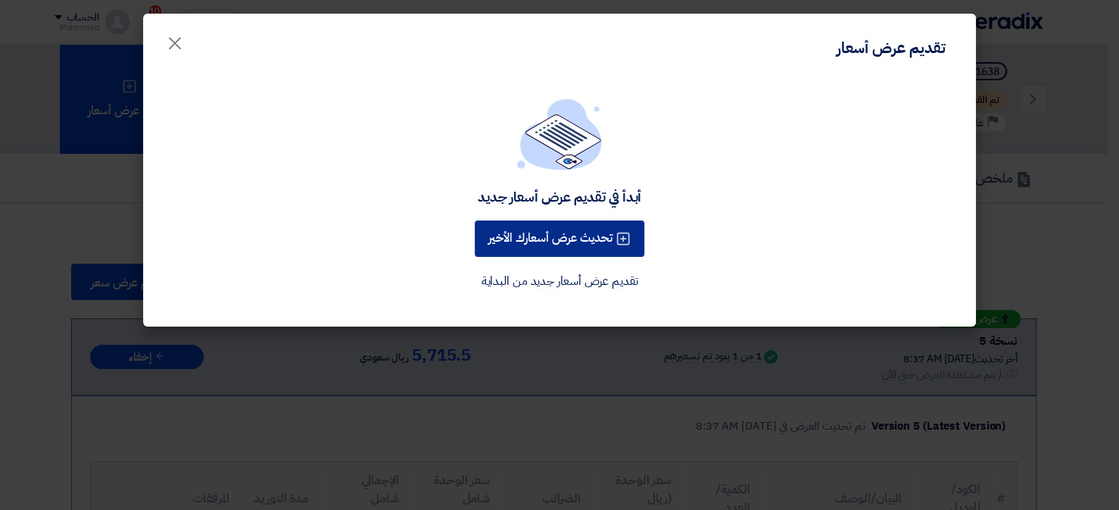
click at [527, 241] on button "تحديث عرض أسعارك الأخير" at bounding box center [560, 238] width 170 height 36
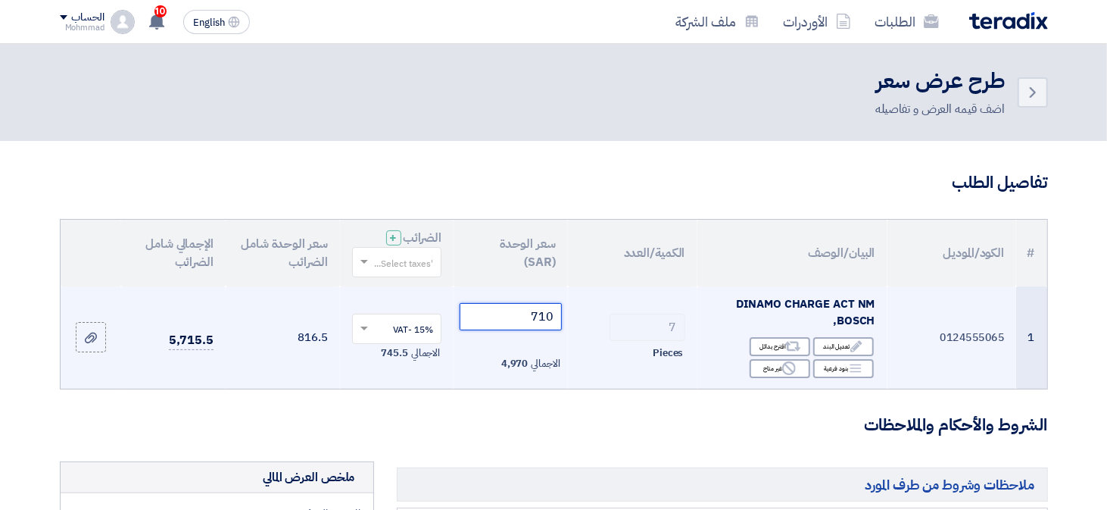
click at [550, 324] on input "710" at bounding box center [511, 316] width 102 height 27
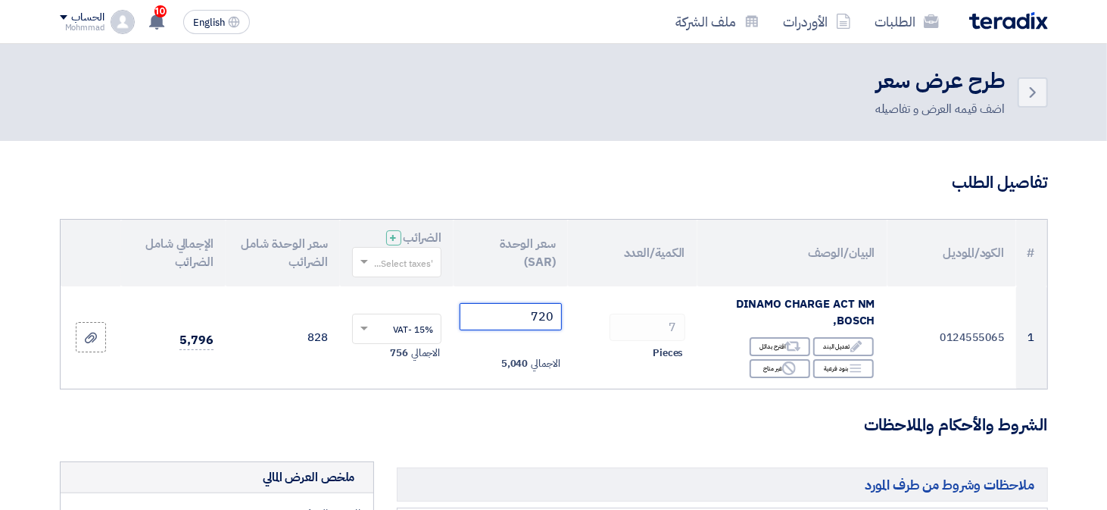
type input "720"
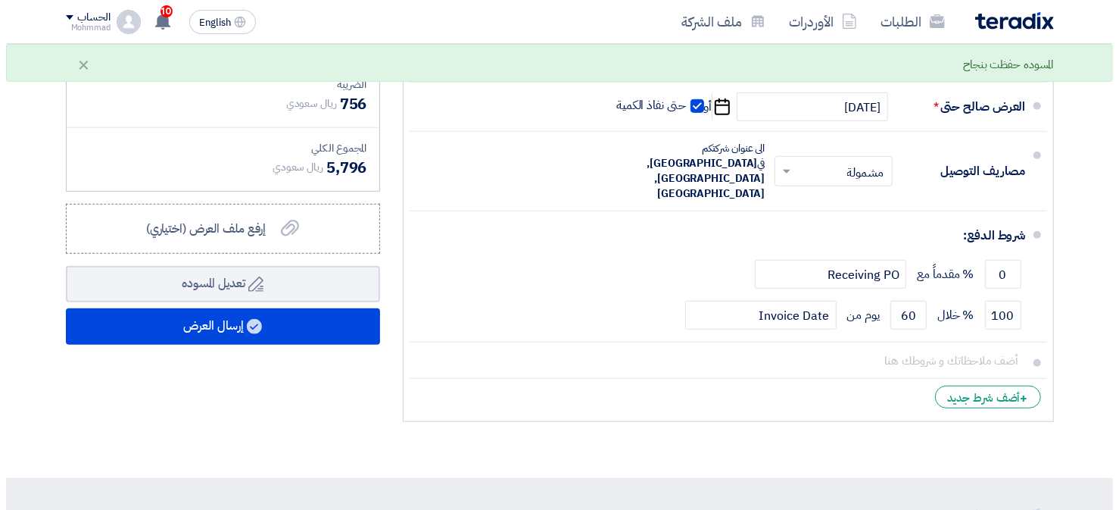
scroll to position [606, 0]
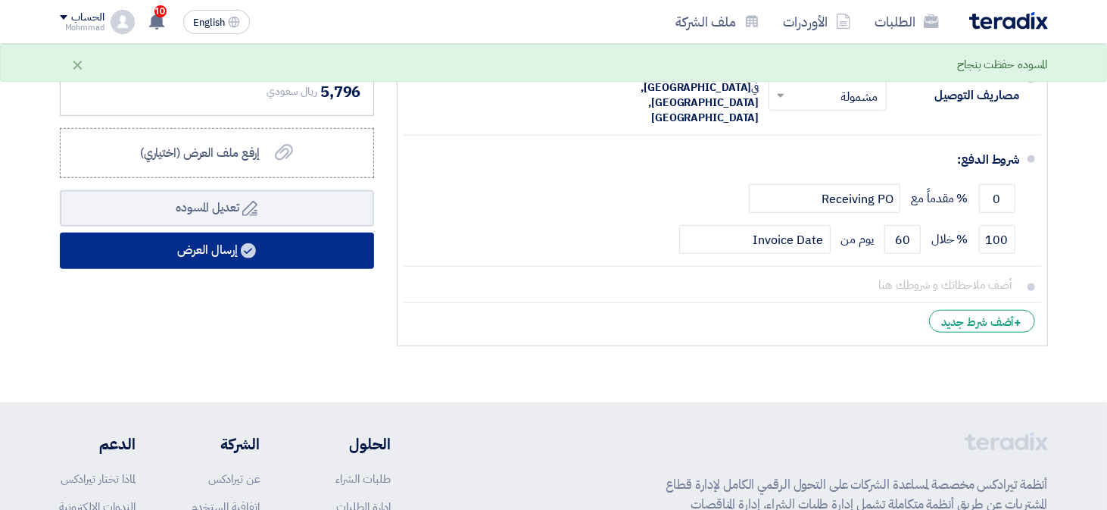
click at [181, 248] on button "إرسال العرض" at bounding box center [217, 251] width 314 height 36
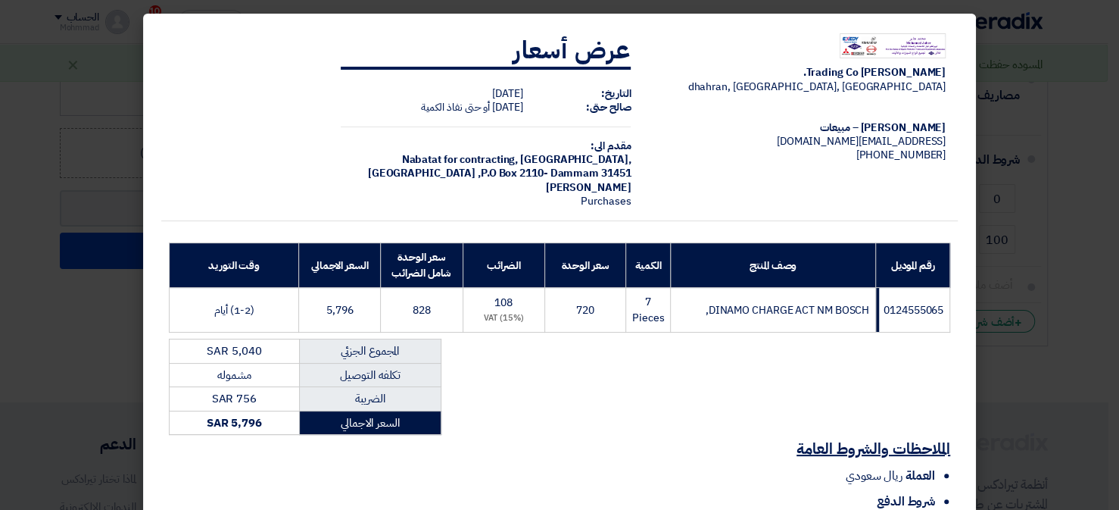
scroll to position [156, 0]
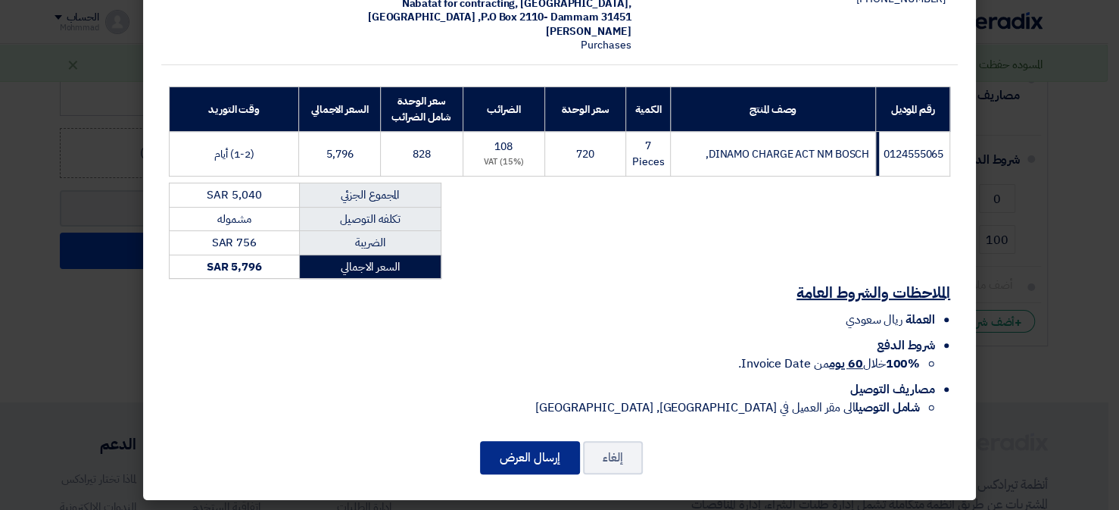
click at [495, 458] on button "إرسال العرض" at bounding box center [530, 457] width 100 height 33
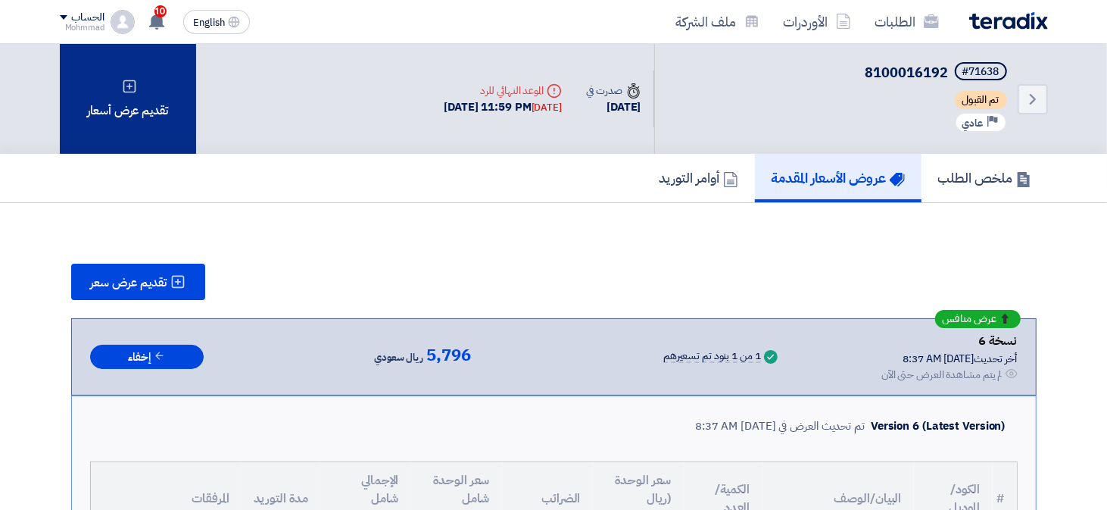
click at [122, 117] on div "تقديم عرض أسعار" at bounding box center [128, 99] width 136 height 110
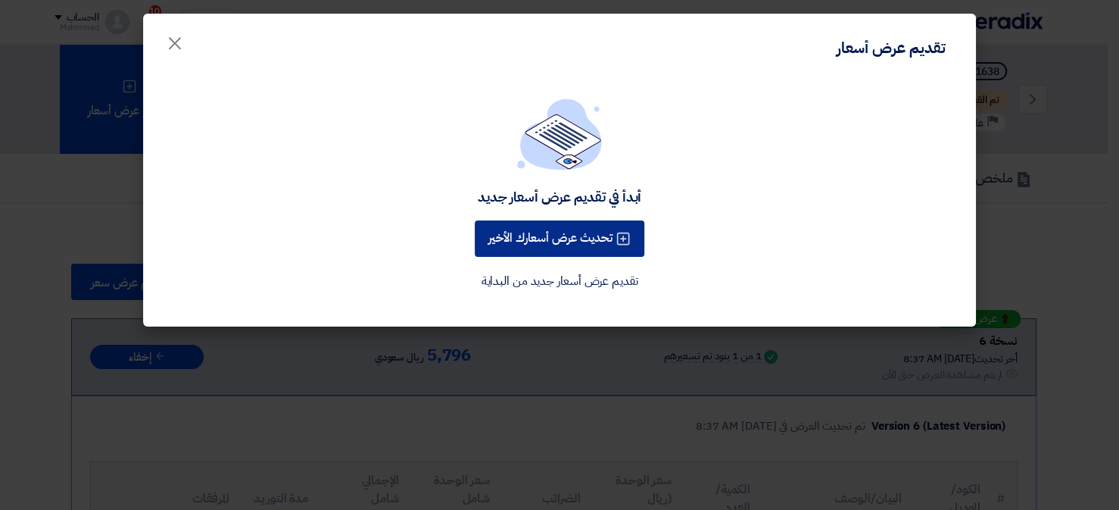
click at [500, 233] on button "تحديث عرض أسعارك الأخير" at bounding box center [560, 238] width 170 height 36
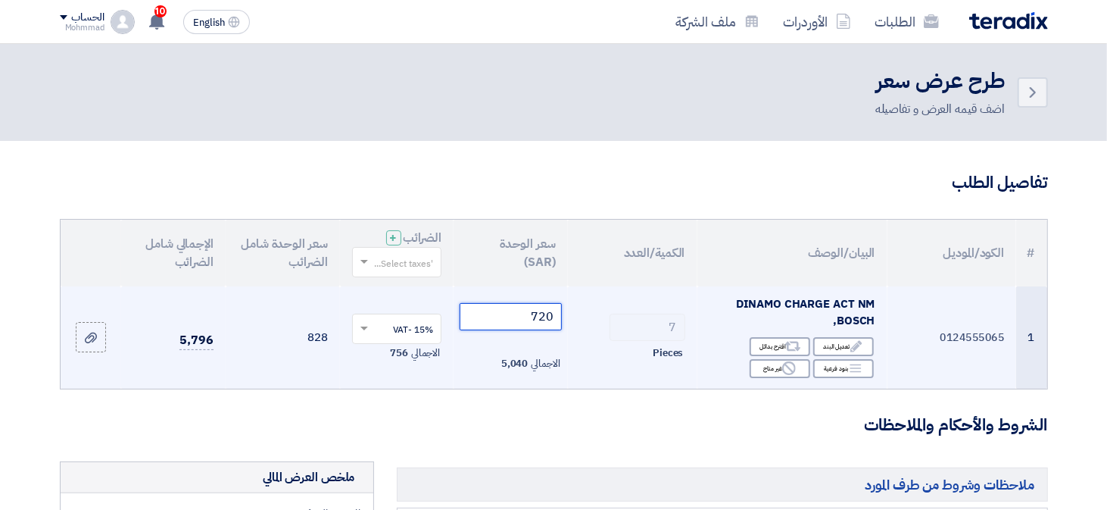
click at [546, 325] on input "720" at bounding box center [511, 316] width 102 height 27
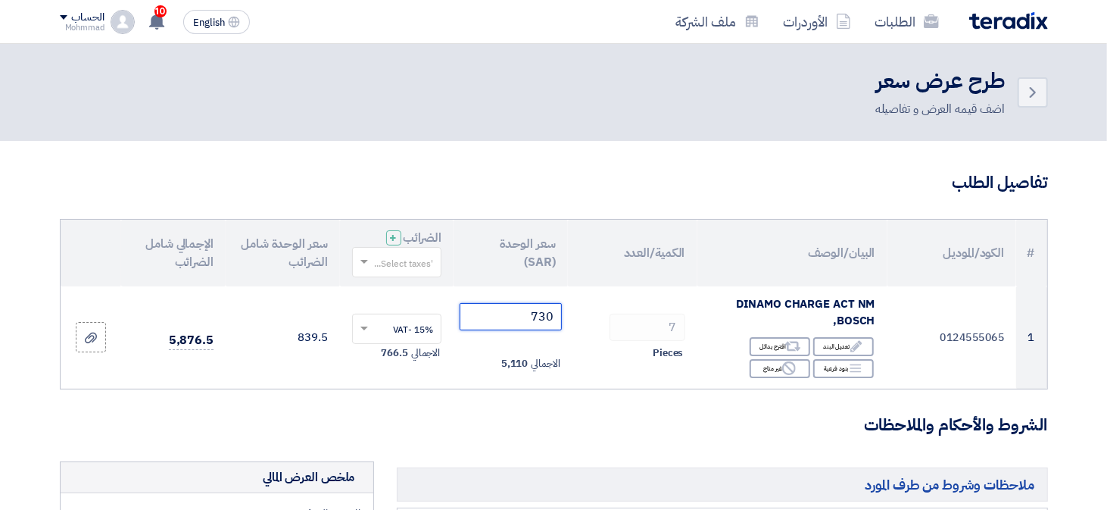
type input "730"
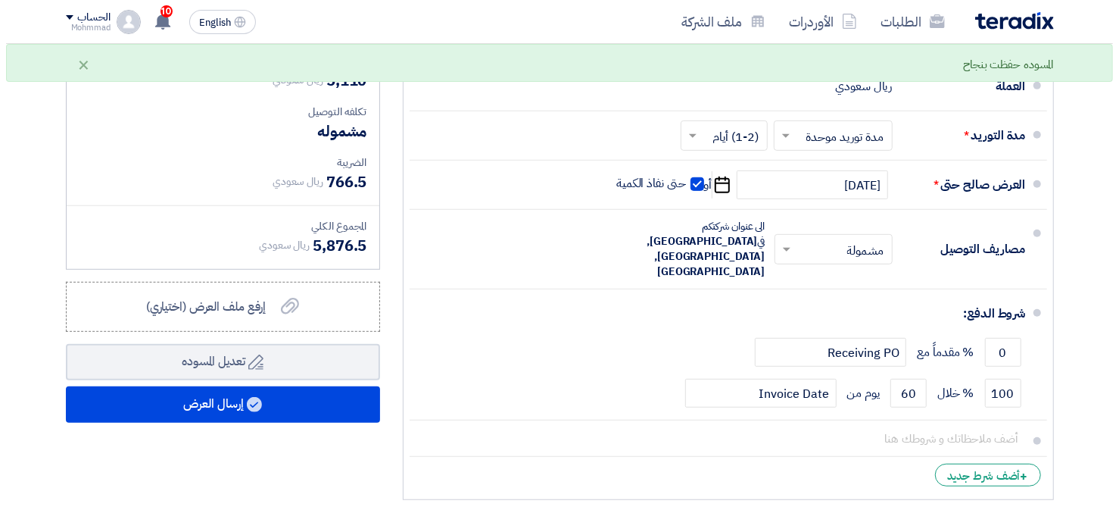
scroll to position [454, 0]
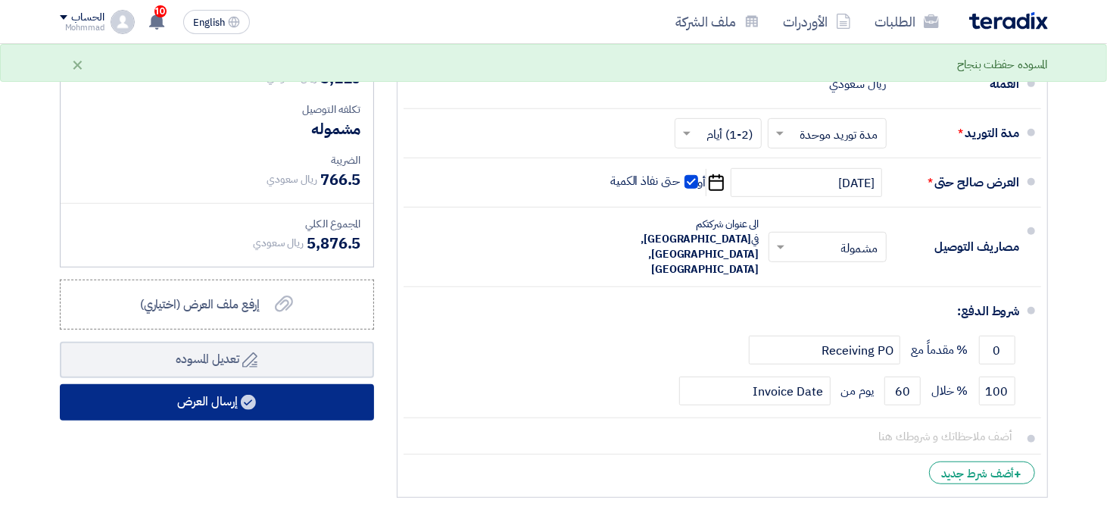
click at [239, 410] on button "إرسال العرض" at bounding box center [217, 402] width 314 height 36
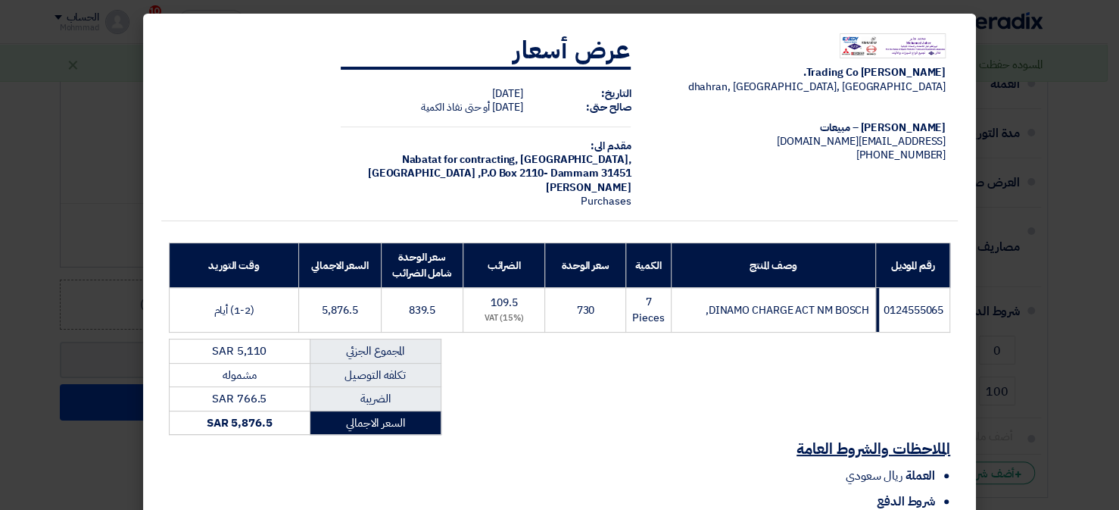
scroll to position [156, 0]
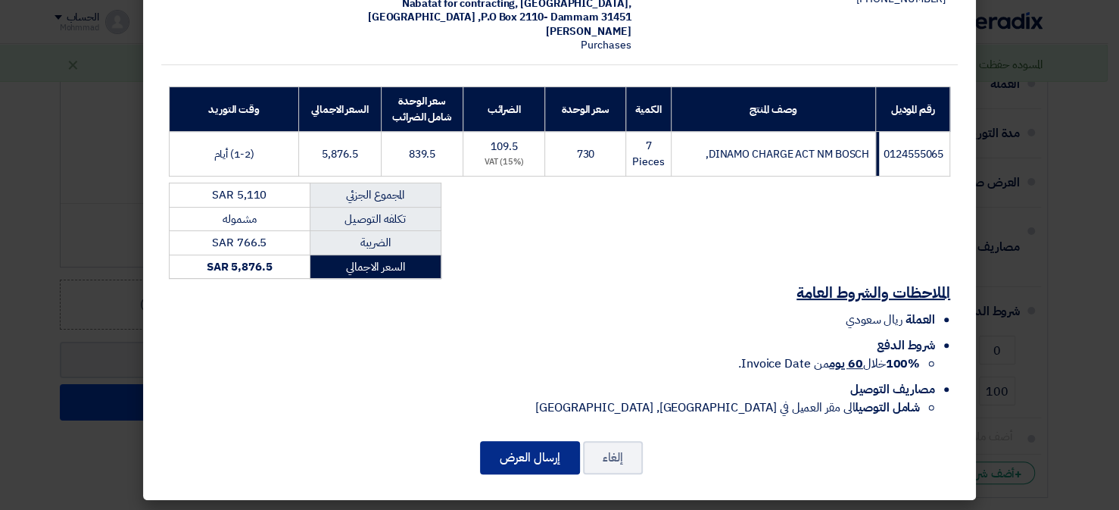
click at [499, 451] on button "إرسال العرض" at bounding box center [530, 457] width 100 height 33
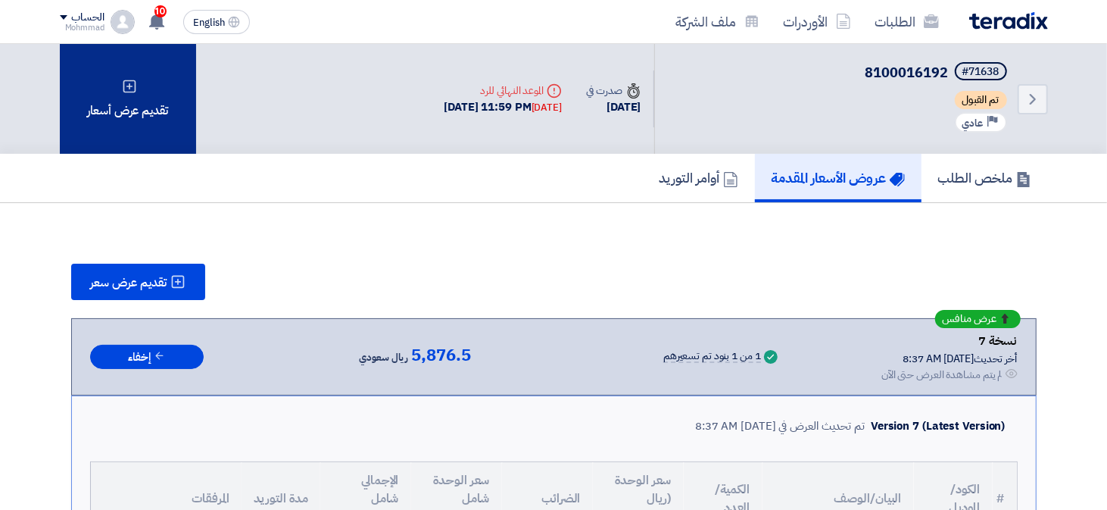
click at [128, 108] on div "تقديم عرض أسعار" at bounding box center [128, 99] width 136 height 110
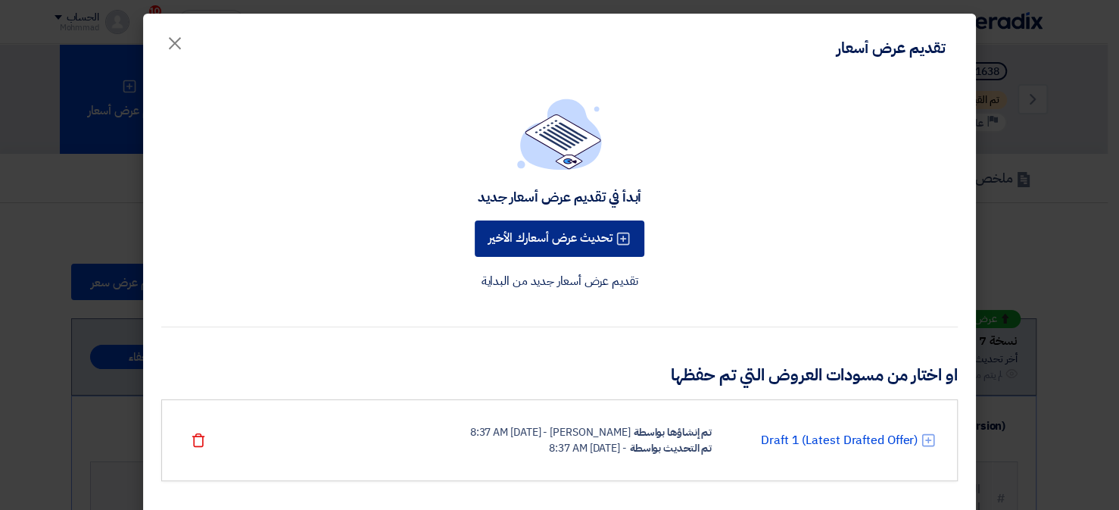
click at [526, 236] on button "تحديث عرض أسعارك الأخير" at bounding box center [560, 238] width 170 height 36
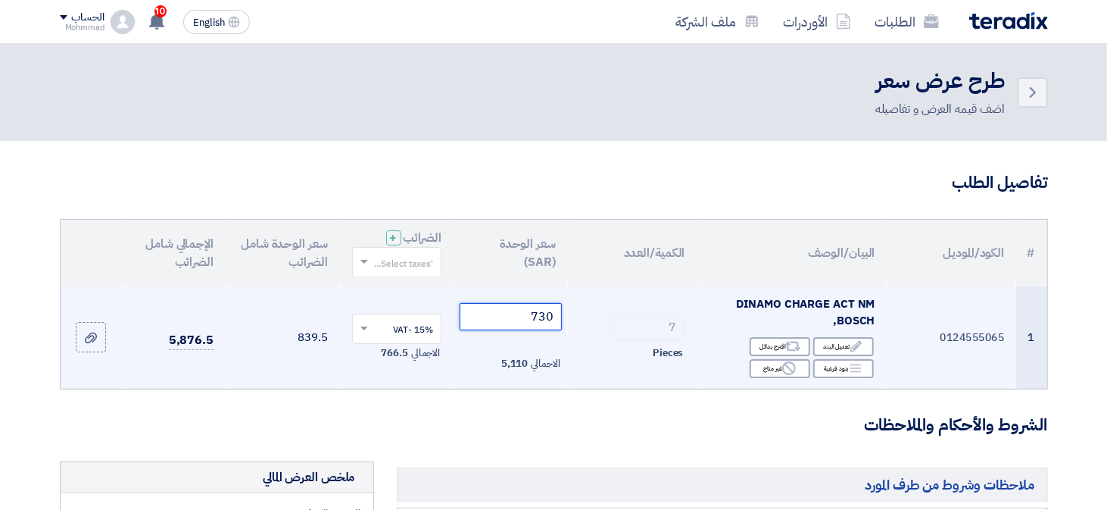
click at [537, 317] on input "730" at bounding box center [511, 316] width 102 height 27
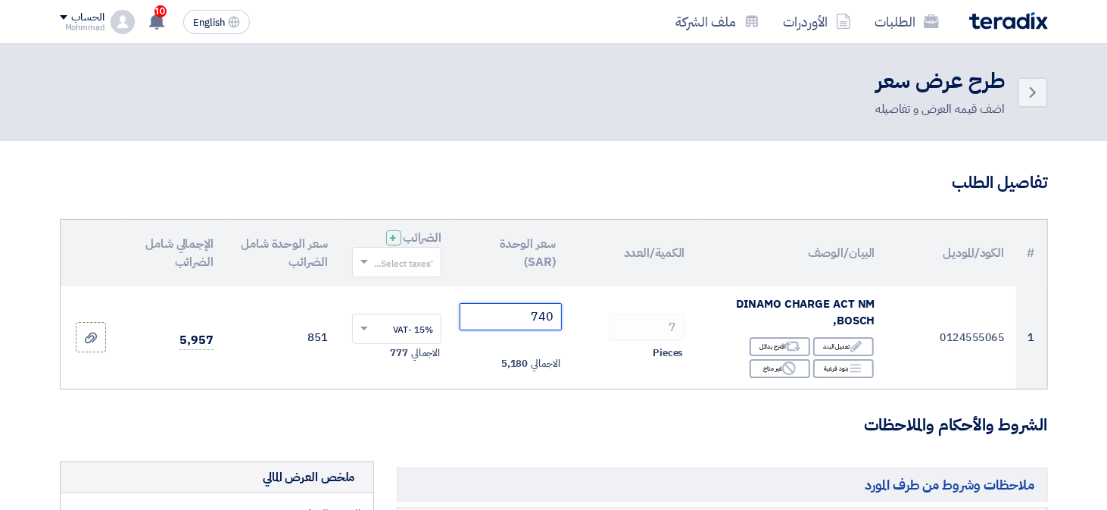
type input "740"
click at [514, 414] on h3 "الشروط والأحكام والملاحظات" at bounding box center [554, 425] width 988 height 23
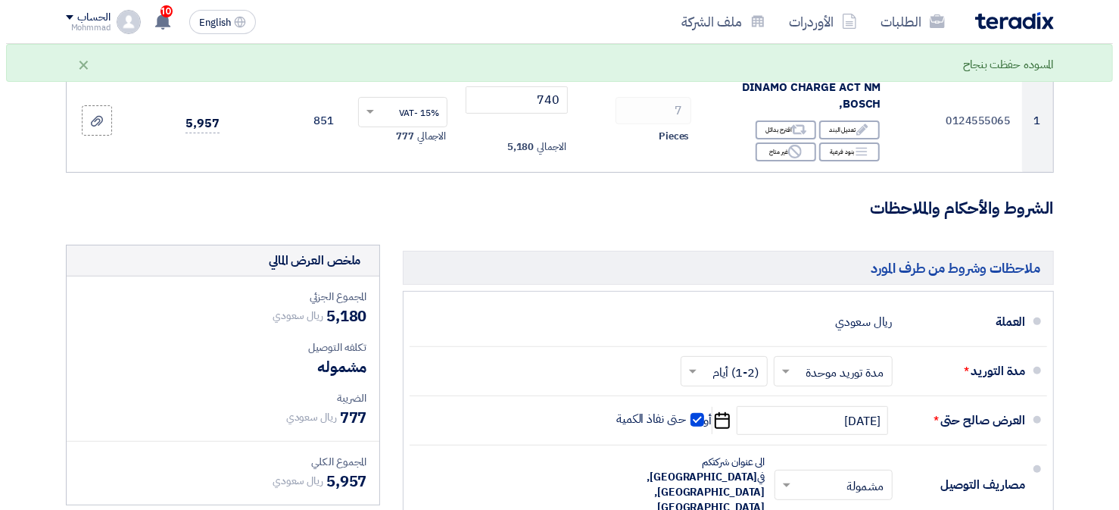
scroll to position [454, 0]
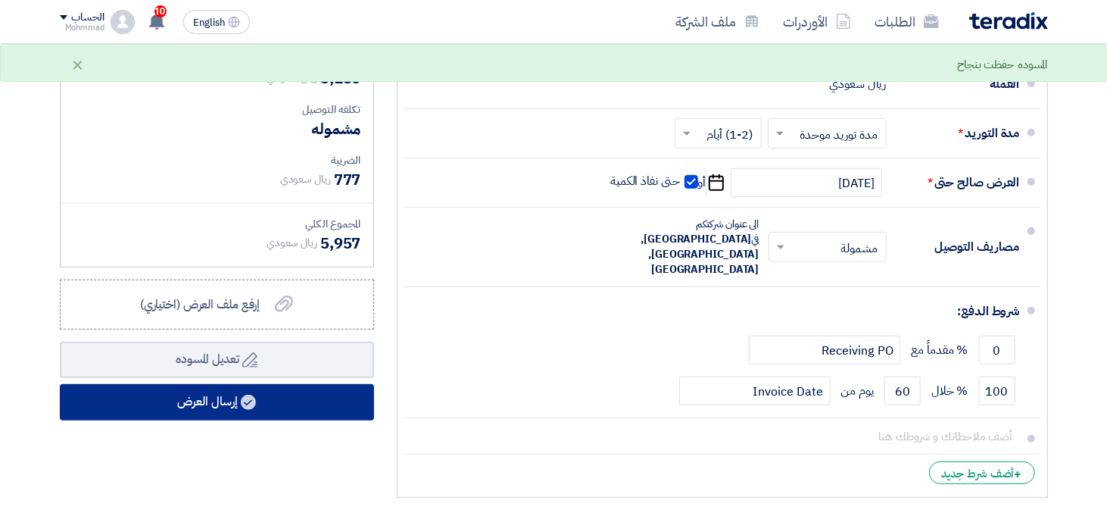
click at [320, 393] on button "إرسال العرض" at bounding box center [217, 402] width 314 height 36
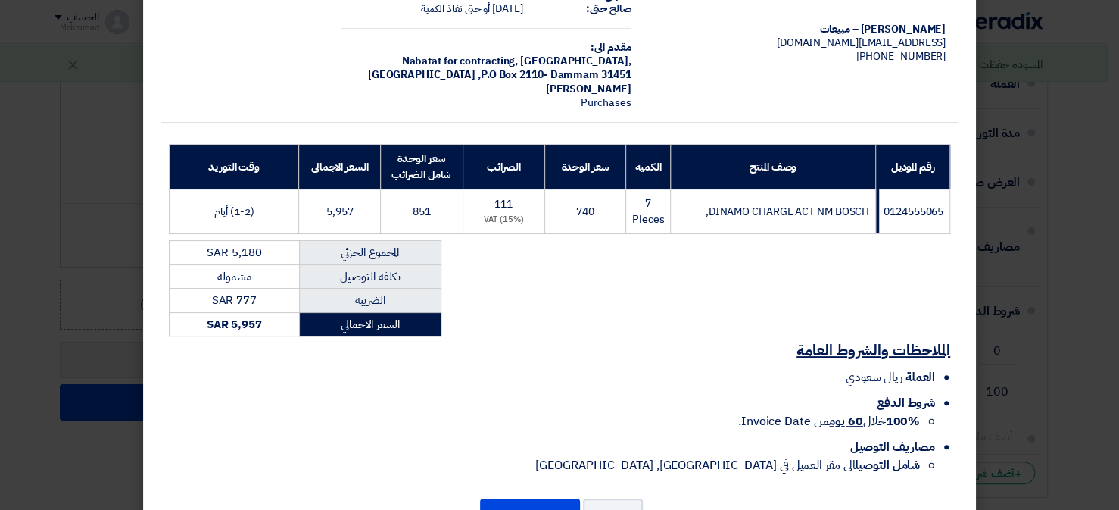
scroll to position [156, 0]
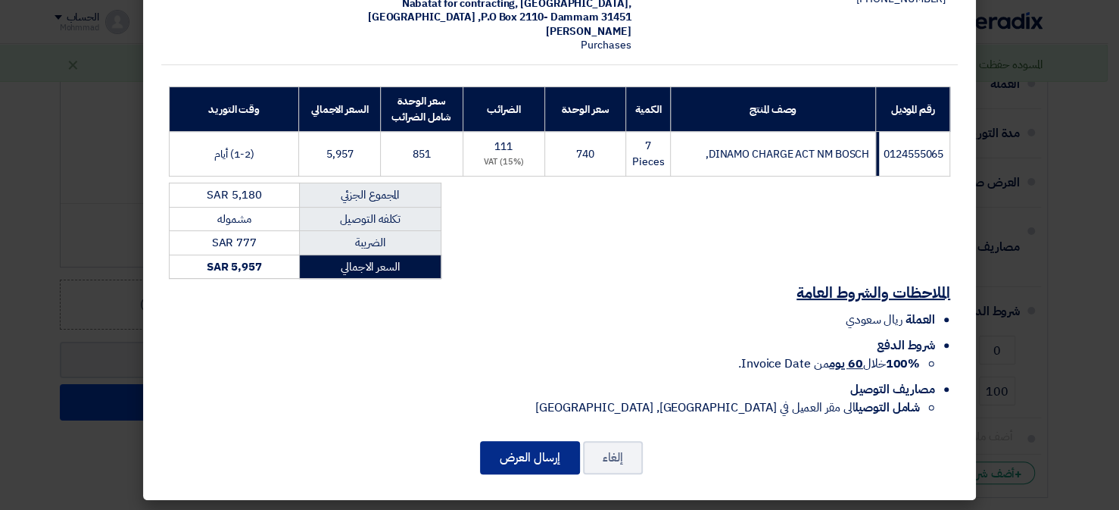
click at [543, 442] on button "إرسال العرض" at bounding box center [530, 457] width 100 height 33
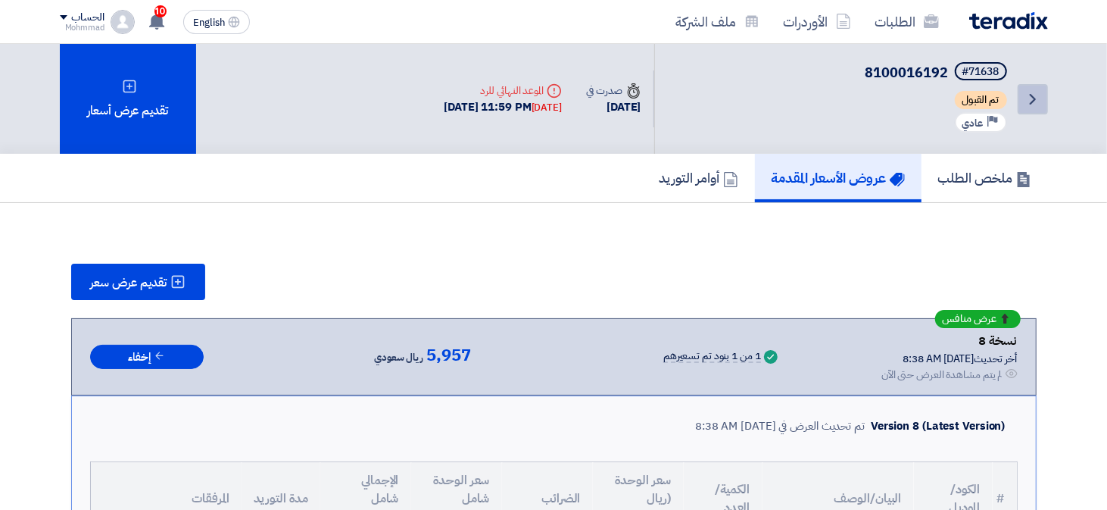
click at [1033, 95] on icon "Back" at bounding box center [1033, 99] width 18 height 18
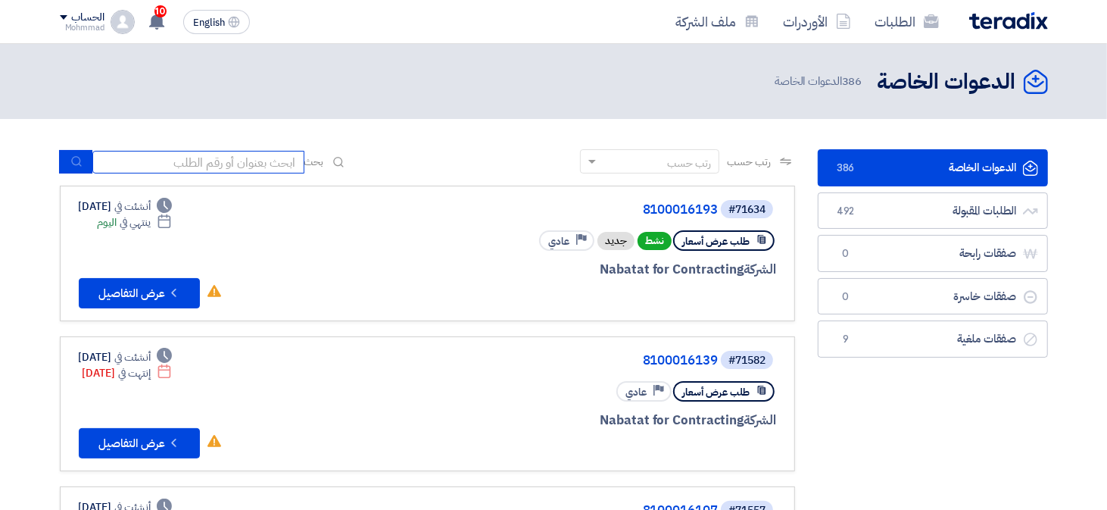
click at [170, 155] on input at bounding box center [198, 162] width 212 height 23
paste input "0124555065"
click at [76, 165] on icon "submit" at bounding box center [76, 161] width 12 height 12
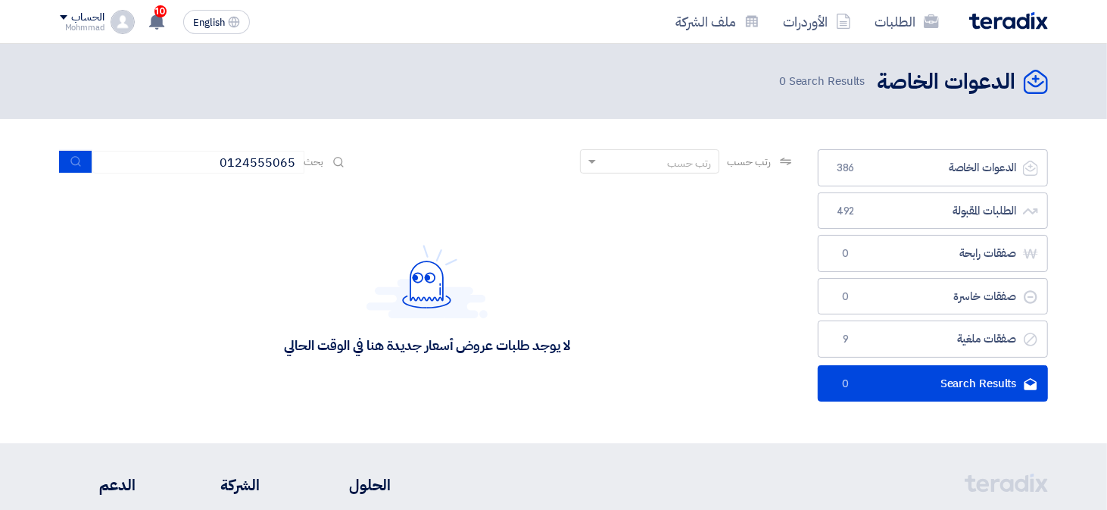
click at [251, 173] on div "رتب حسب رتب حسب بحث 0124555065" at bounding box center [427, 167] width 735 height 36
click at [254, 169] on input "0124555065" at bounding box center [198, 162] width 212 height 23
click at [285, 155] on input "0124555065" at bounding box center [198, 162] width 212 height 23
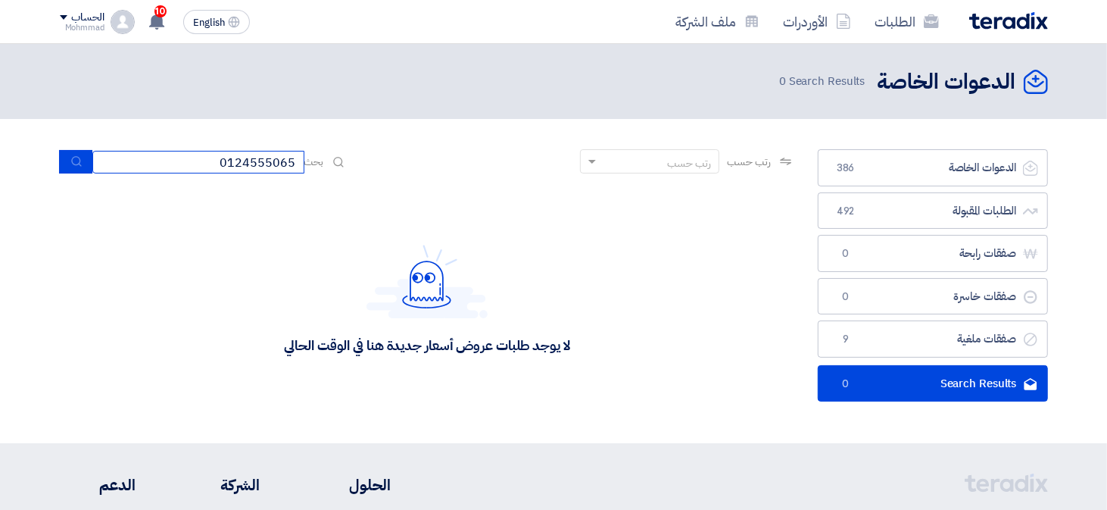
paste input "8100016191"
type input "8100016191"
click at [55, 158] on div "رتب حسب رتب حسب بحث 8100016191 مجال الطلب مسؤول المشتريات نوع الطلب" at bounding box center [427, 281] width 758 height 264
click at [61, 158] on button "submit" at bounding box center [75, 161] width 33 height 23
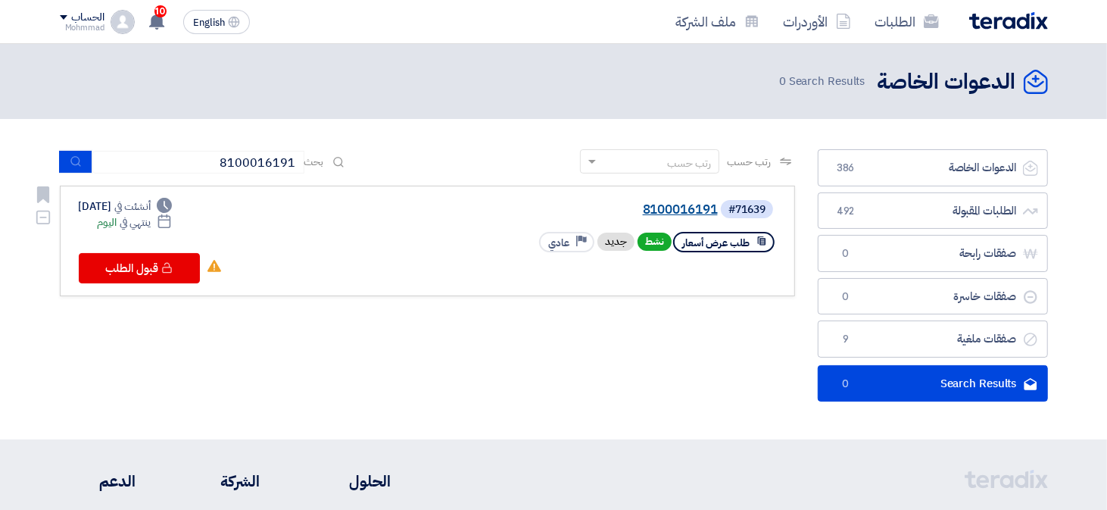
click at [664, 208] on link "8100016191" at bounding box center [566, 210] width 303 height 14
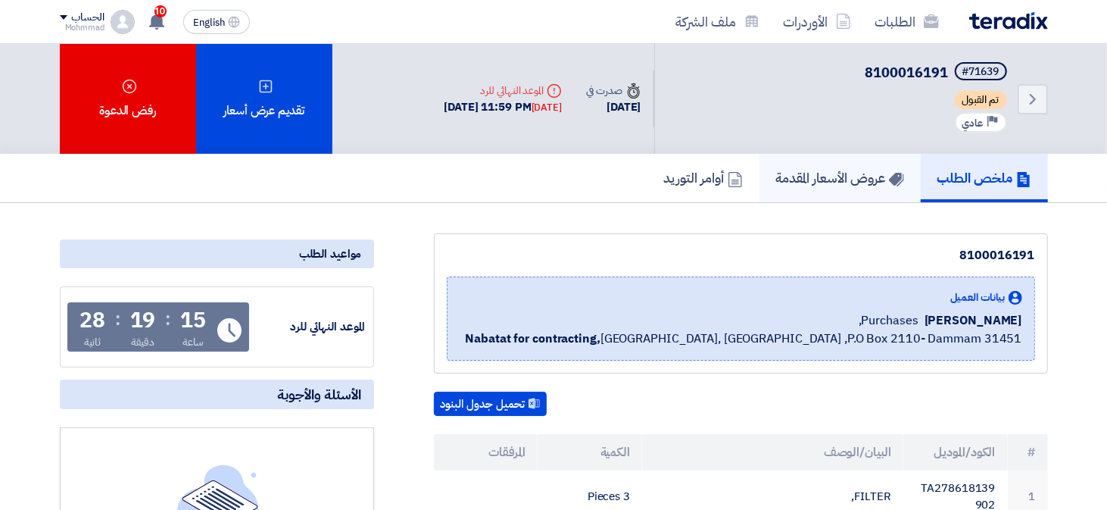
click at [826, 182] on h5 "عروض الأسعار المقدمة" at bounding box center [840, 177] width 128 height 17
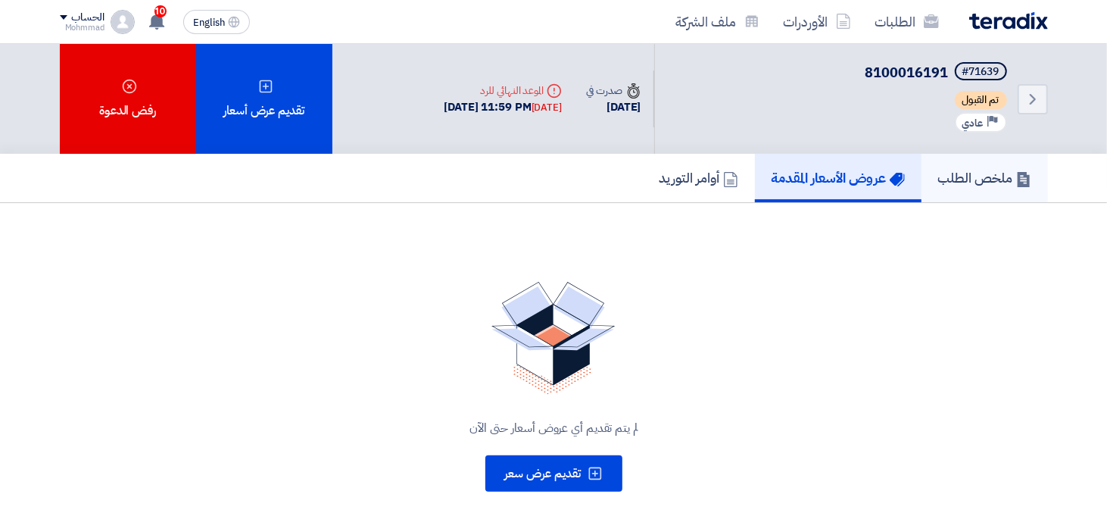
click at [983, 169] on h5 "ملخص الطلب" at bounding box center [984, 177] width 93 height 17
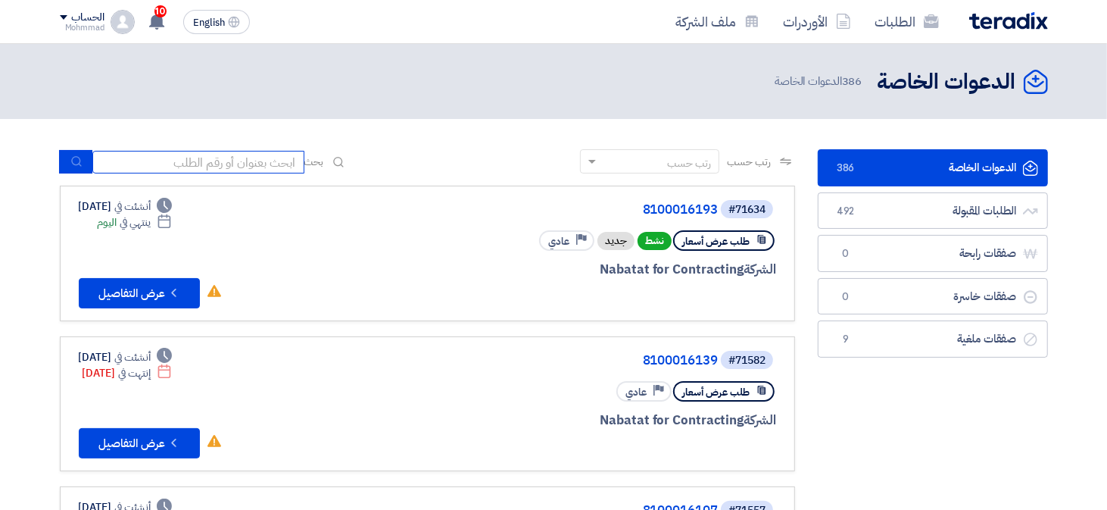
click at [181, 165] on input at bounding box center [198, 162] width 212 height 23
paste input "8100016193"
type input "8100016193"
click at [80, 158] on icon "submit" at bounding box center [76, 161] width 12 height 12
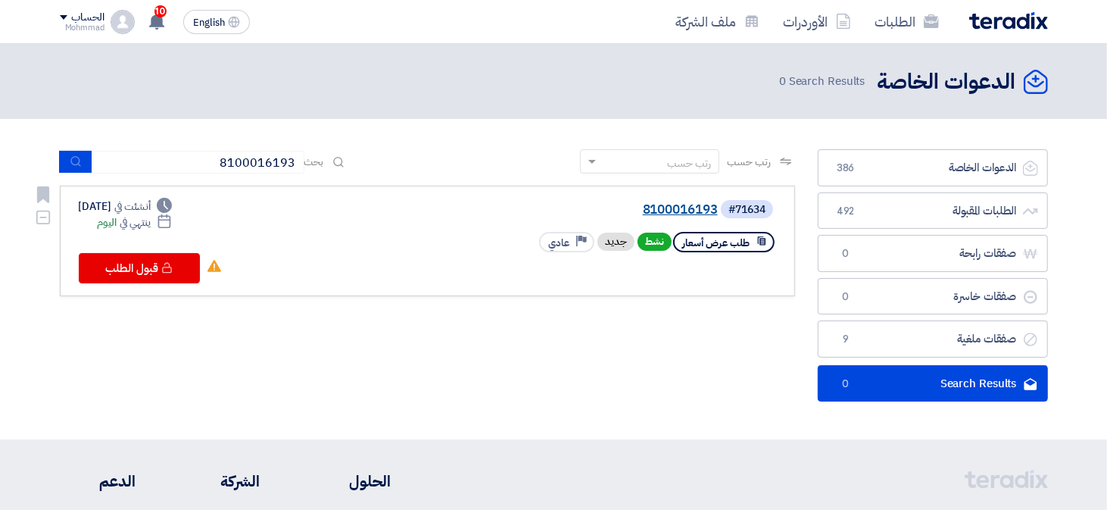
click at [657, 204] on link "8100016193" at bounding box center [566, 210] width 303 height 14
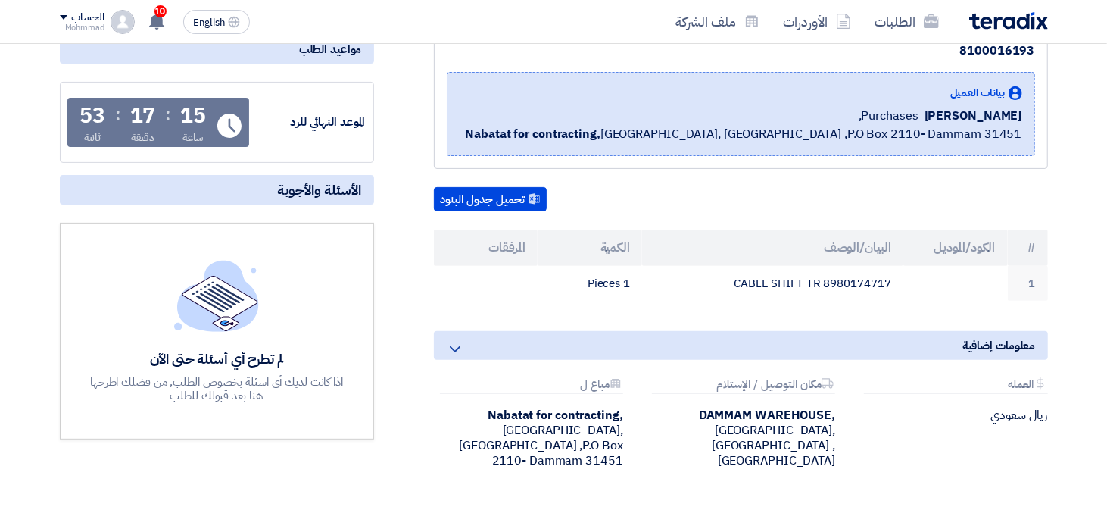
scroll to position [227, 0]
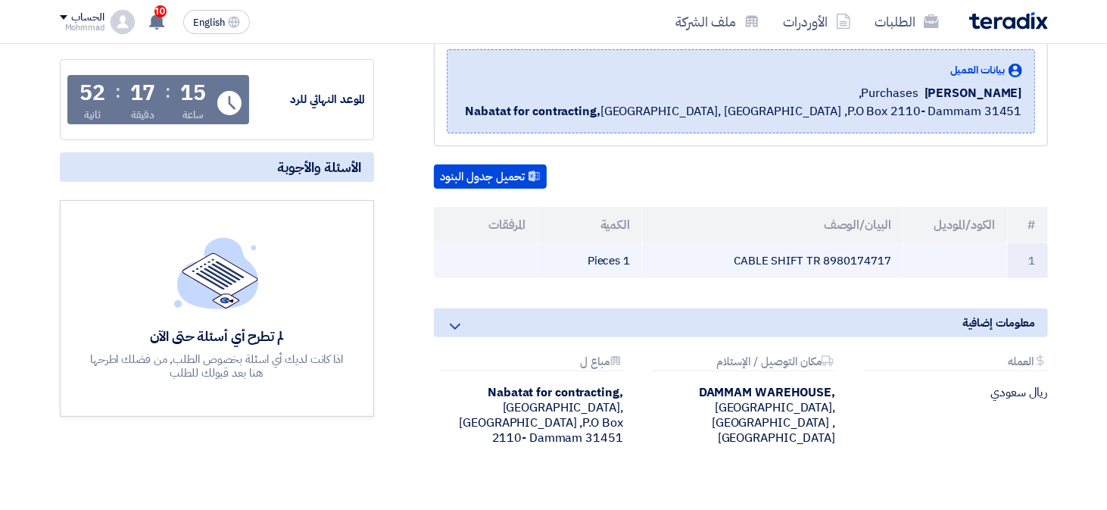
click at [873, 254] on td "CABLE SHIFT TR 8980174717" at bounding box center [772, 261] width 261 height 36
copy td "8980174717"
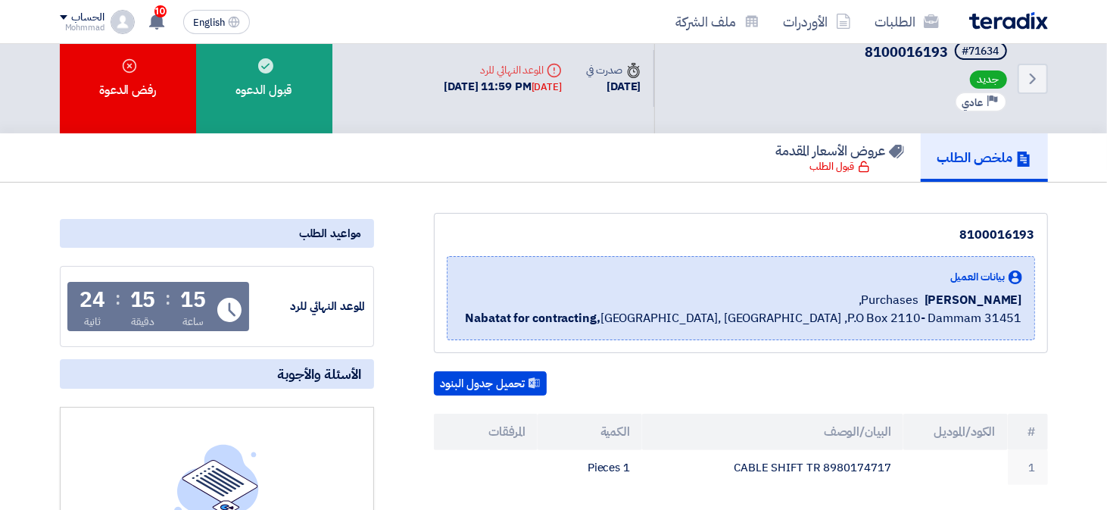
scroll to position [0, 0]
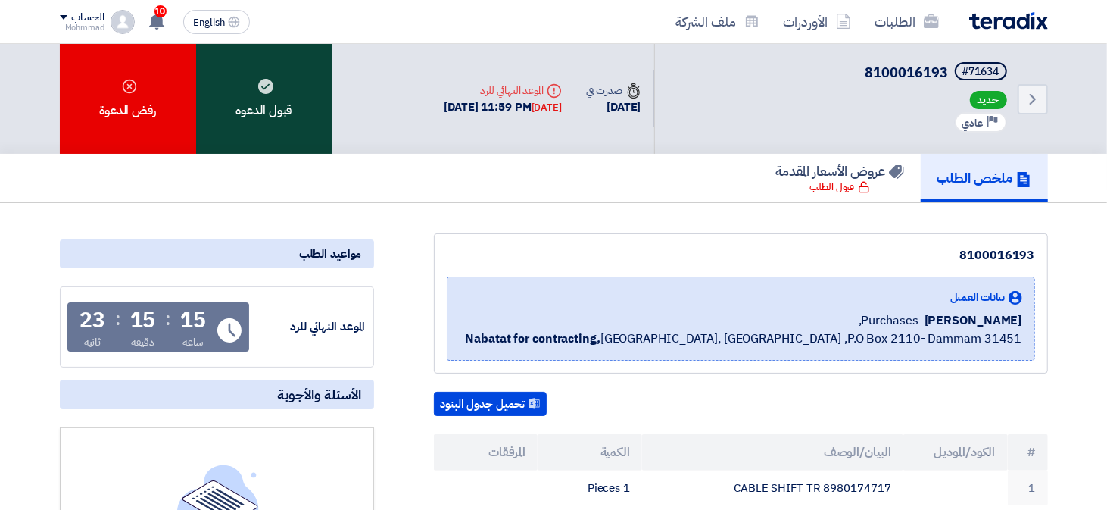
click at [322, 106] on div "قبول الدعوه" at bounding box center [264, 99] width 136 height 110
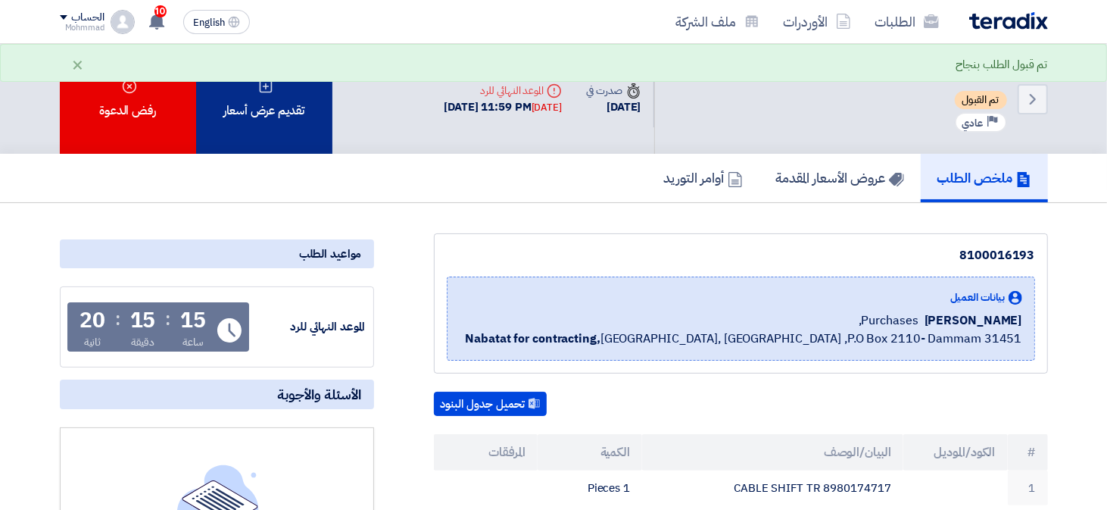
click at [295, 126] on div "تقديم عرض أسعار" at bounding box center [264, 99] width 136 height 110
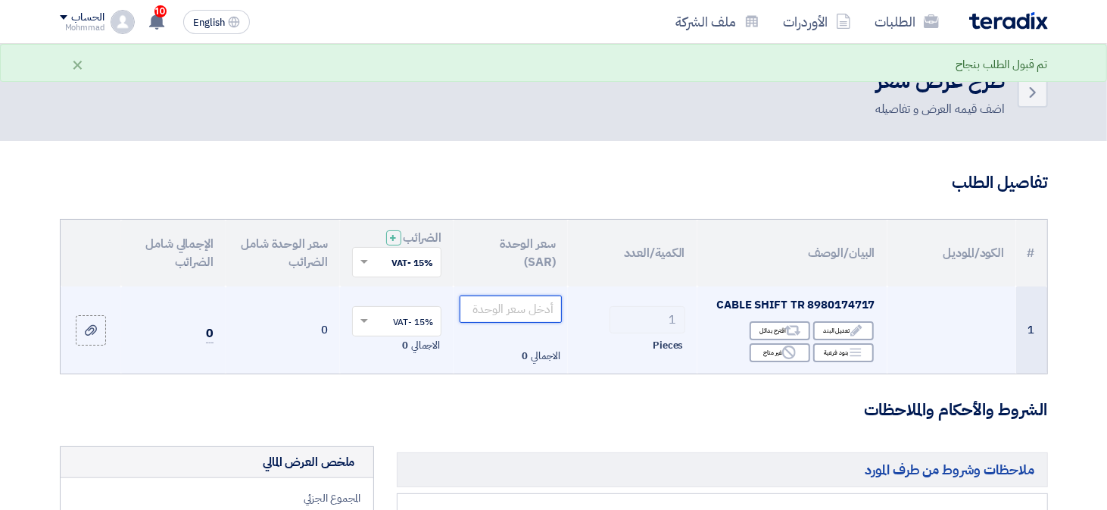
click at [497, 312] on input "number" at bounding box center [511, 308] width 102 height 27
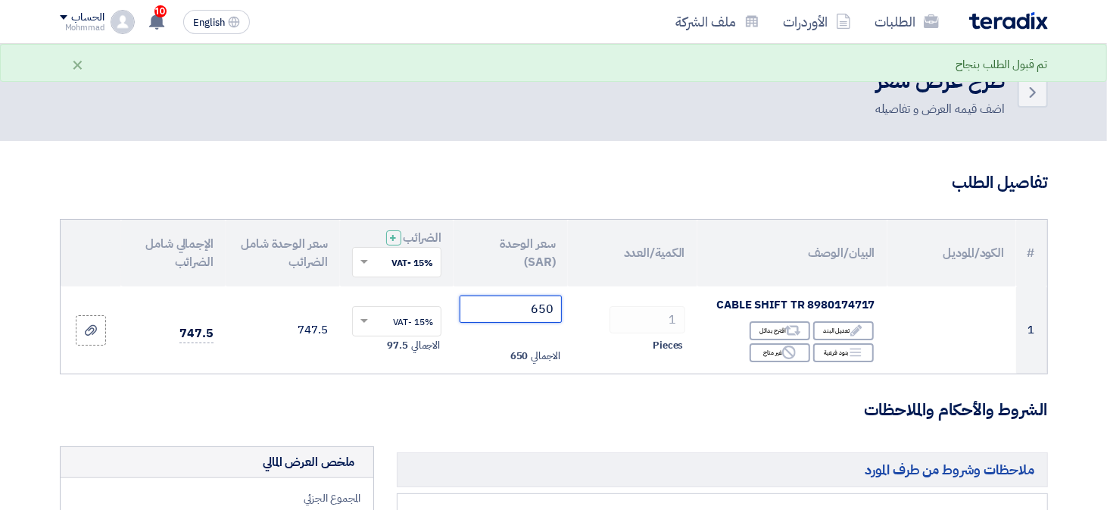
type input "650"
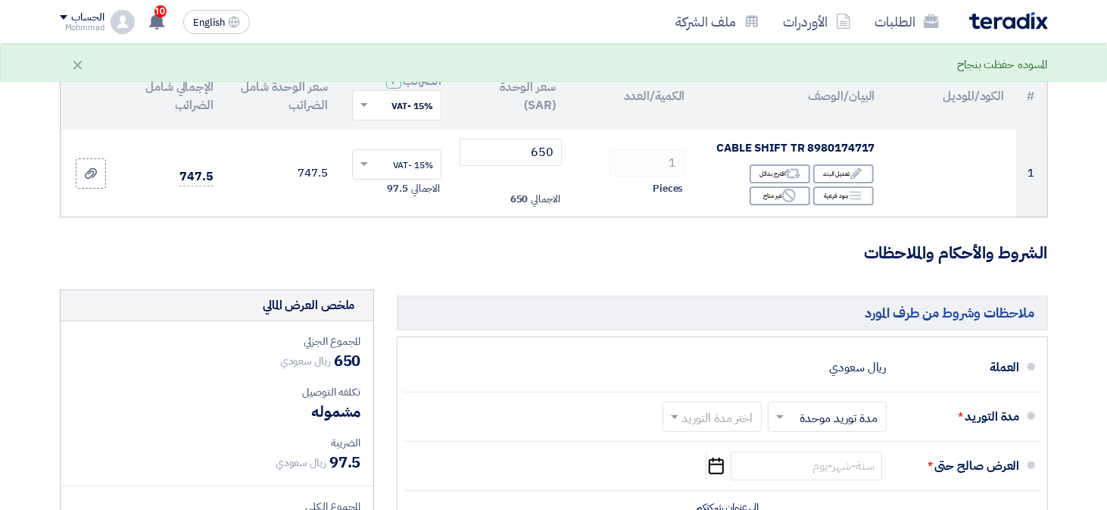
scroll to position [151, 0]
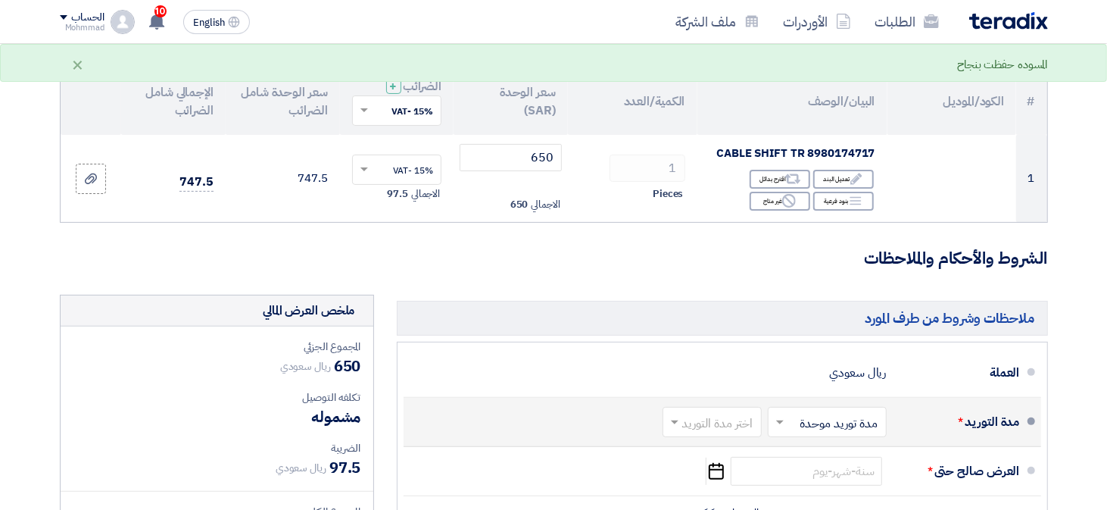
click at [699, 413] on input "text" at bounding box center [709, 423] width 92 height 22
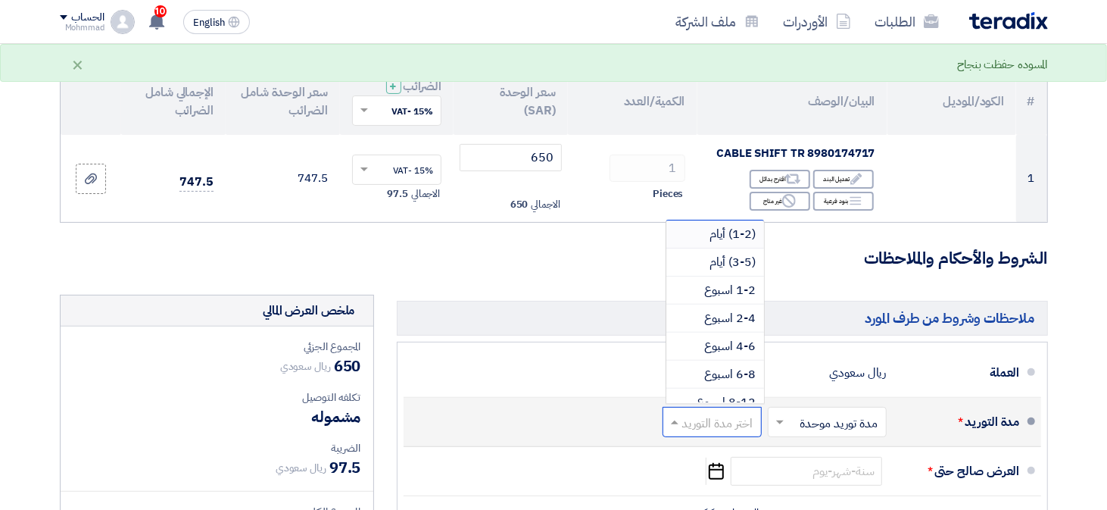
click at [748, 230] on span "(1-2) أيام" at bounding box center [733, 234] width 46 height 18
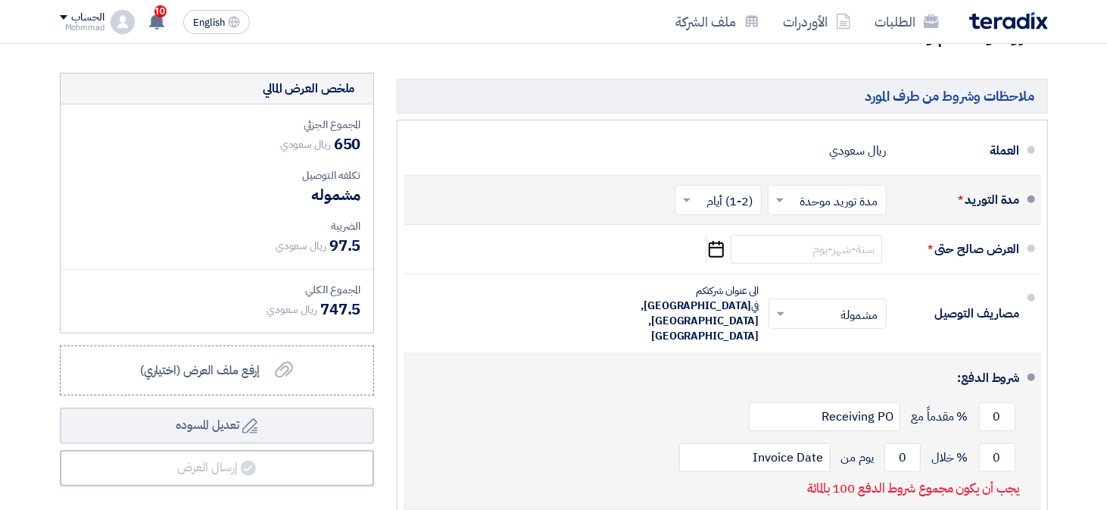
scroll to position [379, 0]
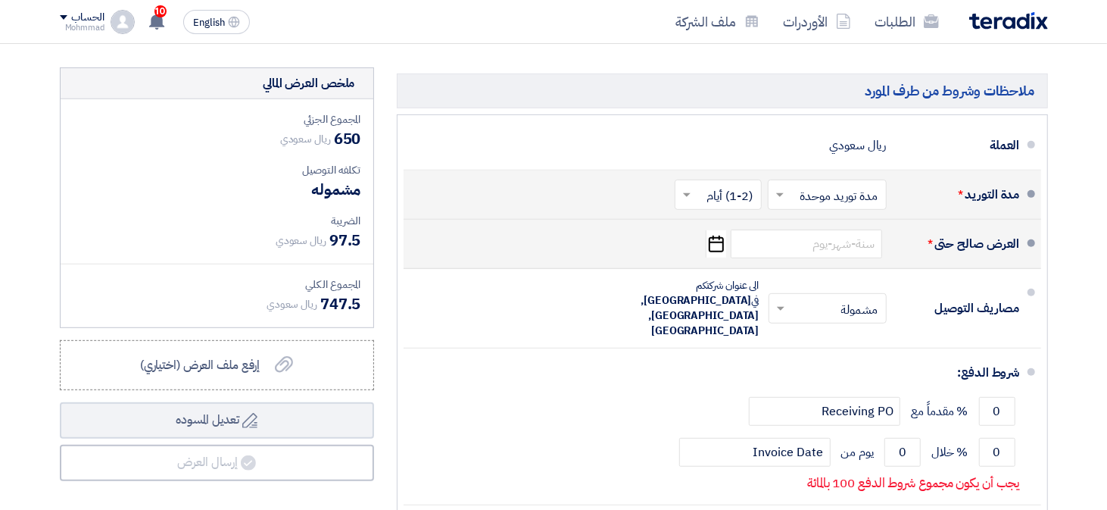
click at [715, 242] on icon "Pick a date" at bounding box center [716, 243] width 20 height 27
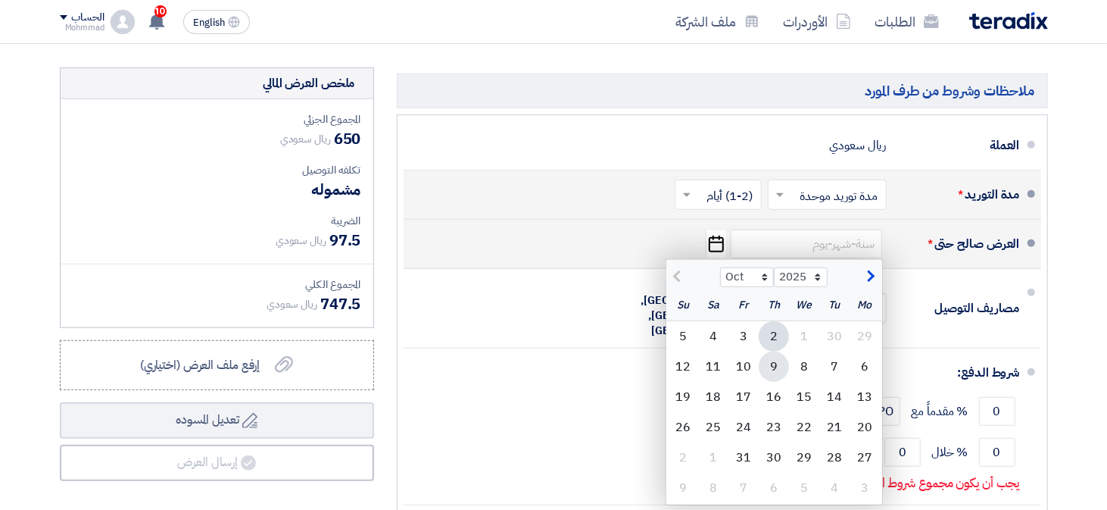
click at [769, 370] on div "9" at bounding box center [774, 366] width 30 height 30
type input "[DATE]"
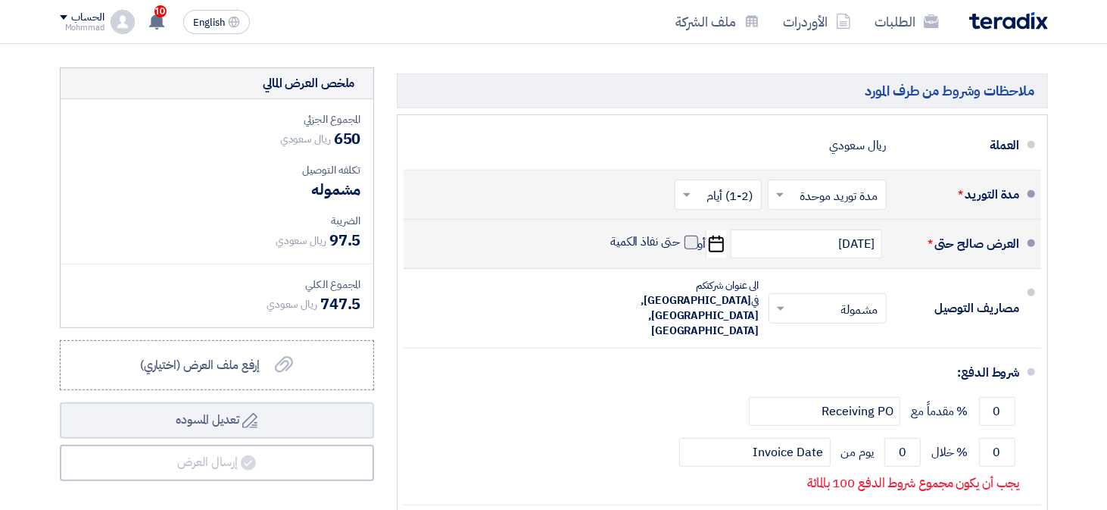
click at [688, 239] on span at bounding box center [692, 243] width 14 height 14
click at [680, 239] on input "حتى نفاذ الكمية" at bounding box center [643, 248] width 73 height 29
checkbox input "true"
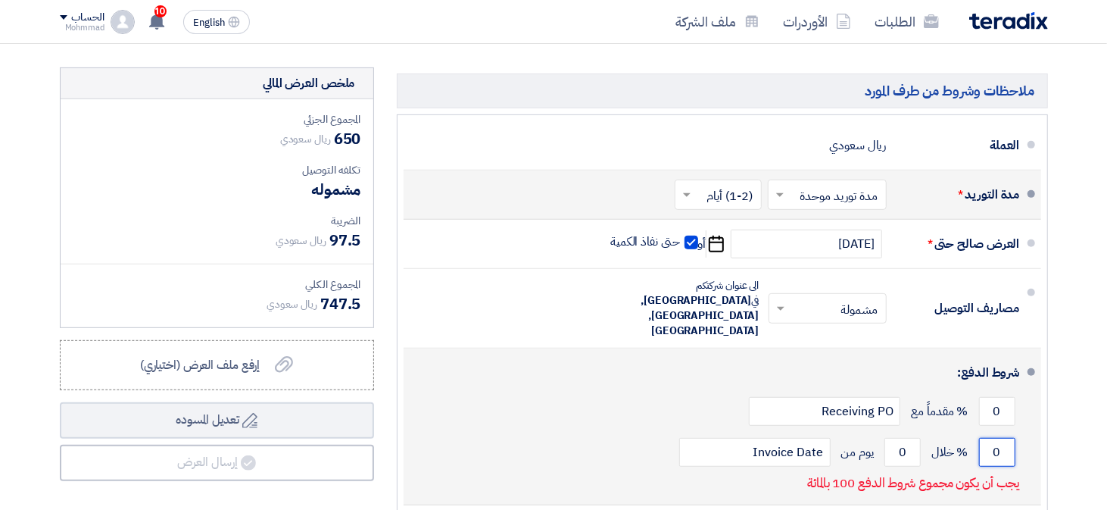
click at [991, 438] on input "0" at bounding box center [997, 452] width 36 height 29
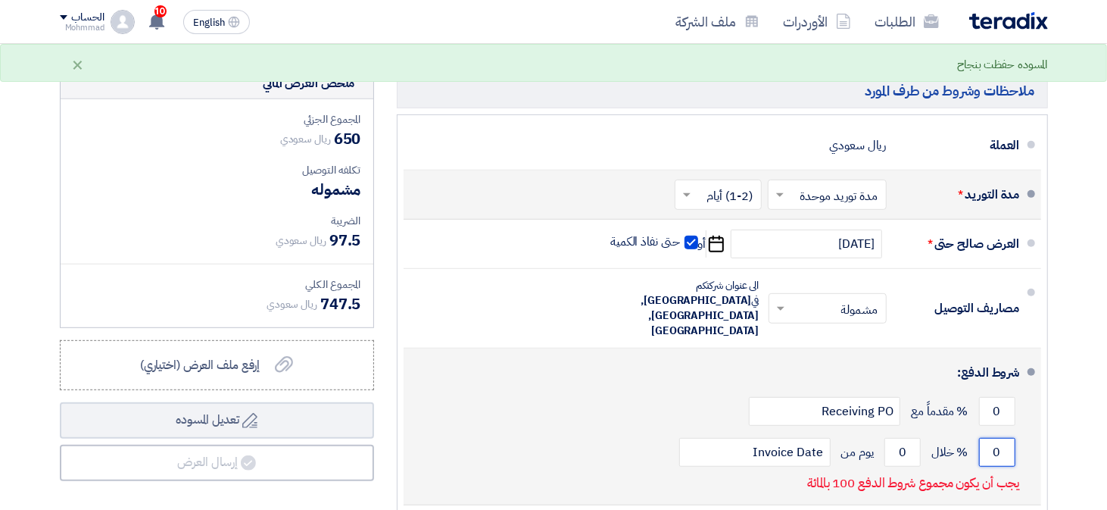
click at [991, 438] on input "0" at bounding box center [997, 452] width 36 height 29
type input "100"
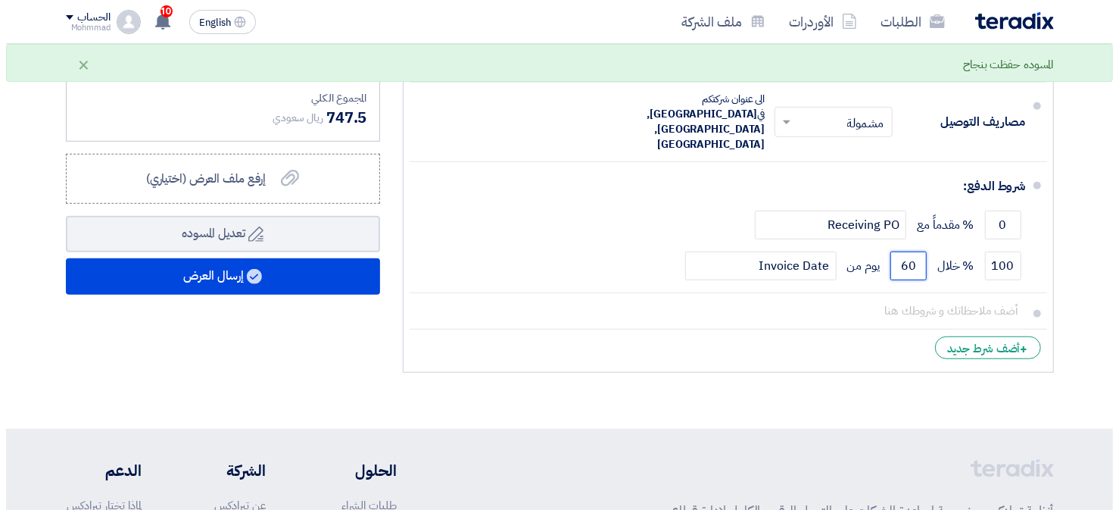
scroll to position [606, 0]
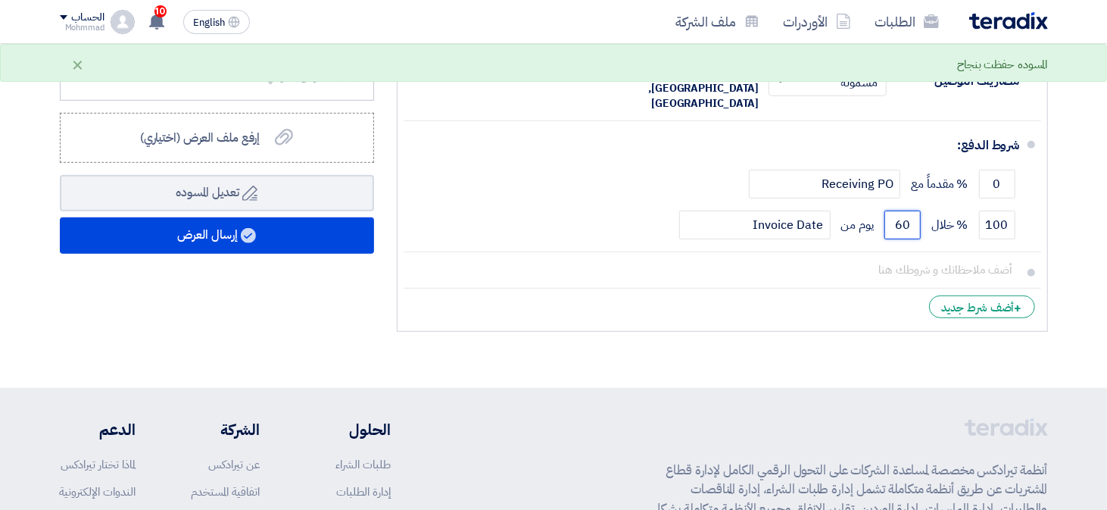
type input "60"
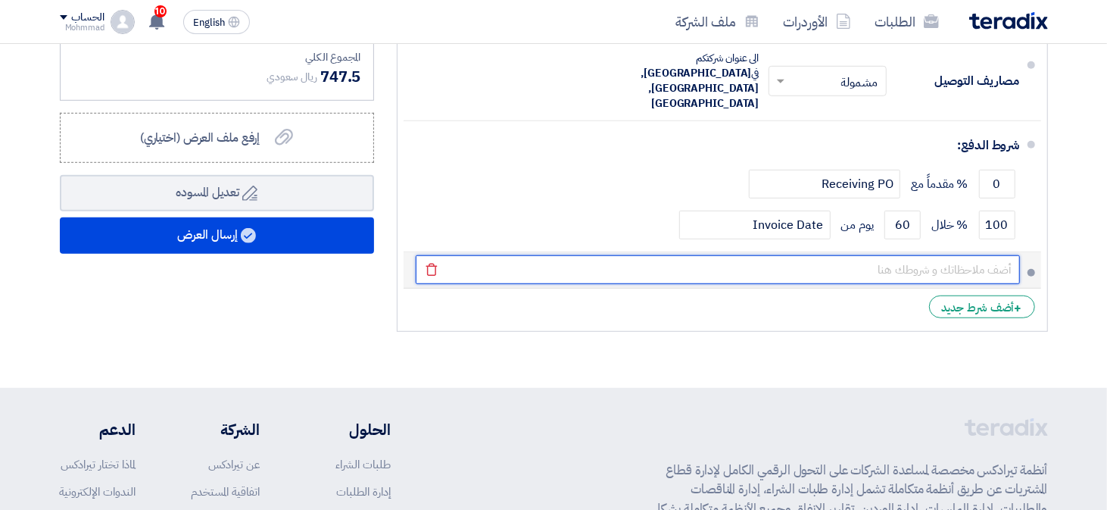
click at [928, 255] on input "text" at bounding box center [718, 269] width 604 height 29
paste input "002115"
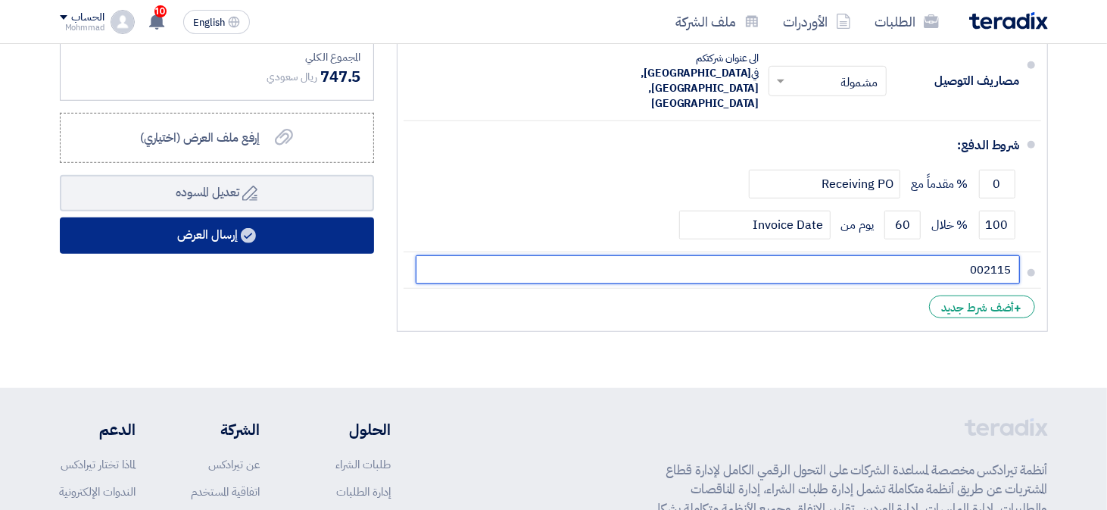
type input "002115"
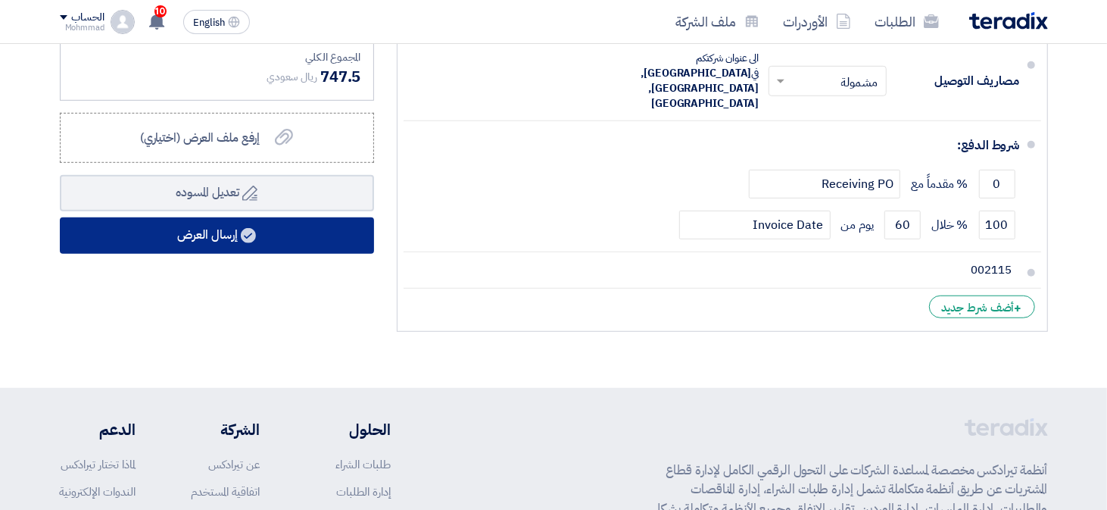
click at [253, 235] on use at bounding box center [248, 235] width 15 height 15
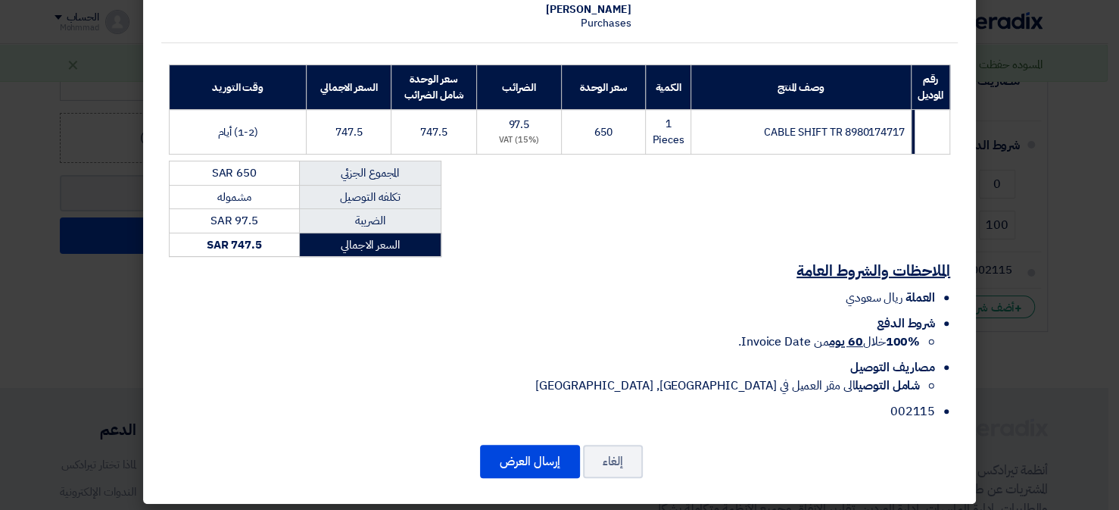
scroll to position [182, 0]
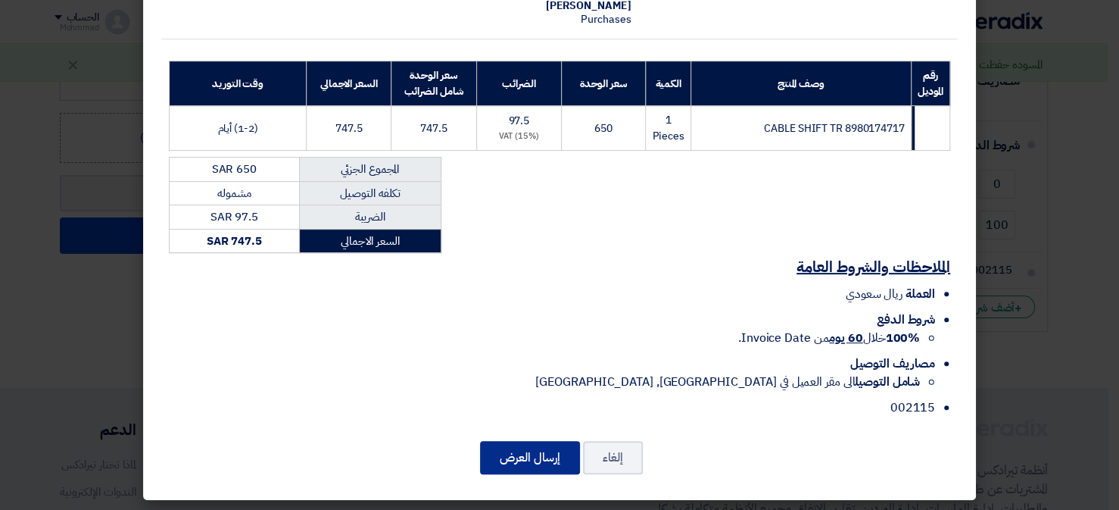
click at [557, 445] on button "إرسال العرض" at bounding box center [530, 457] width 100 height 33
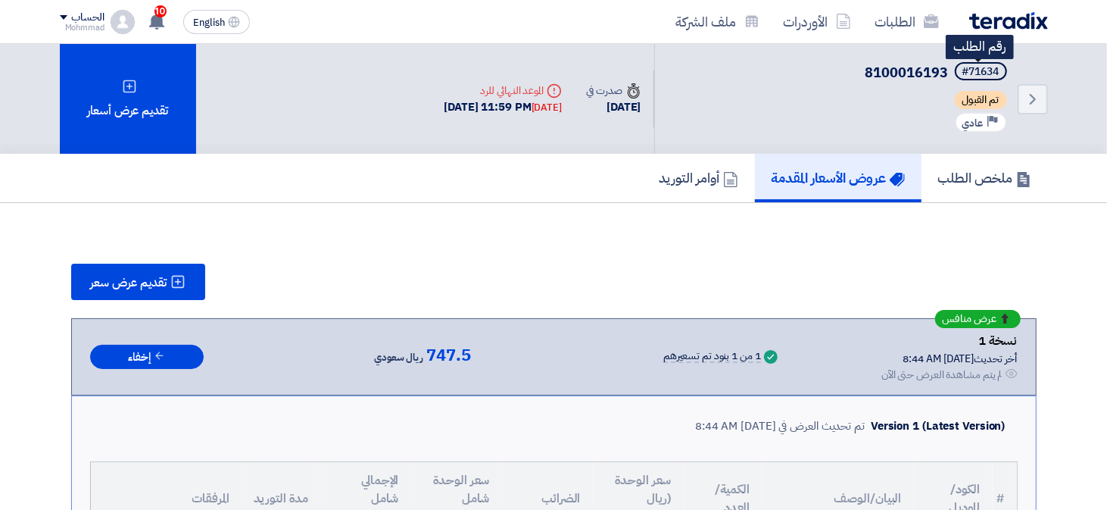
click at [985, 71] on div "#71634" at bounding box center [981, 72] width 37 height 11
copy div "71634"
click at [1029, 97] on icon "Back" at bounding box center [1033, 99] width 18 height 18
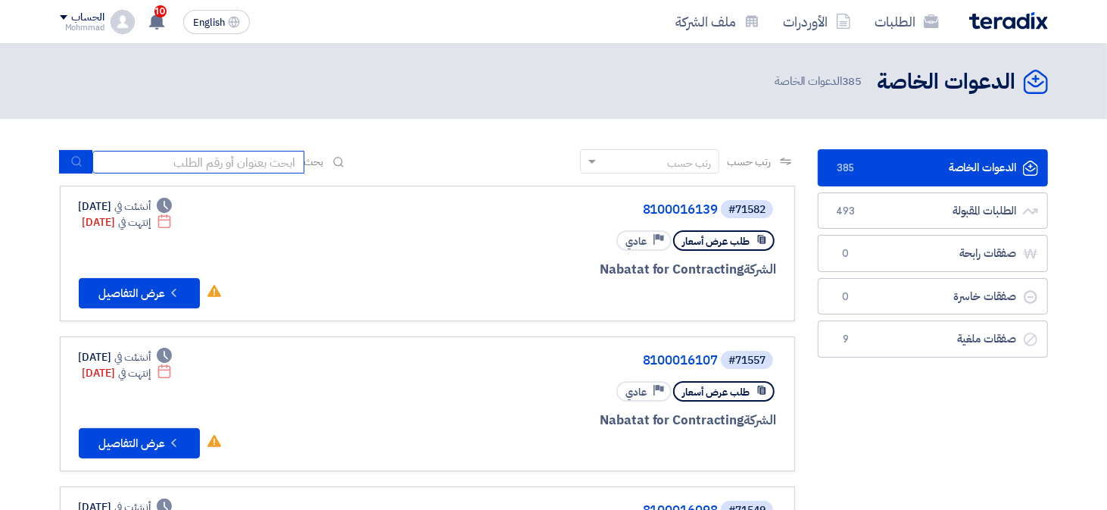
click at [217, 168] on input at bounding box center [198, 162] width 212 height 23
paste input "8100016152"
type input "8100016152"
click at [68, 158] on button "submit" at bounding box center [75, 161] width 33 height 23
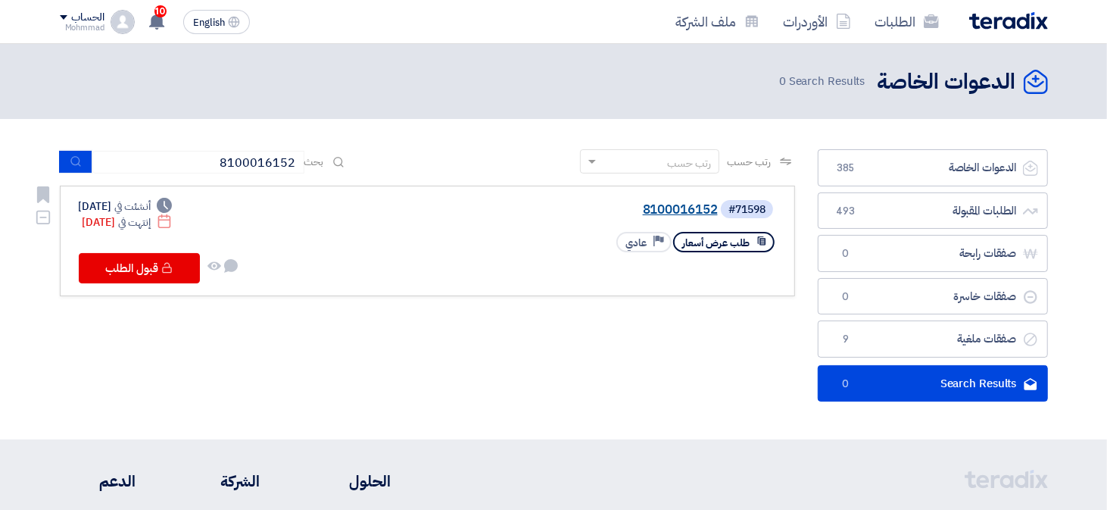
click at [666, 211] on link "8100016152" at bounding box center [566, 210] width 303 height 14
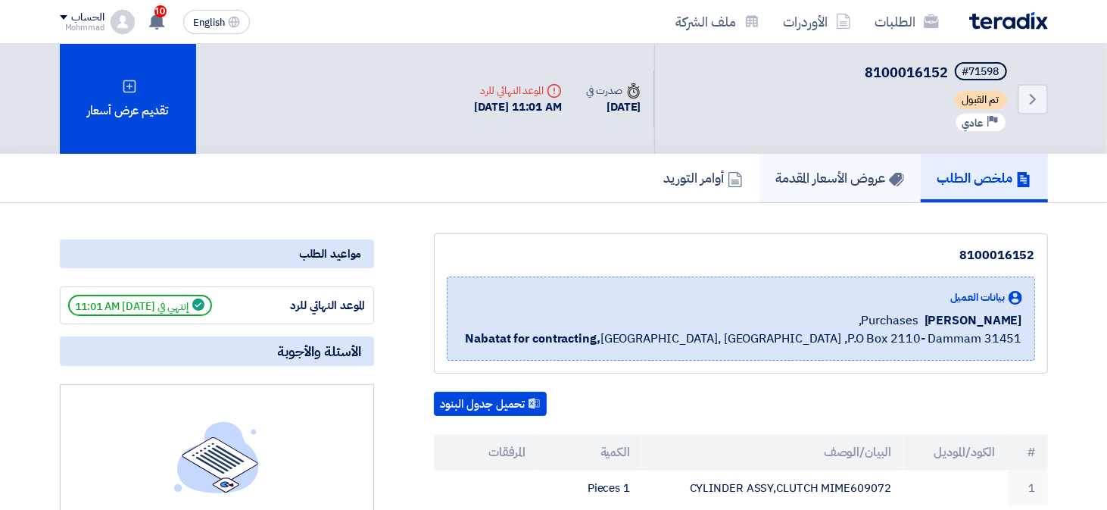
click at [803, 188] on link "عروض الأسعار المقدمة" at bounding box center [840, 178] width 161 height 48
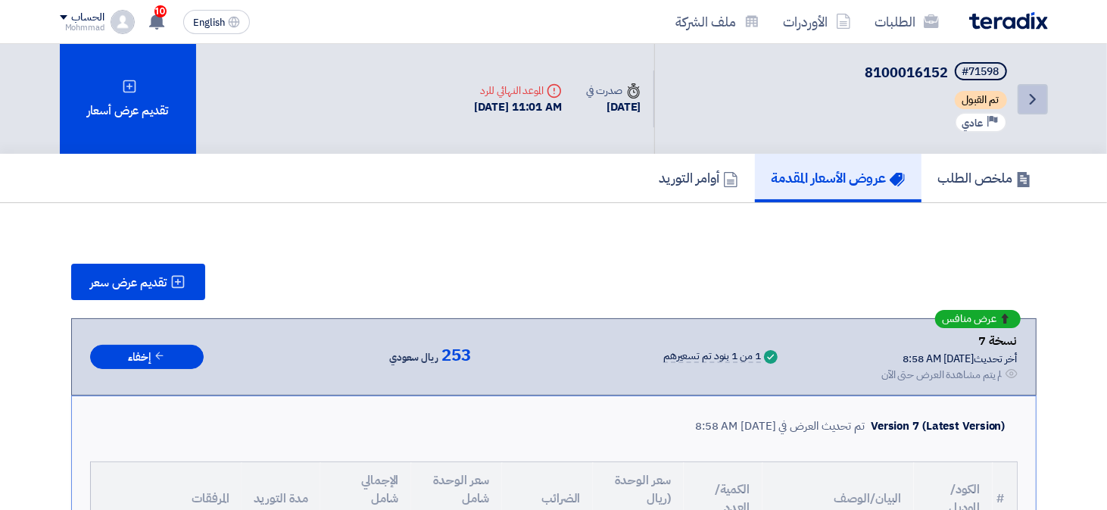
click at [1022, 92] on link "Back" at bounding box center [1033, 99] width 30 height 30
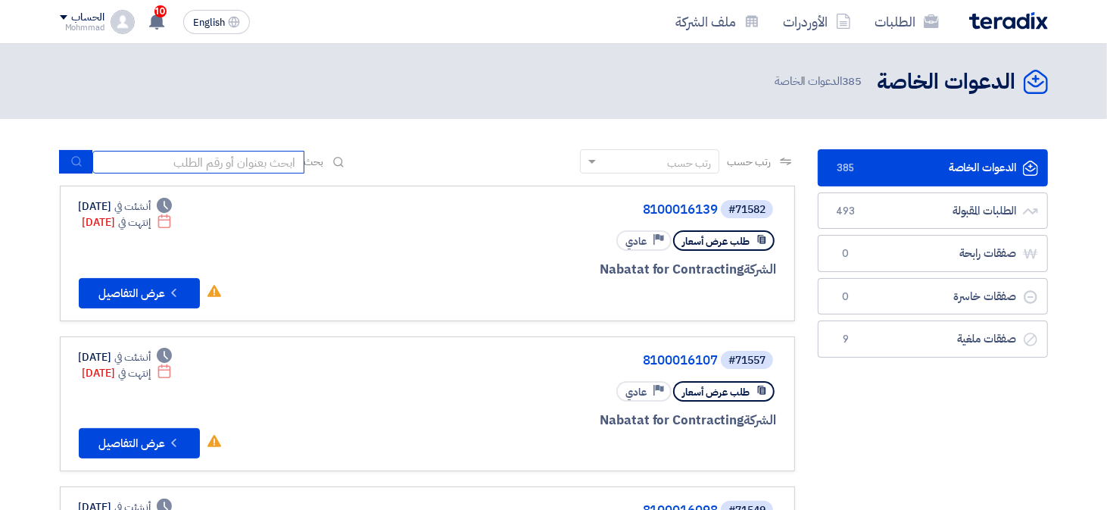
click at [215, 158] on input at bounding box center [198, 162] width 212 height 23
paste input "8100016196"
type input "8100016196"
click at [86, 164] on button "submit" at bounding box center [75, 161] width 33 height 23
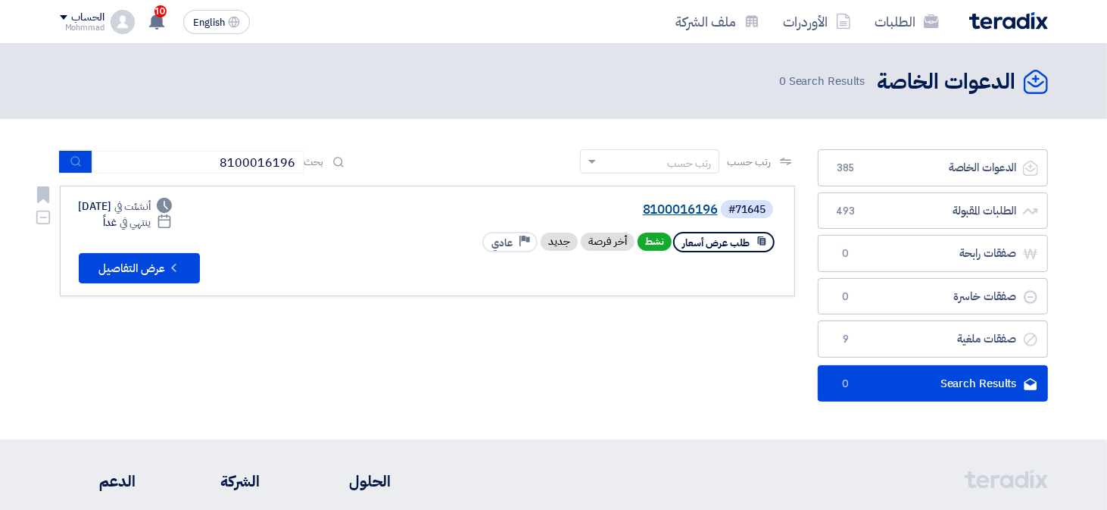
click at [705, 203] on link "8100016196" at bounding box center [566, 210] width 303 height 14
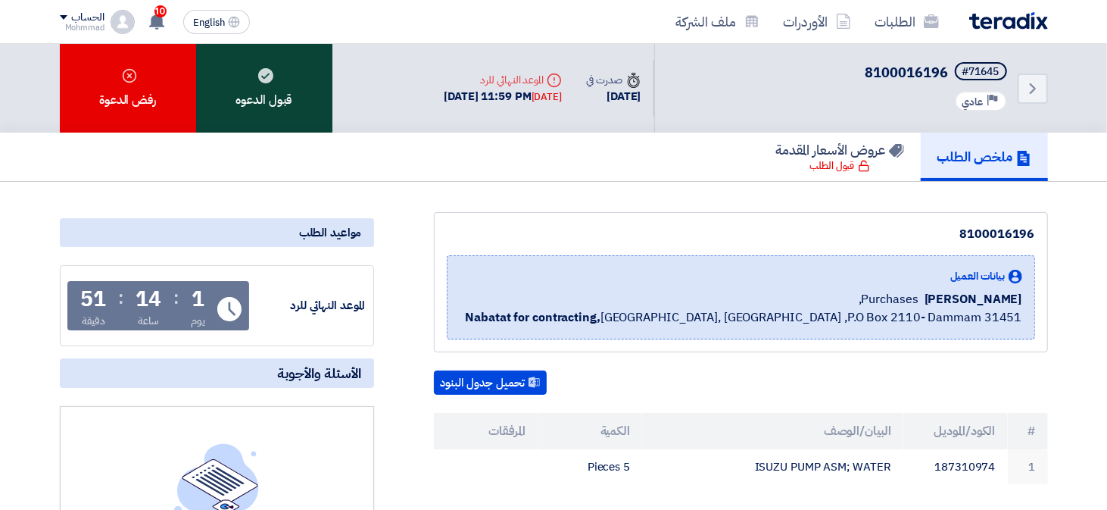
click at [256, 87] on div "قبول الدعوه" at bounding box center [264, 88] width 136 height 89
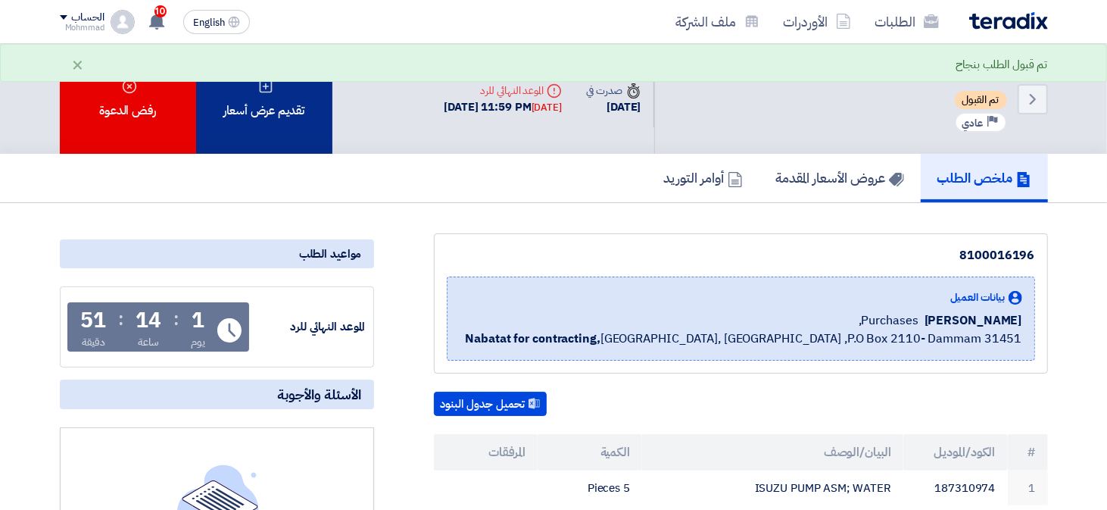
click at [298, 106] on div "تقديم عرض أسعار" at bounding box center [264, 99] width 136 height 110
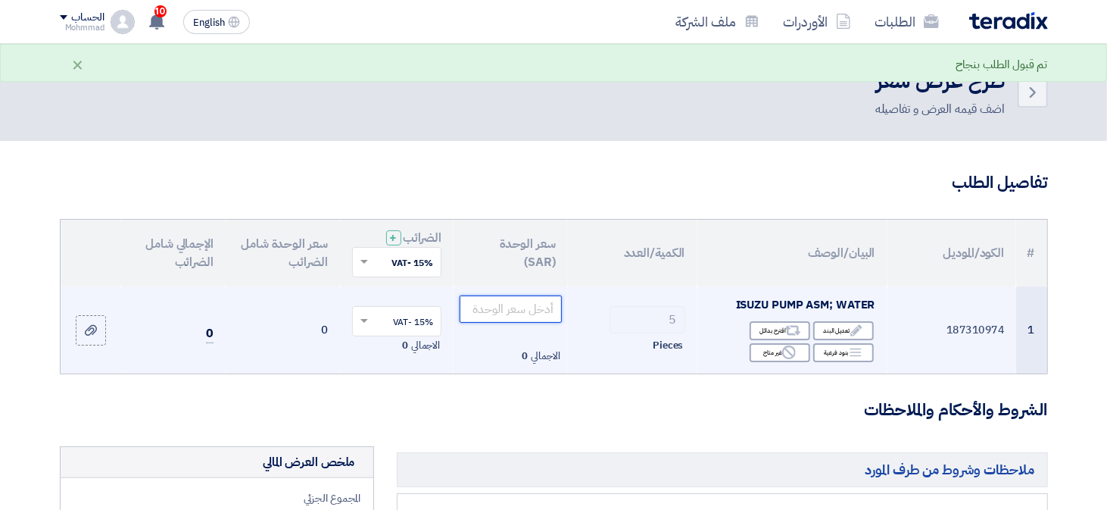
click at [495, 314] on input "number" at bounding box center [511, 308] width 102 height 27
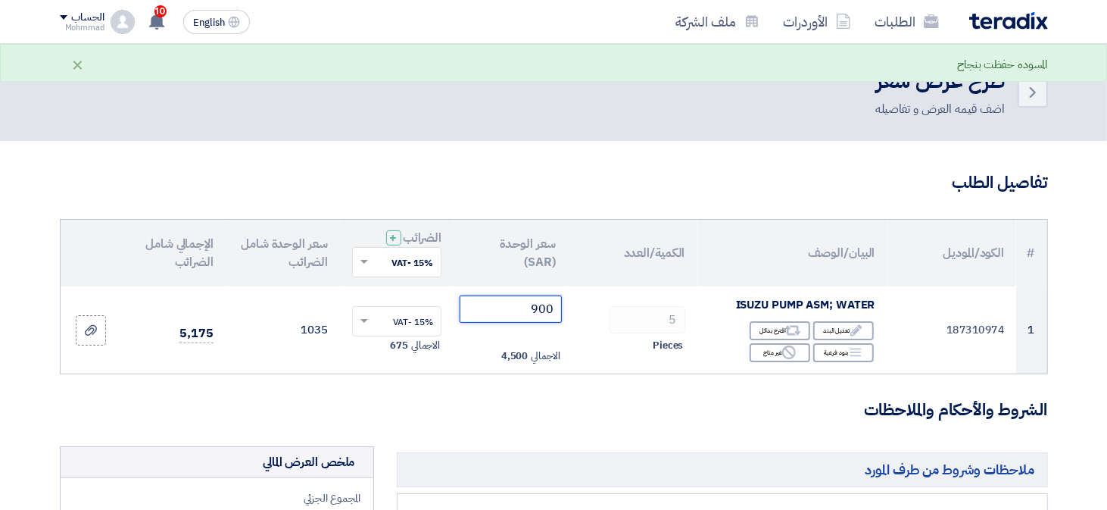
type input "900"
click at [859, 398] on h3 "الشروط والأحكام والملاحظات" at bounding box center [554, 409] width 988 height 23
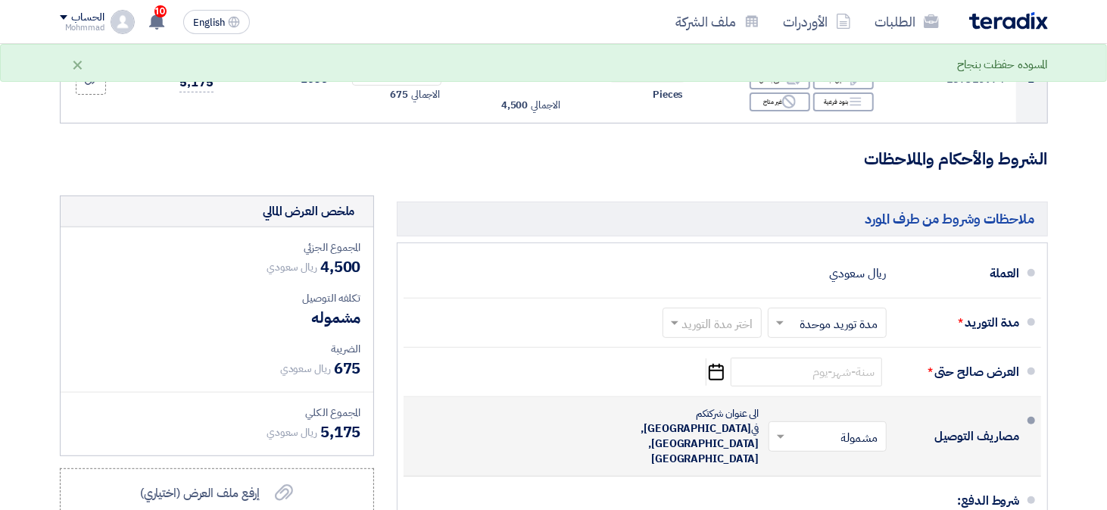
scroll to position [303, 0]
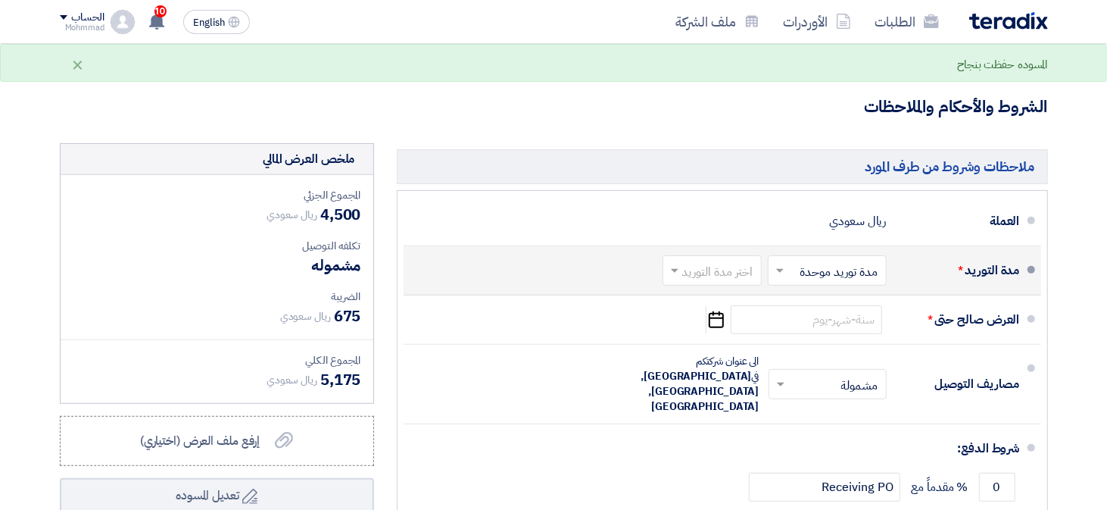
click at [732, 267] on input "text" at bounding box center [709, 272] width 92 height 22
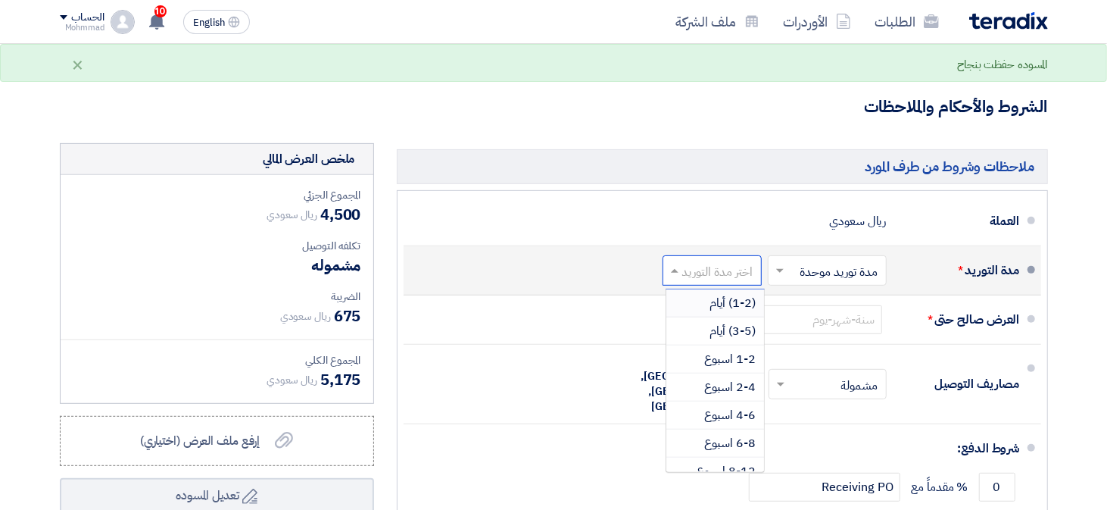
click at [710, 301] on span "(1-2) أيام" at bounding box center [733, 303] width 46 height 18
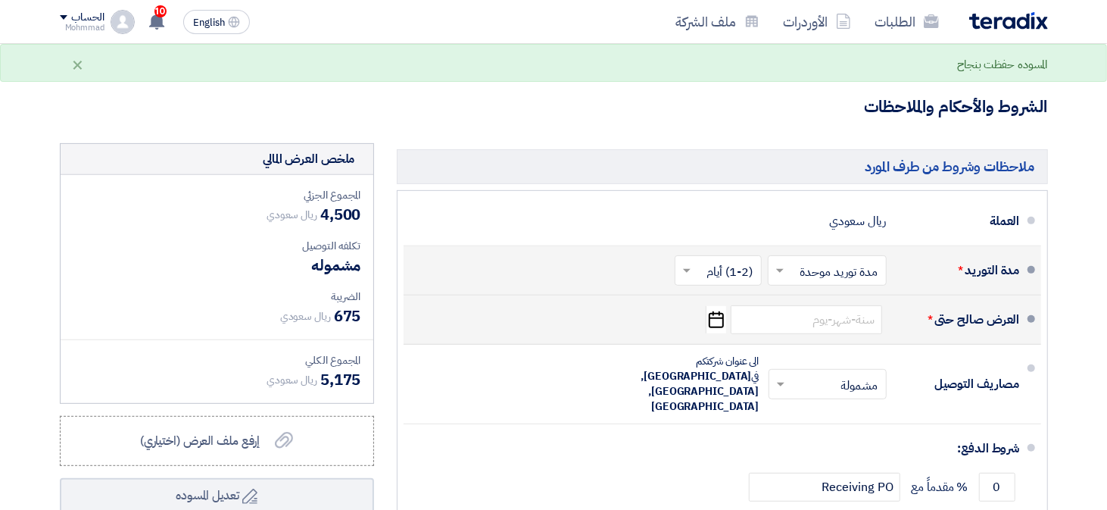
click at [716, 320] on icon "Pick a date" at bounding box center [716, 319] width 20 height 27
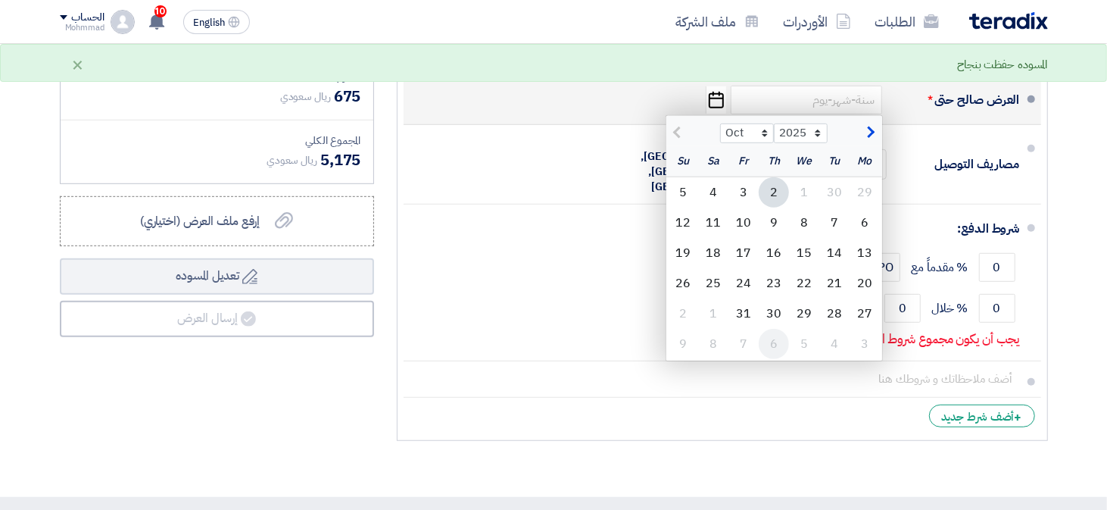
scroll to position [530, 0]
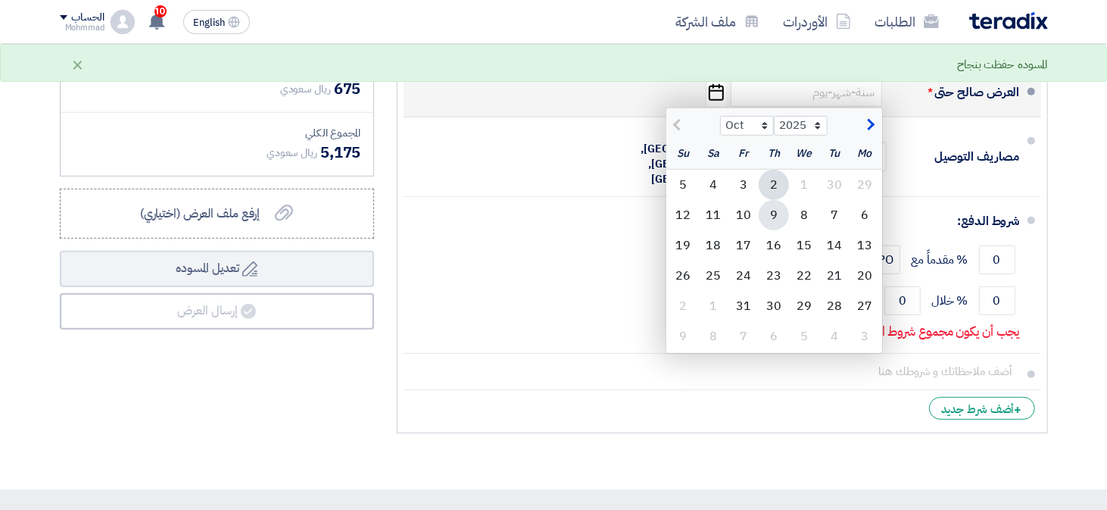
click at [776, 214] on div "9" at bounding box center [774, 215] width 30 height 30
type input "[DATE]"
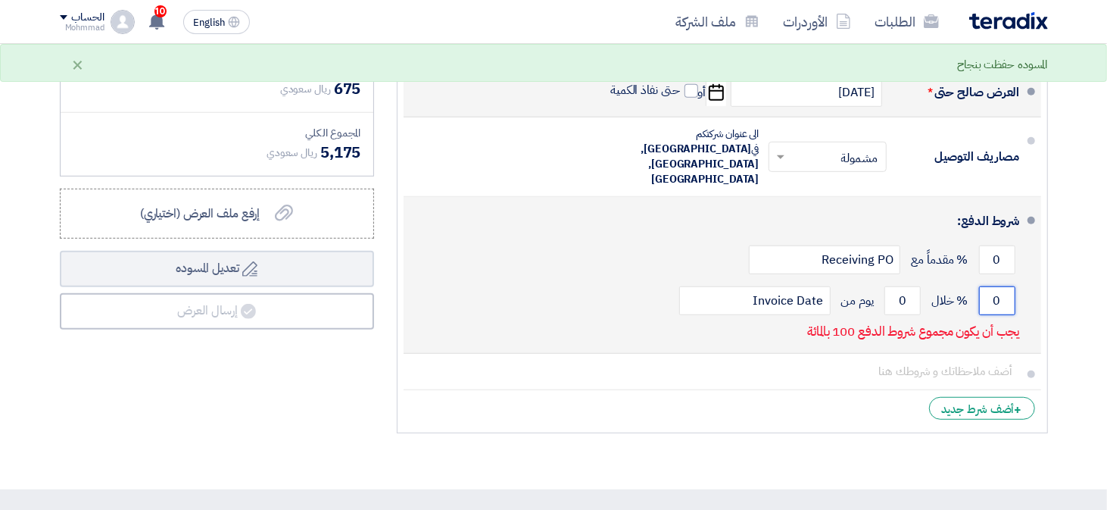
click at [1002, 286] on input "0" at bounding box center [997, 300] width 36 height 29
type input "100"
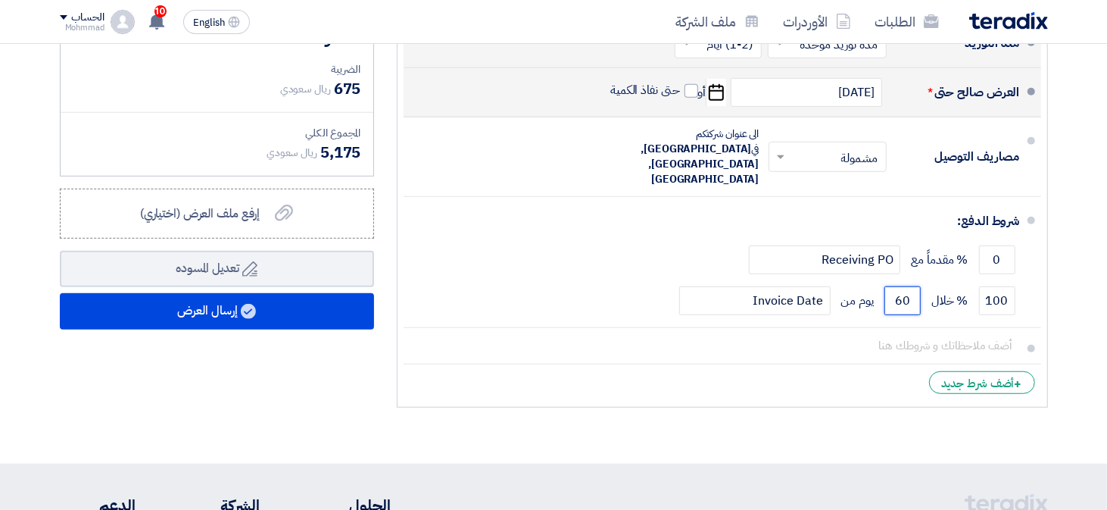
type input "60"
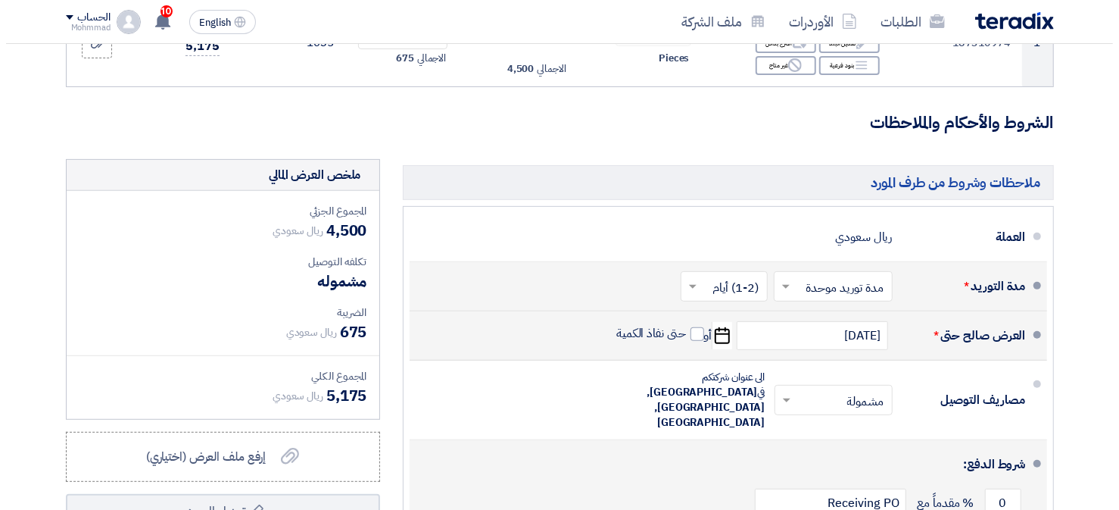
scroll to position [606, 0]
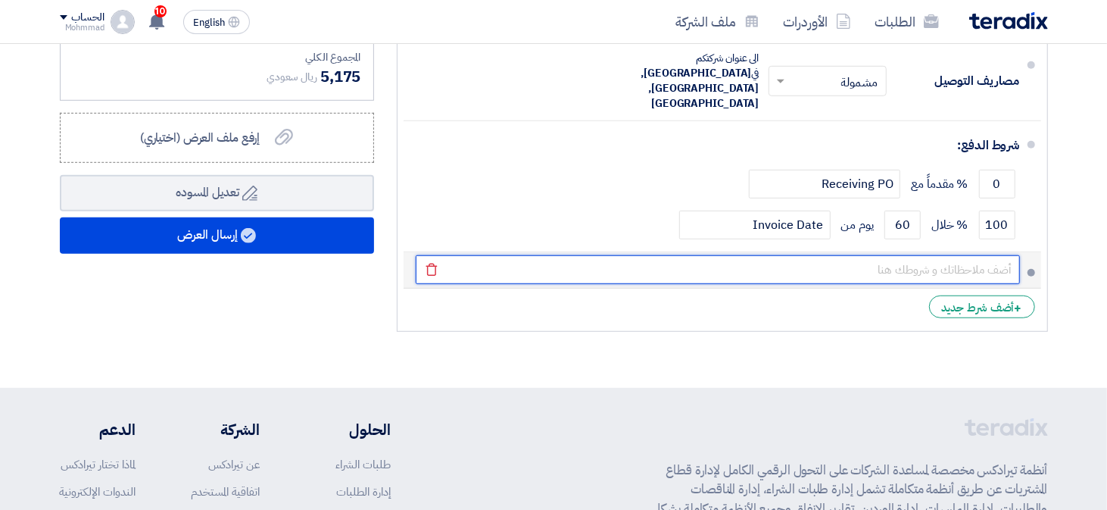
click at [937, 255] on input "text" at bounding box center [718, 269] width 604 height 29
paste input "002116"
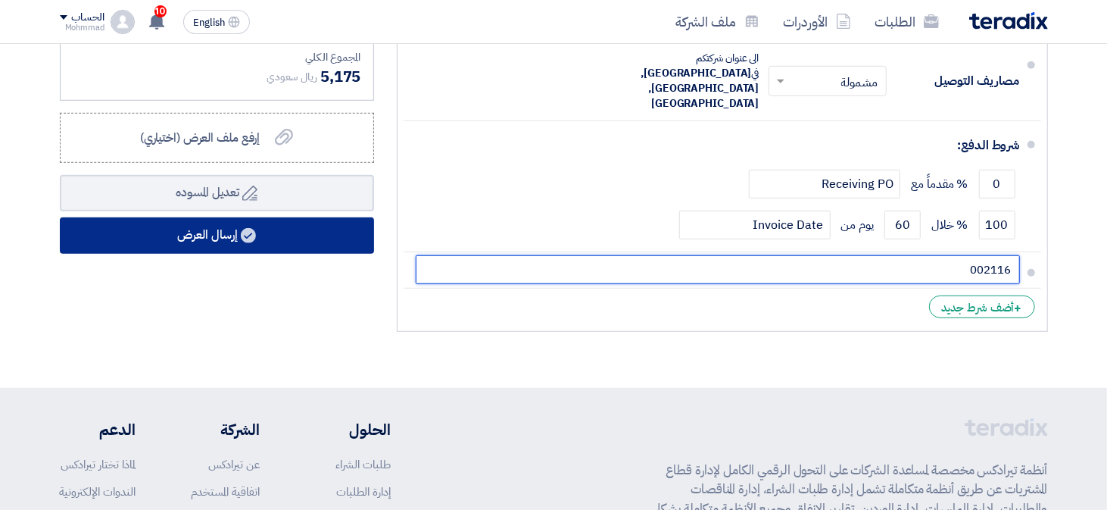
type input "002116"
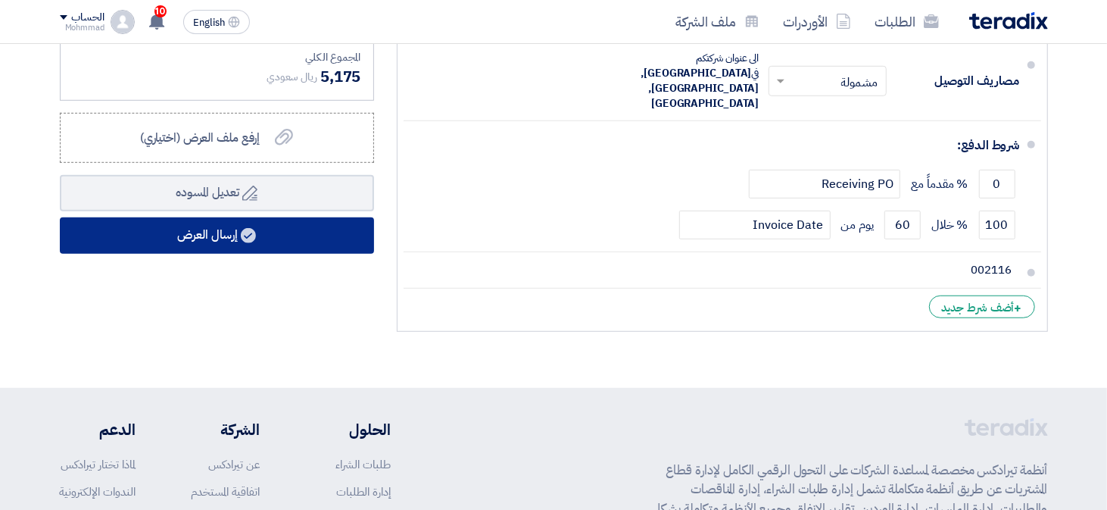
click at [213, 242] on button "إرسال العرض" at bounding box center [217, 235] width 314 height 36
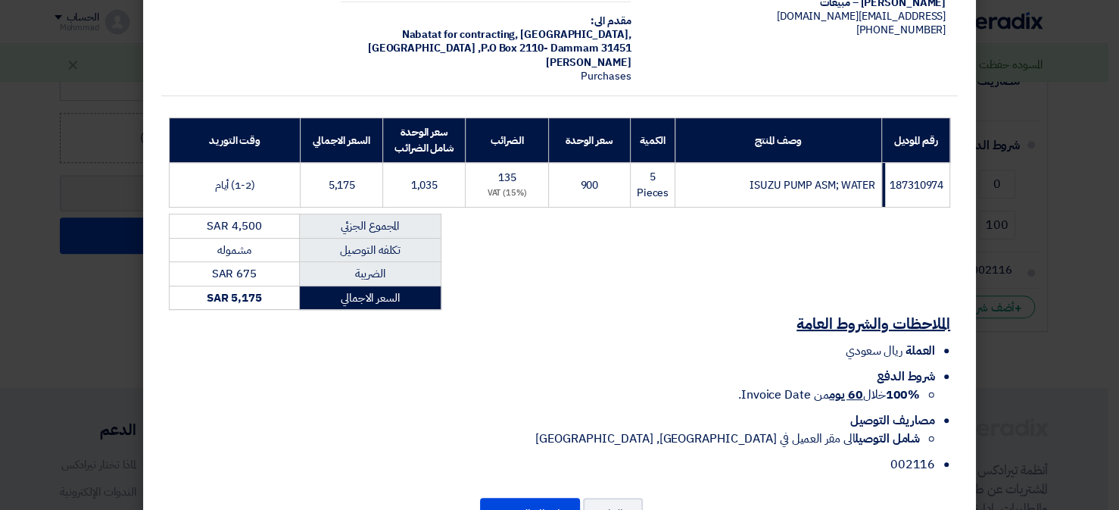
scroll to position [182, 0]
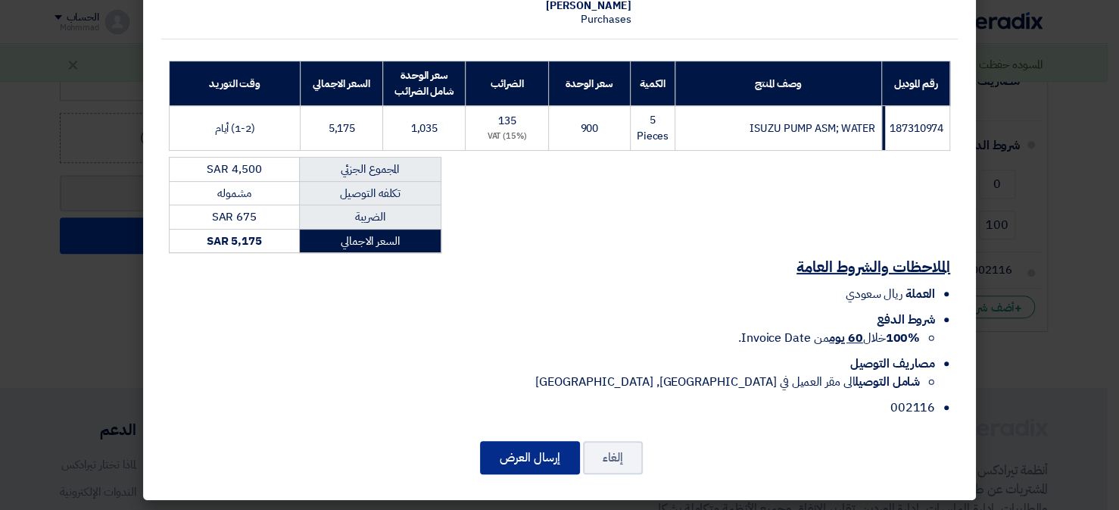
click at [525, 446] on button "إرسال العرض" at bounding box center [530, 457] width 100 height 33
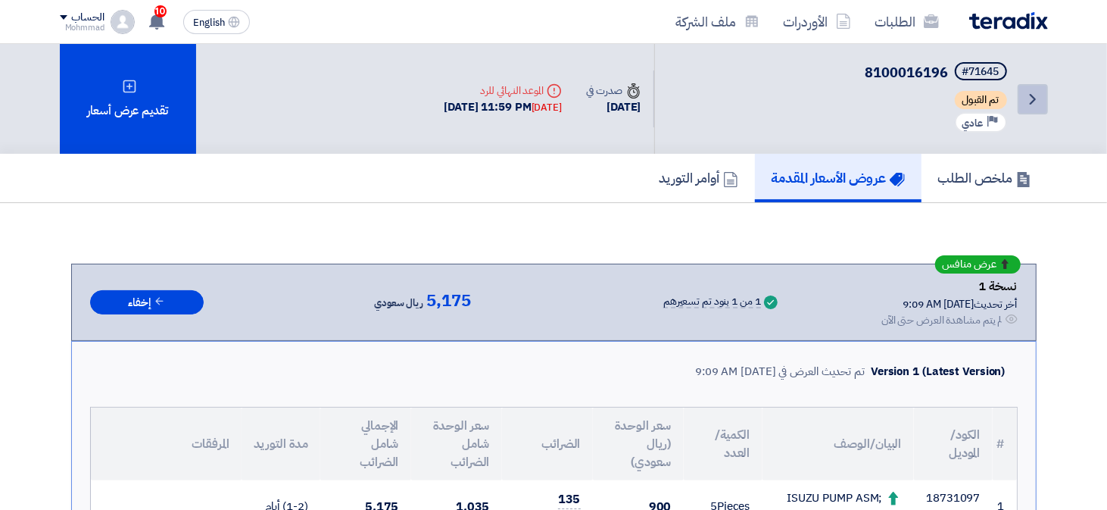
click at [1029, 98] on icon "Back" at bounding box center [1033, 99] width 18 height 18
